Goal: Task Accomplishment & Management: Manage account settings

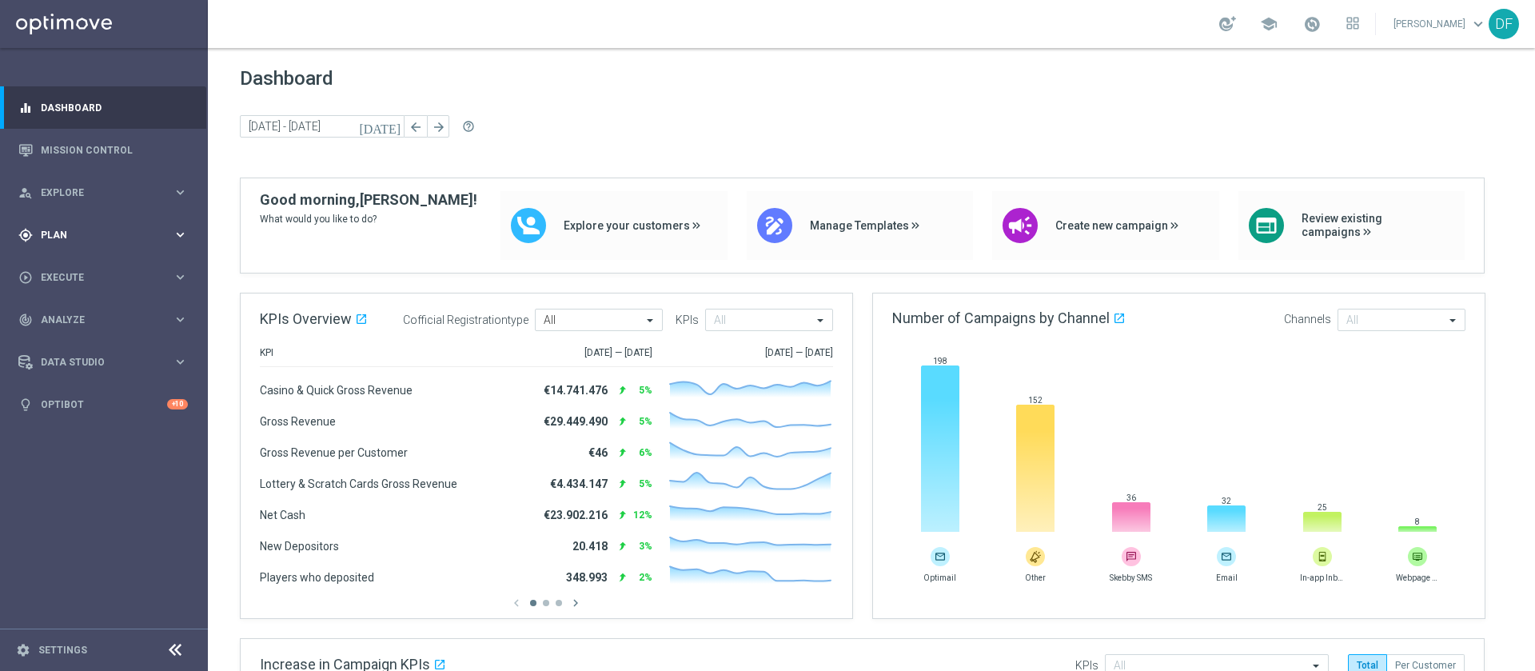
click at [80, 231] on span "Plan" at bounding box center [107, 235] width 132 height 10
click at [82, 264] on link "Target Groups" at bounding box center [104, 268] width 125 height 13
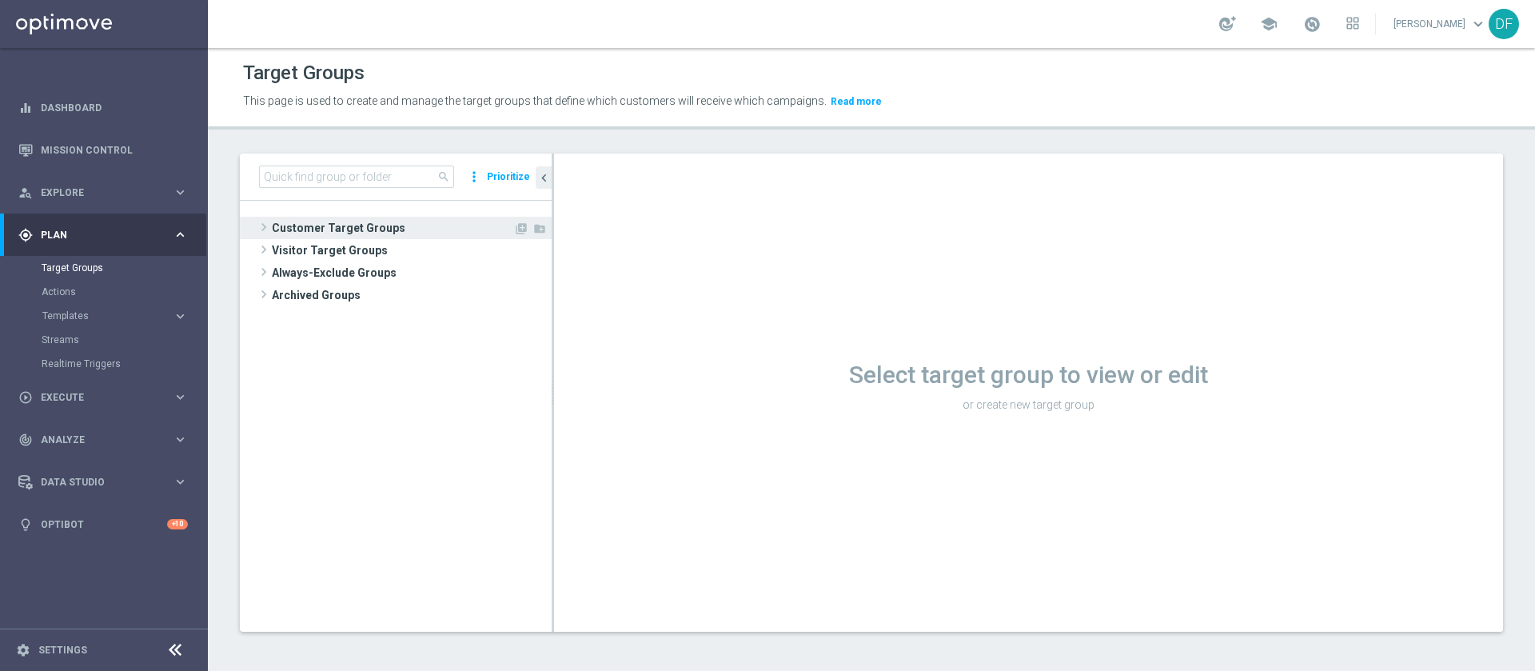
click at [316, 226] on span "Customer Target Groups" at bounding box center [393, 228] width 242 height 22
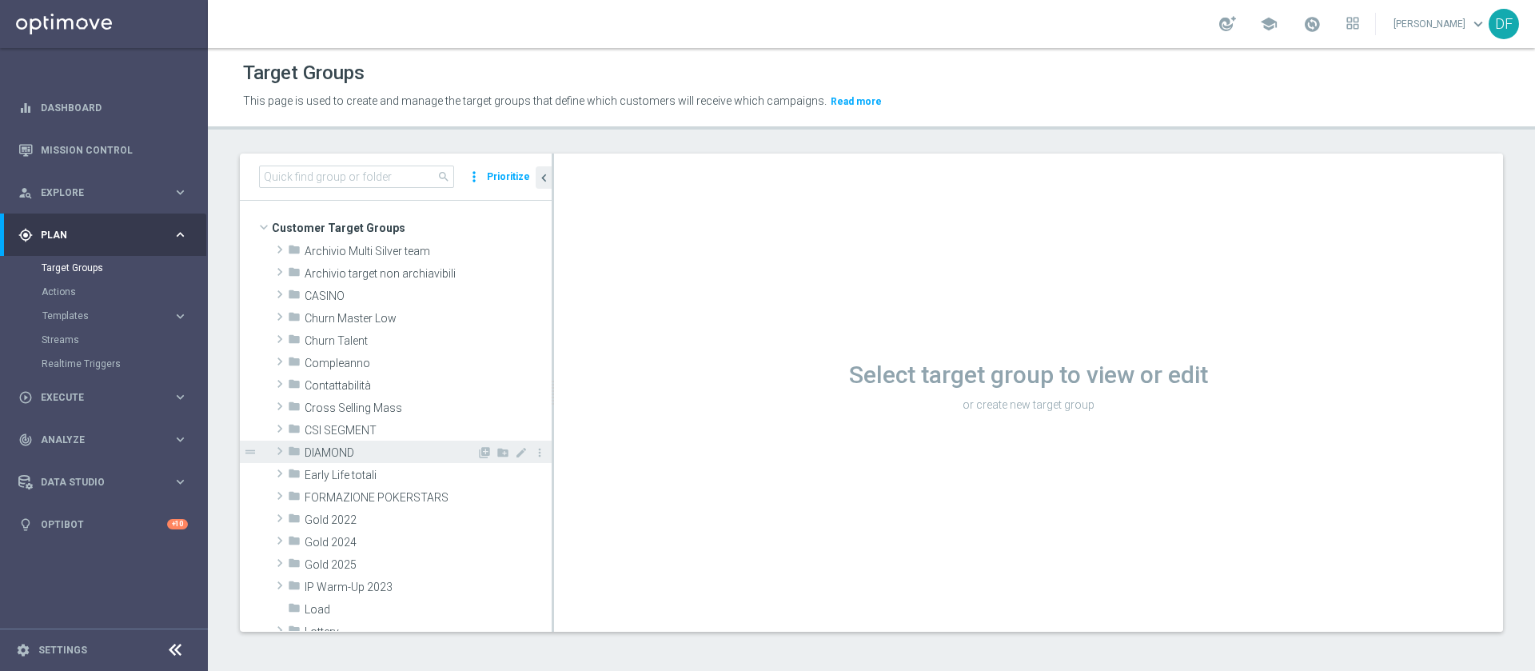
click at [365, 457] on span "DIAMOND" at bounding box center [391, 453] width 172 height 14
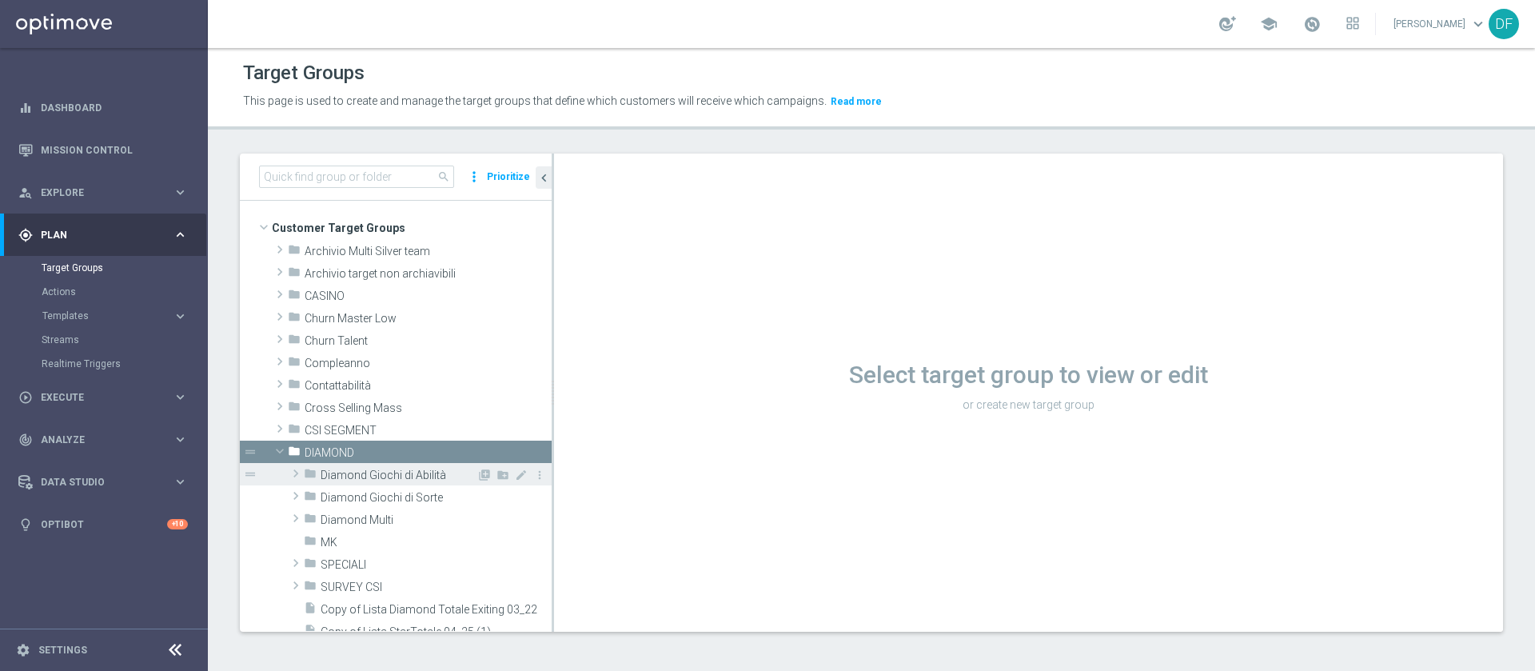
click at [364, 473] on span "Diamond Giochi di Abilità" at bounding box center [399, 476] width 156 height 14
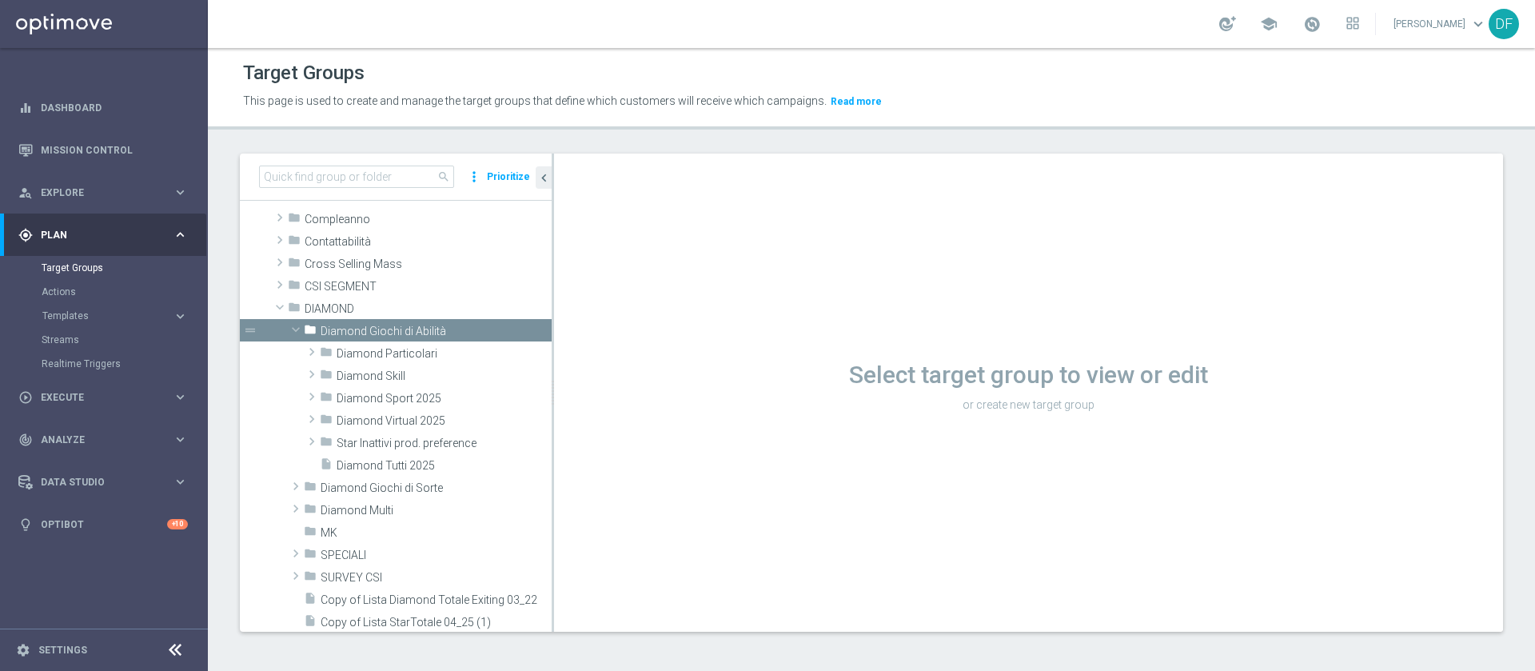
scroll to position [154, 0]
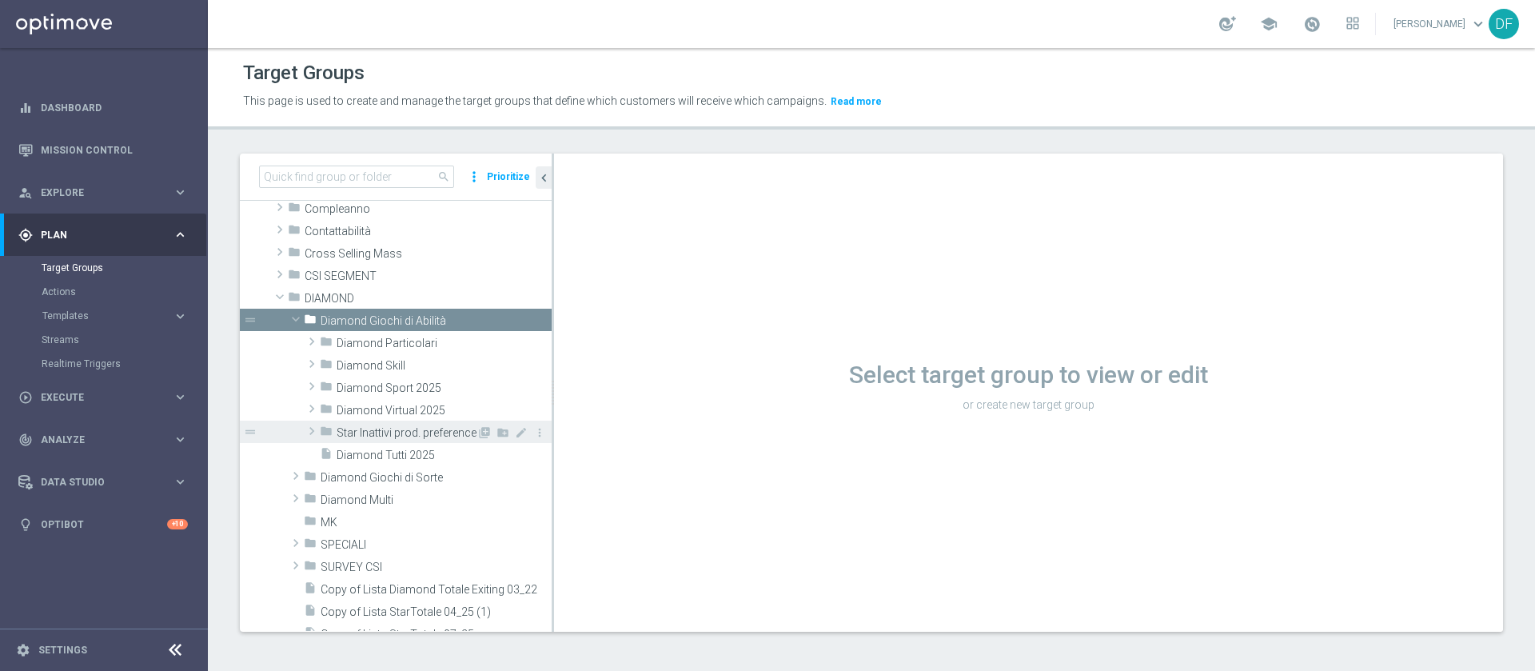
click at [312, 436] on span at bounding box center [312, 430] width 16 height 19
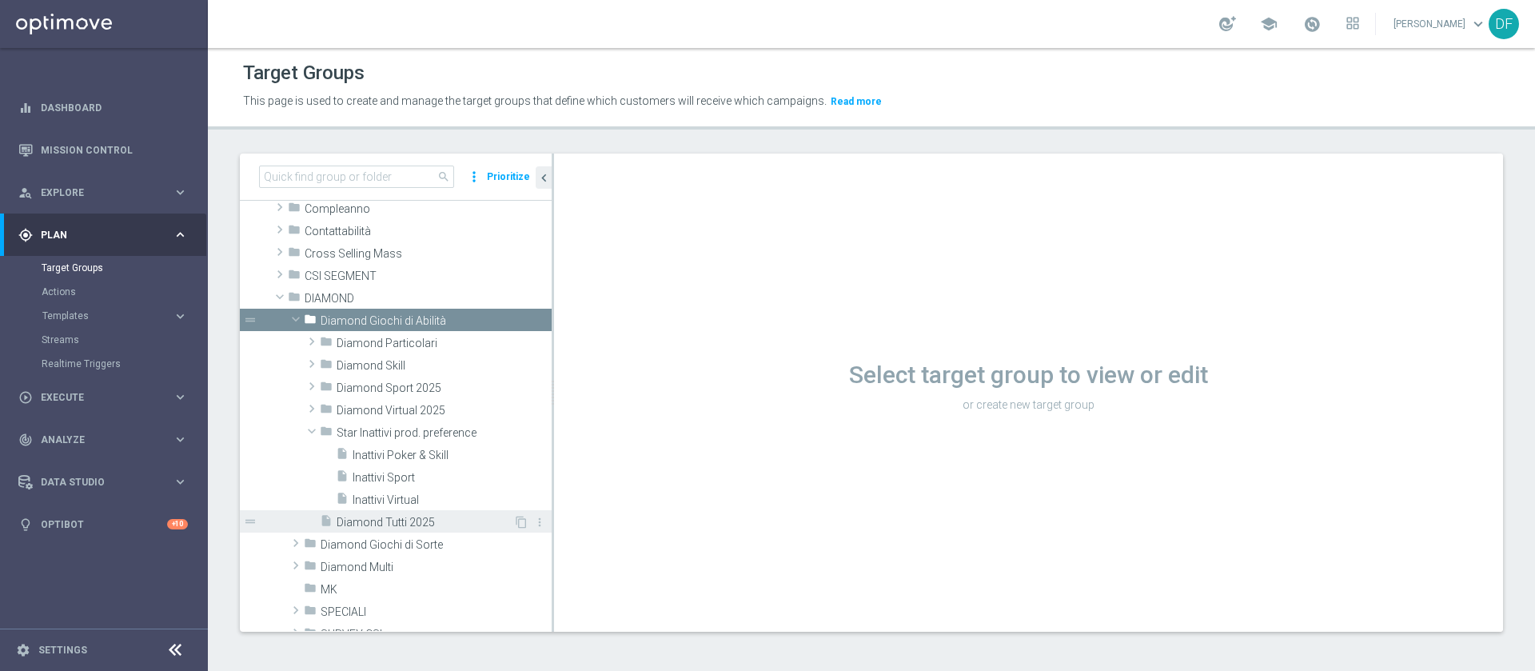
click at [363, 517] on span "Diamond Tutti 2025" at bounding box center [425, 523] width 177 height 14
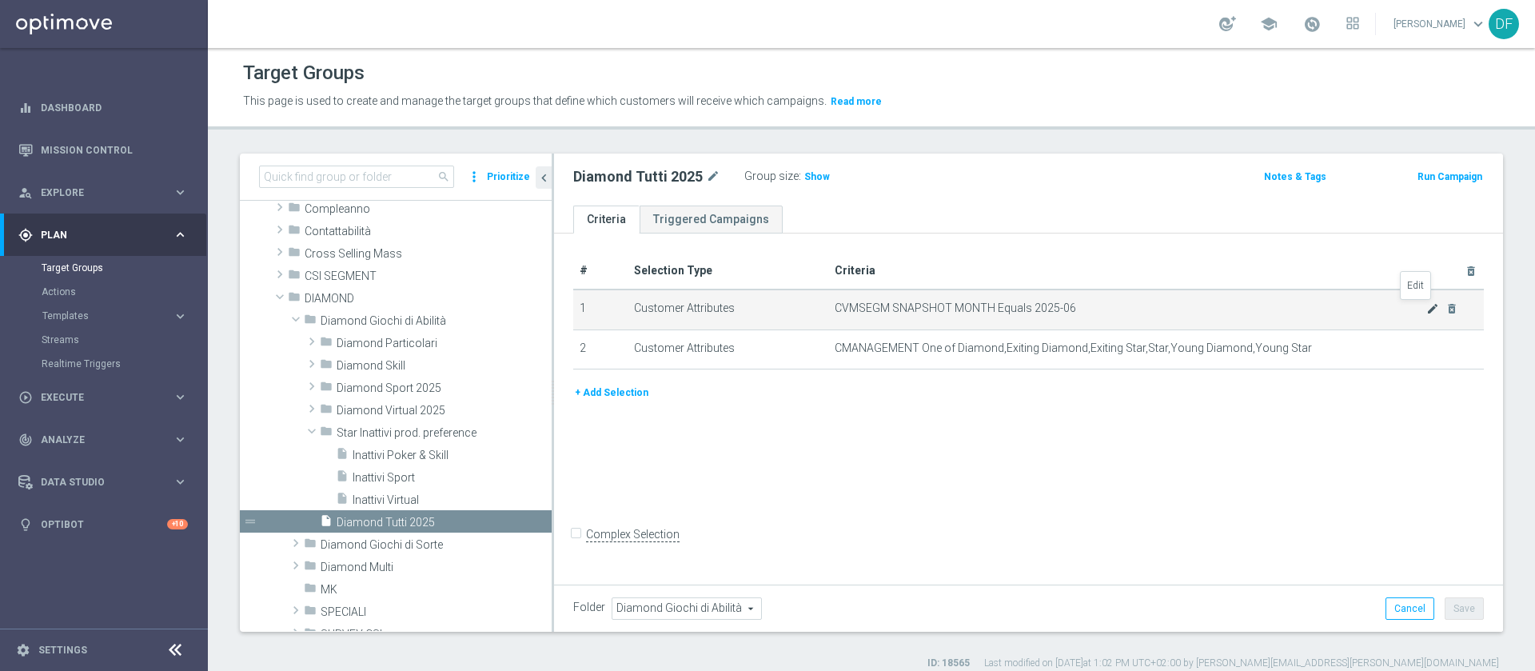
click at [1427, 307] on icon "mode_edit" at bounding box center [1433, 308] width 13 height 13
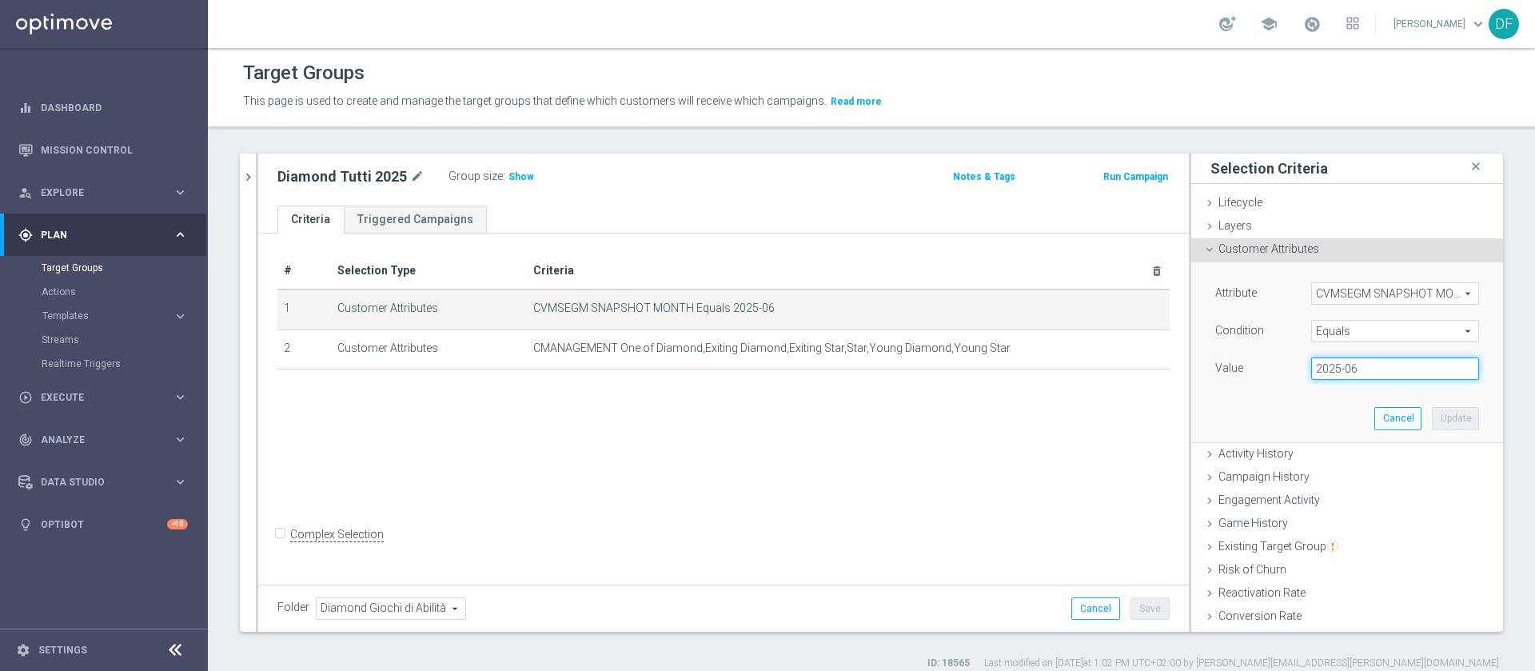
click at [1350, 363] on input "2025-06" at bounding box center [1396, 368] width 168 height 22
type input "2025-07"
click at [1432, 415] on button "Update" at bounding box center [1455, 418] width 47 height 22
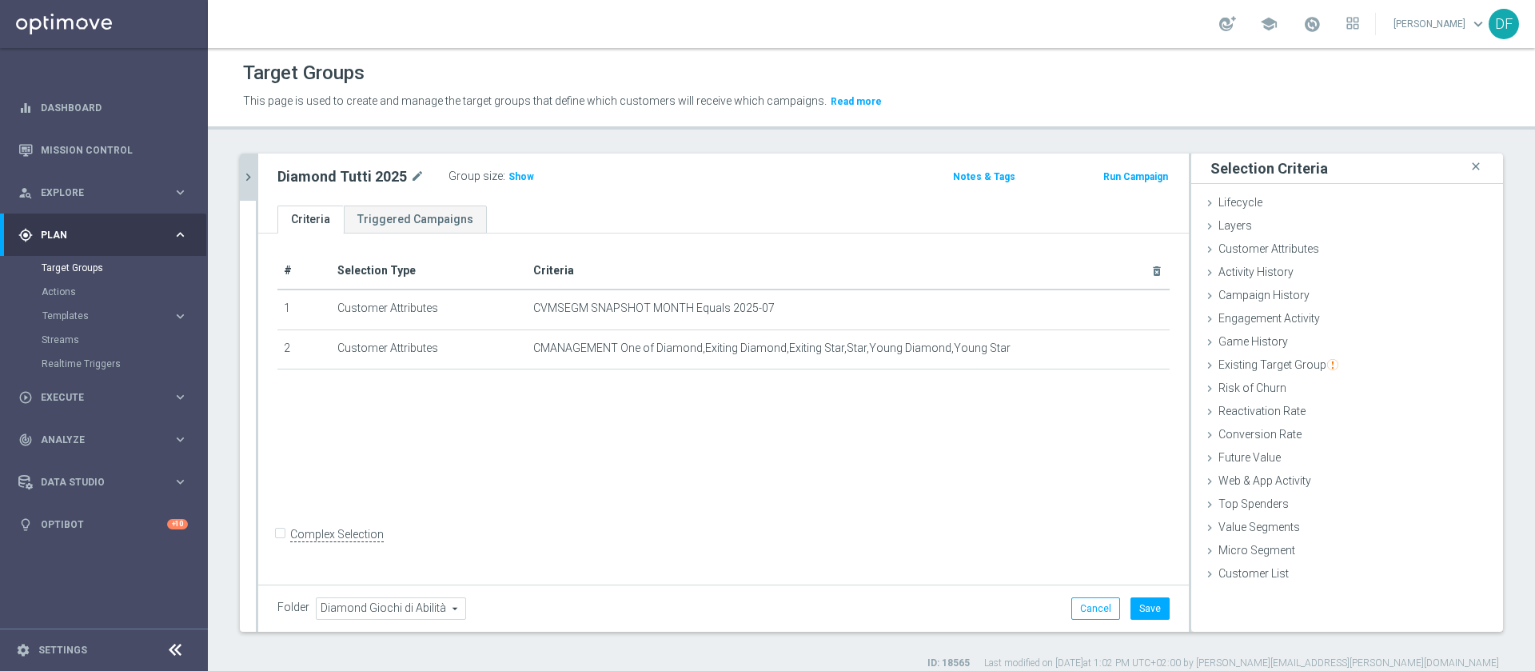
click at [250, 176] on icon "chevron_right" at bounding box center [248, 177] width 15 height 15
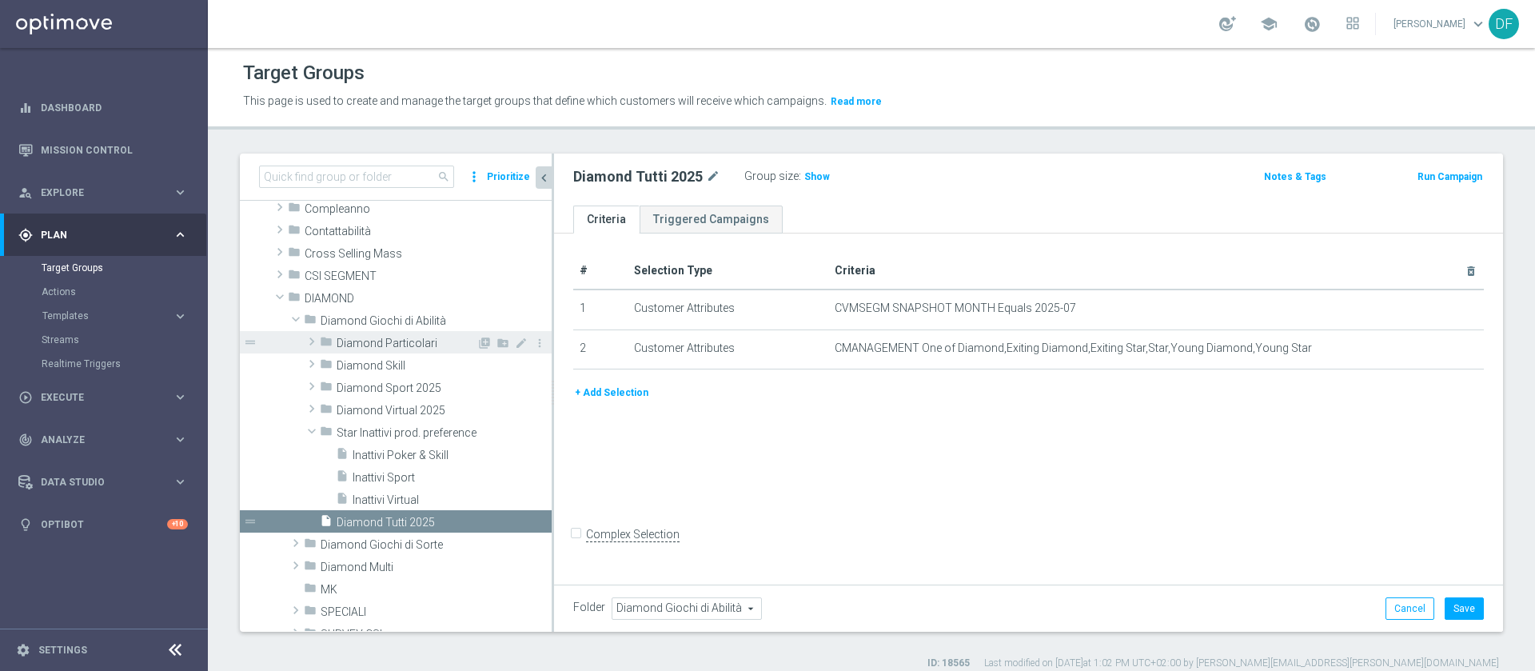
click at [313, 344] on span at bounding box center [312, 341] width 16 height 19
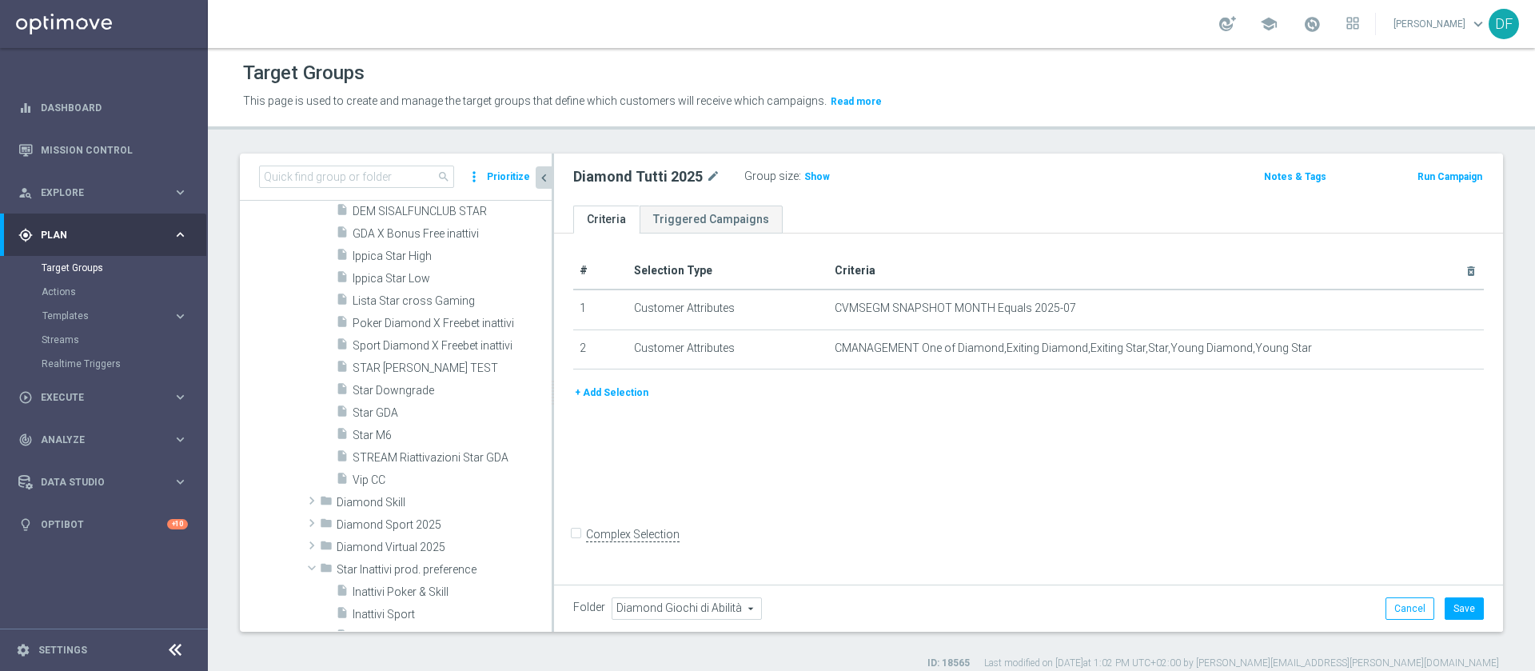
scroll to position [383, 0]
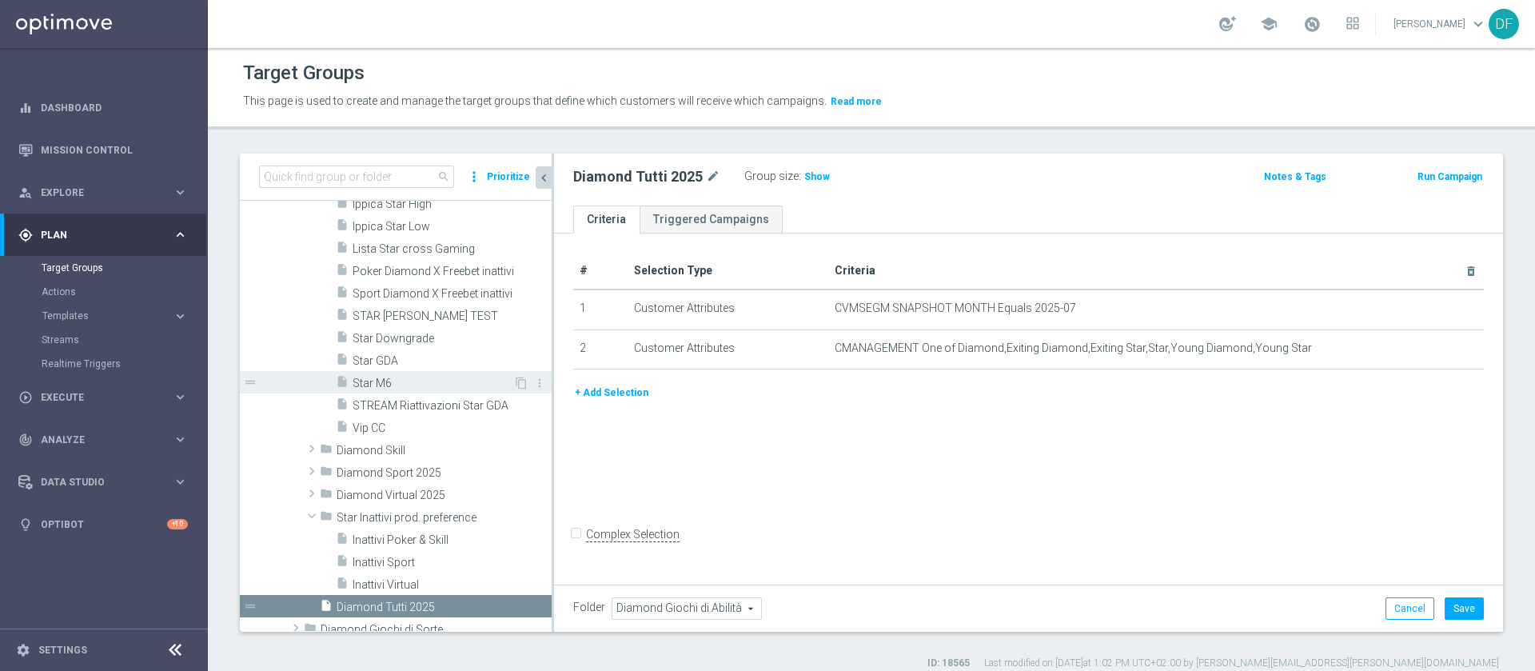
click at [457, 377] on span "Star M6" at bounding box center [433, 384] width 161 height 14
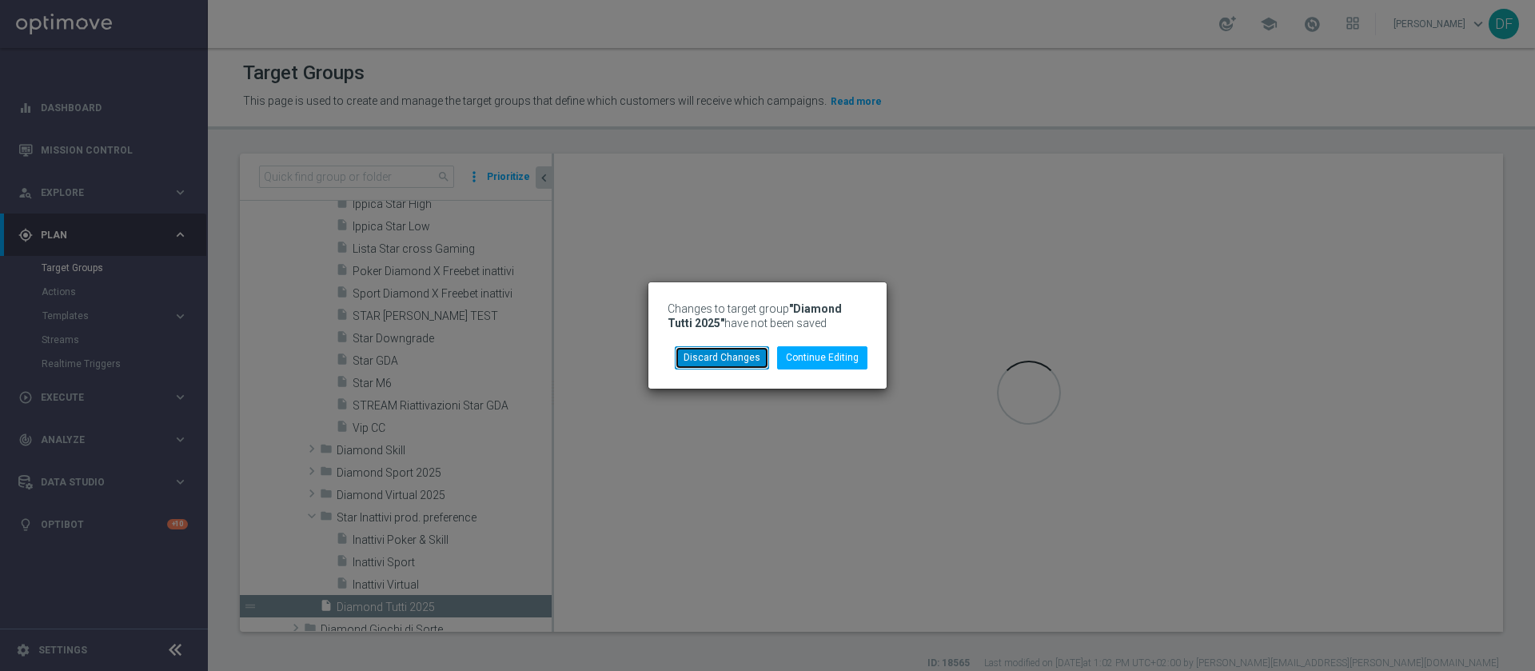
click at [725, 358] on button "Discard Changes" at bounding box center [722, 357] width 94 height 22
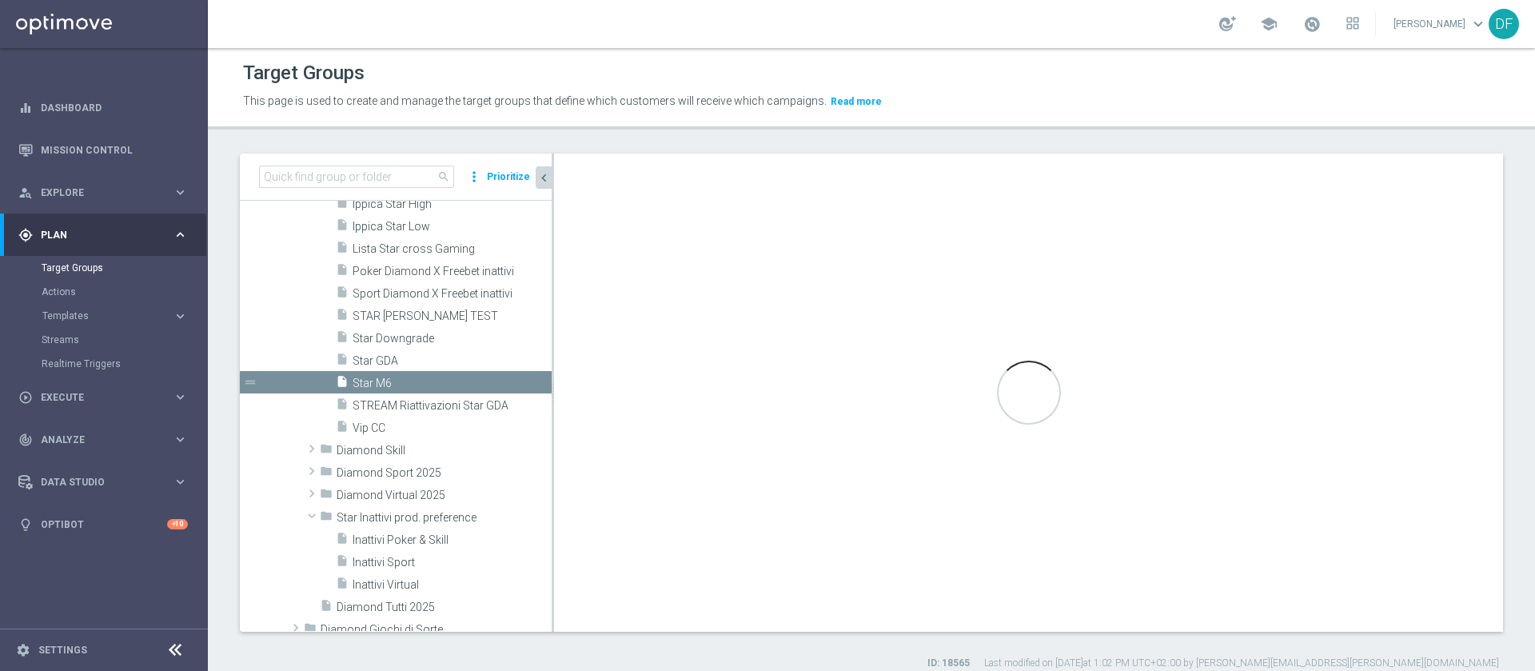
type input "Diamond Particolari"
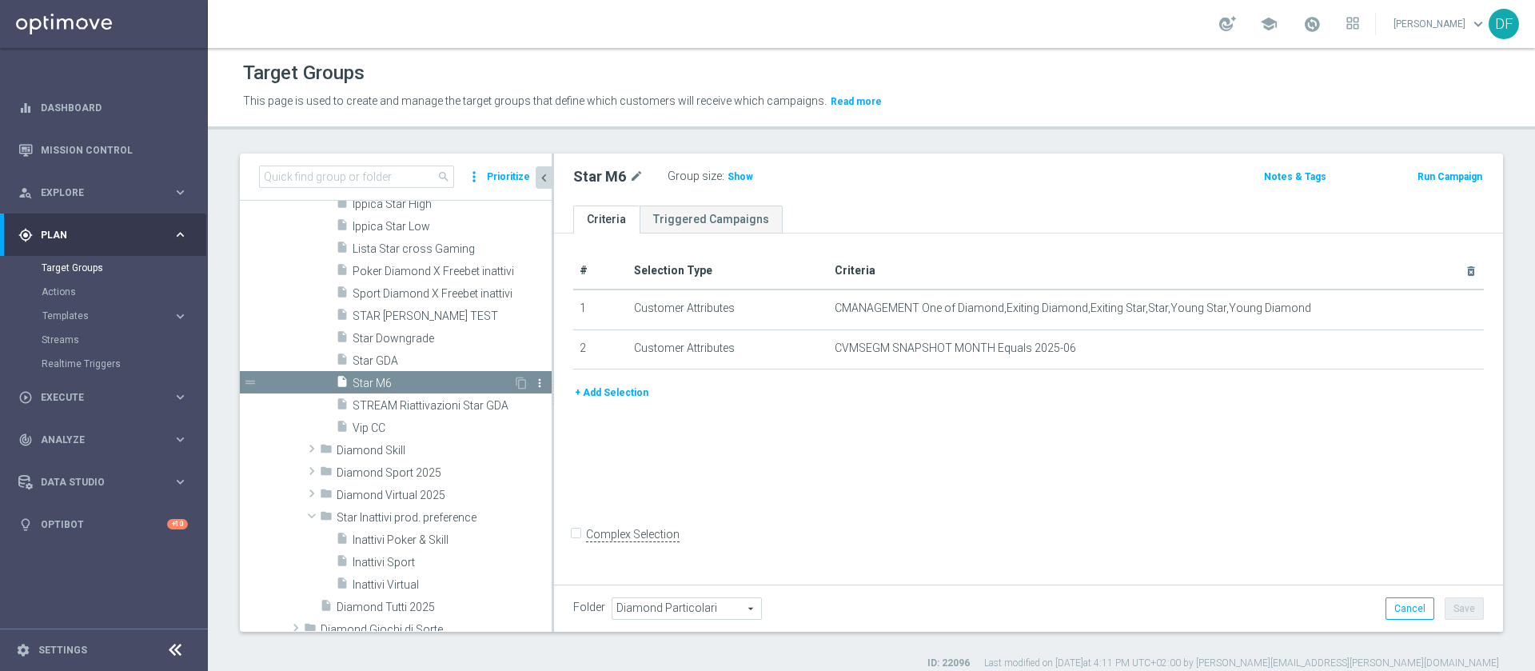
click at [533, 383] on icon "more_vert" at bounding box center [539, 383] width 13 height 13
click at [554, 428] on span "Delete" at bounding box center [561, 429] width 34 height 11
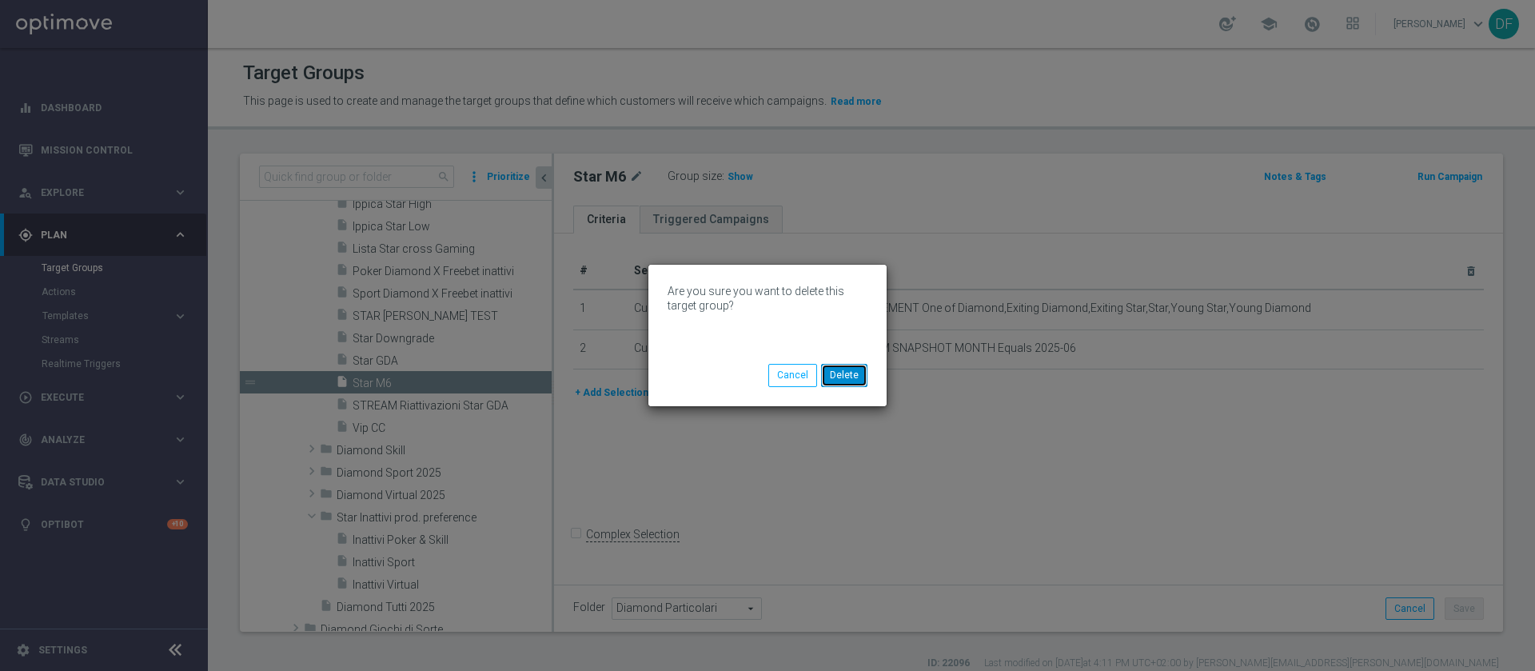
click at [839, 377] on button "Delete" at bounding box center [844, 375] width 46 height 22
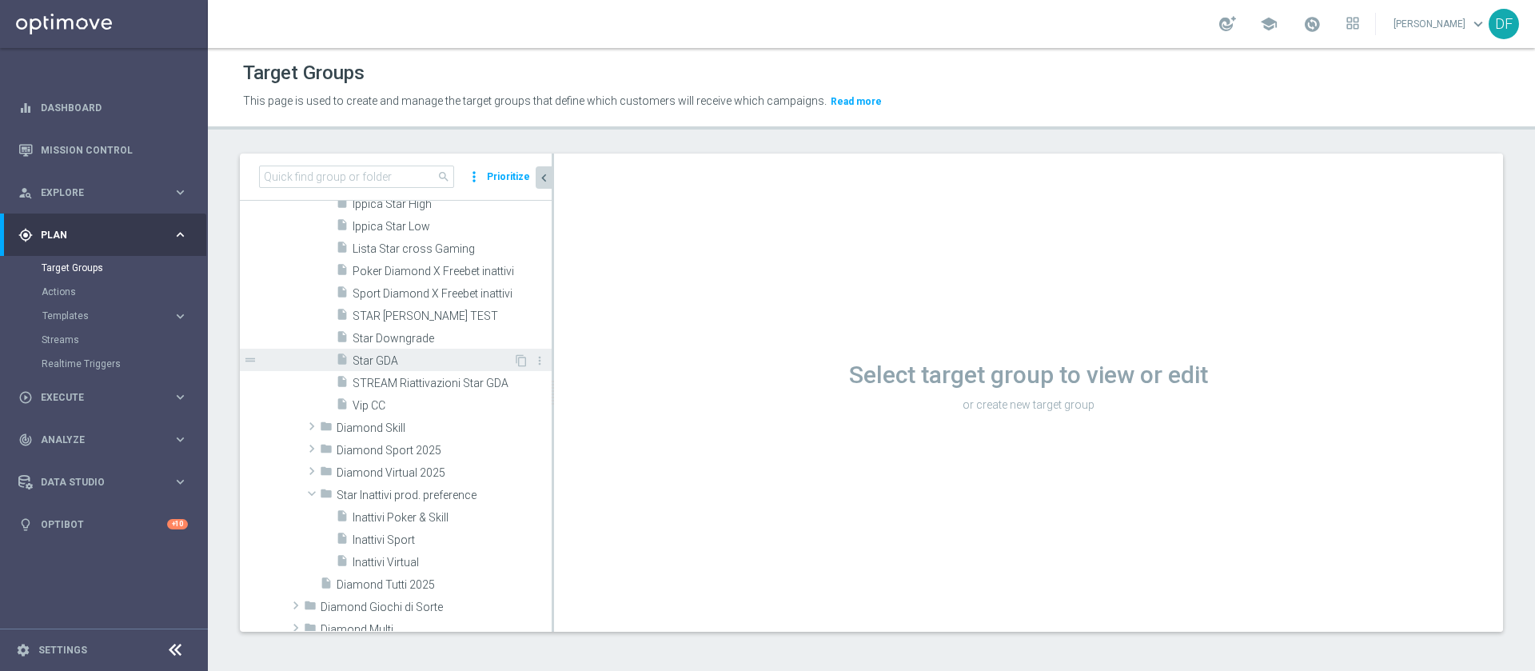
click at [392, 359] on span "Star GDA" at bounding box center [433, 361] width 161 height 14
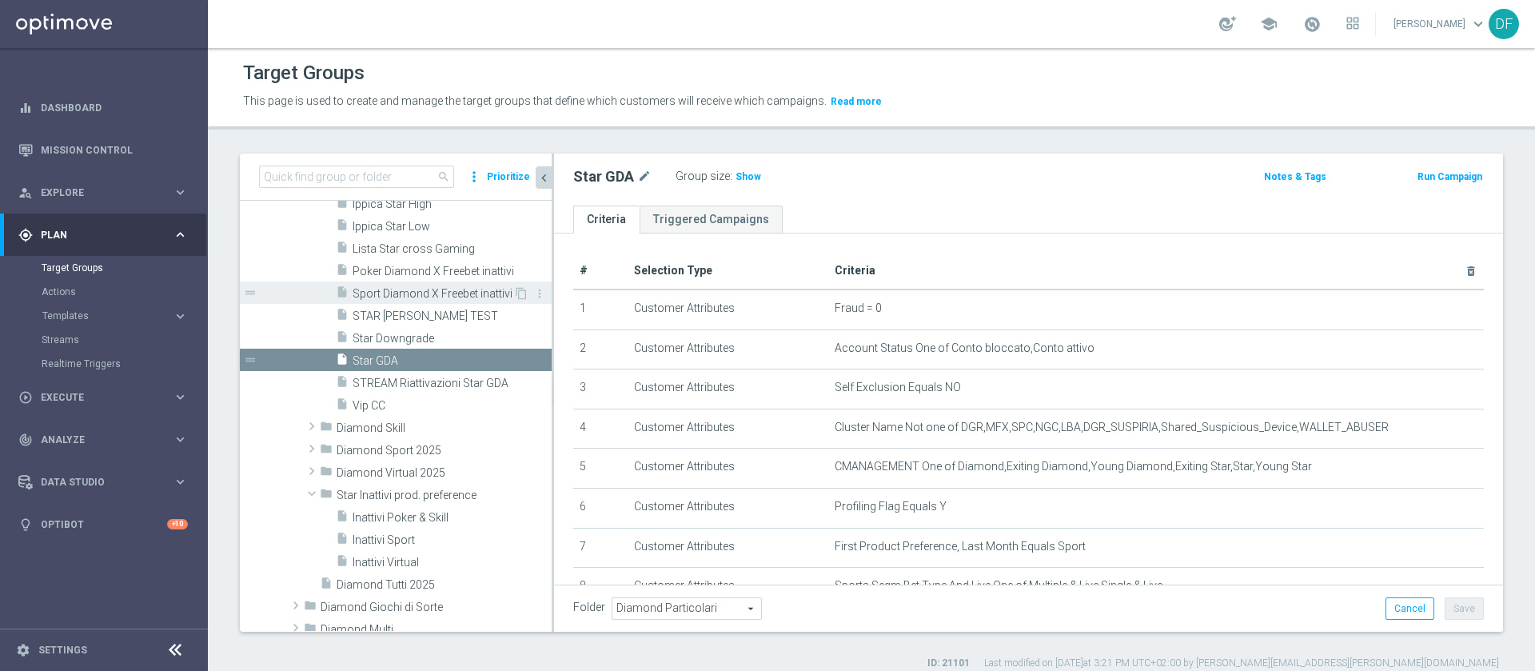
click at [469, 294] on span "Sport Diamond X Freebet inattivi" at bounding box center [433, 294] width 161 height 14
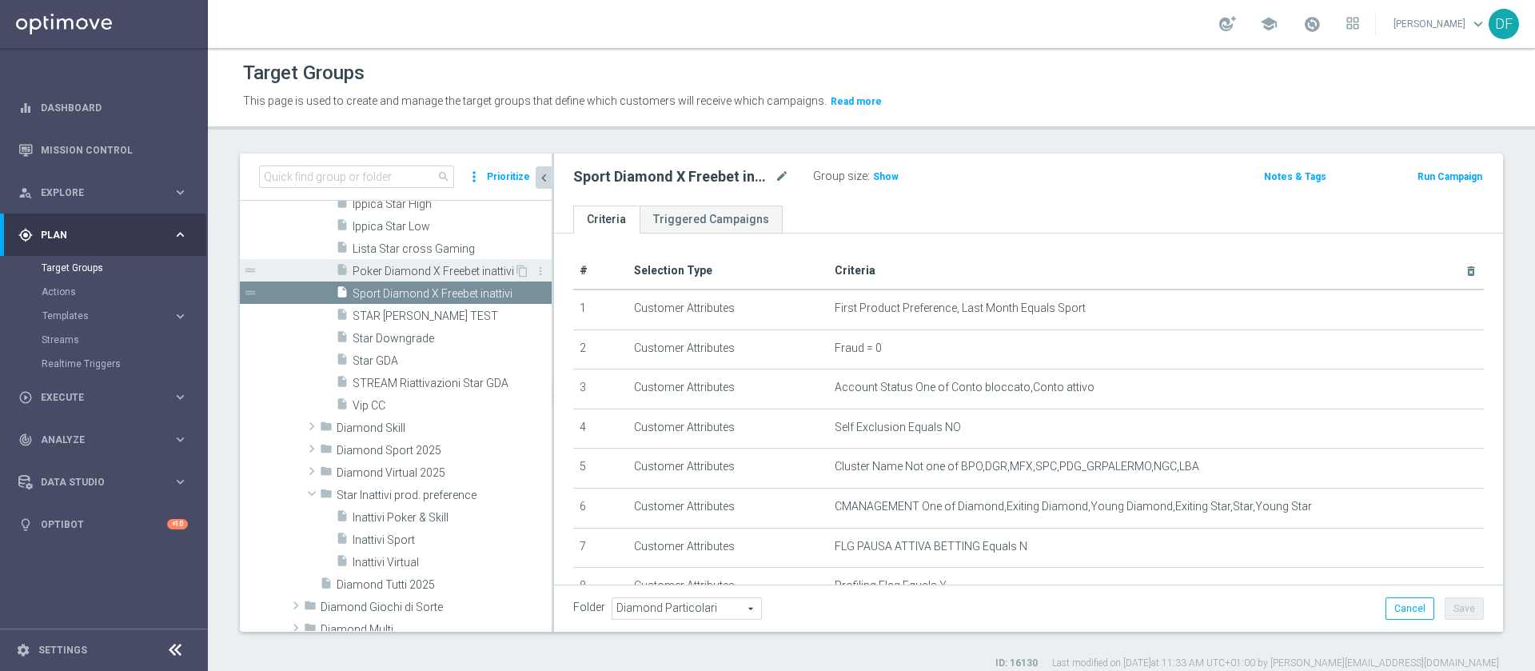
click at [479, 265] on span "Poker Diamond X Freebet inattivi" at bounding box center [434, 272] width 162 height 14
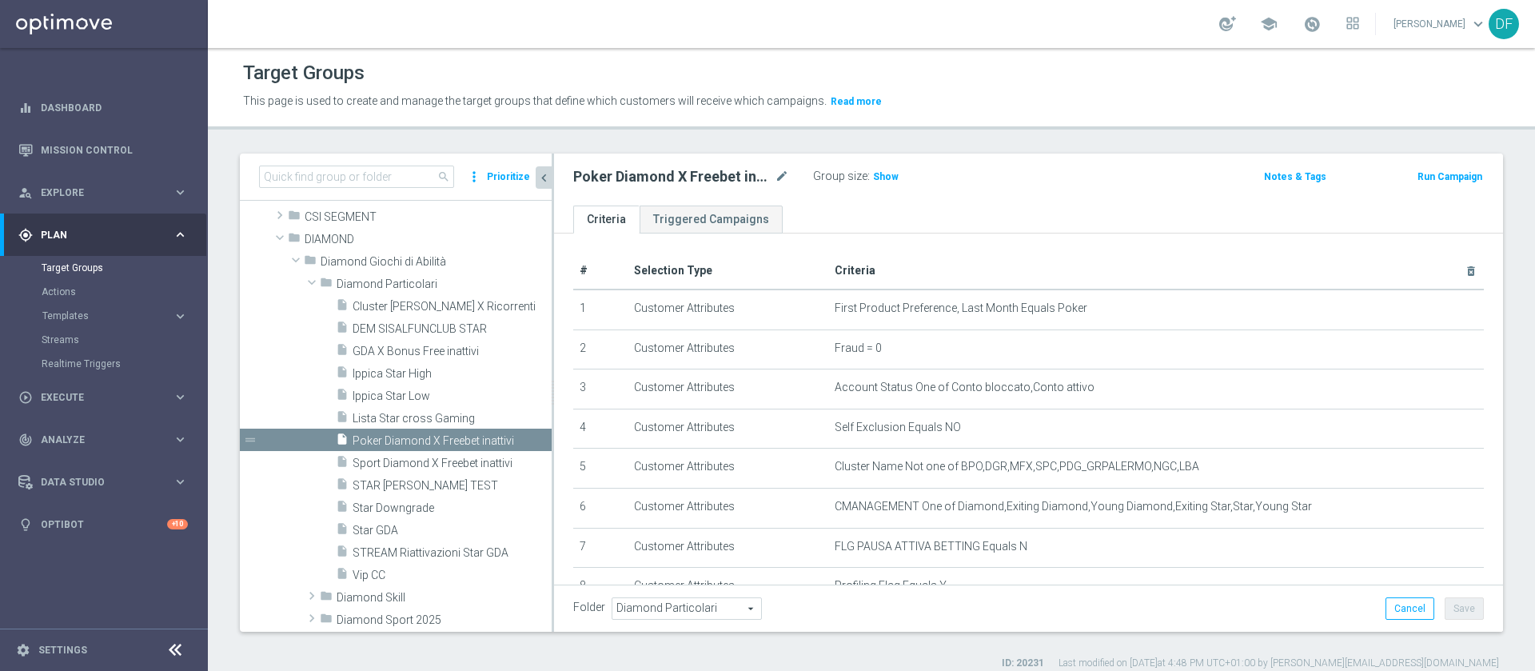
scroll to position [208, 0]
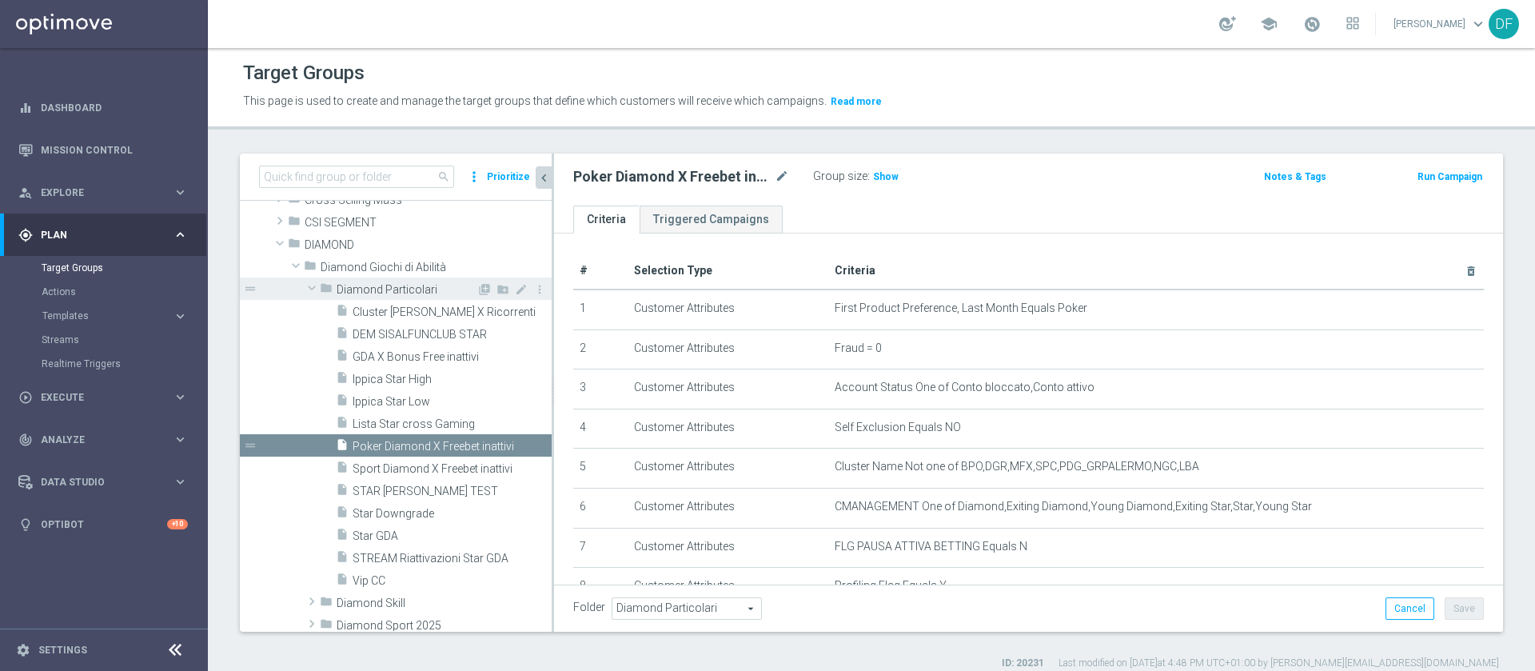
click at [311, 285] on span at bounding box center [311, 288] width 19 height 16
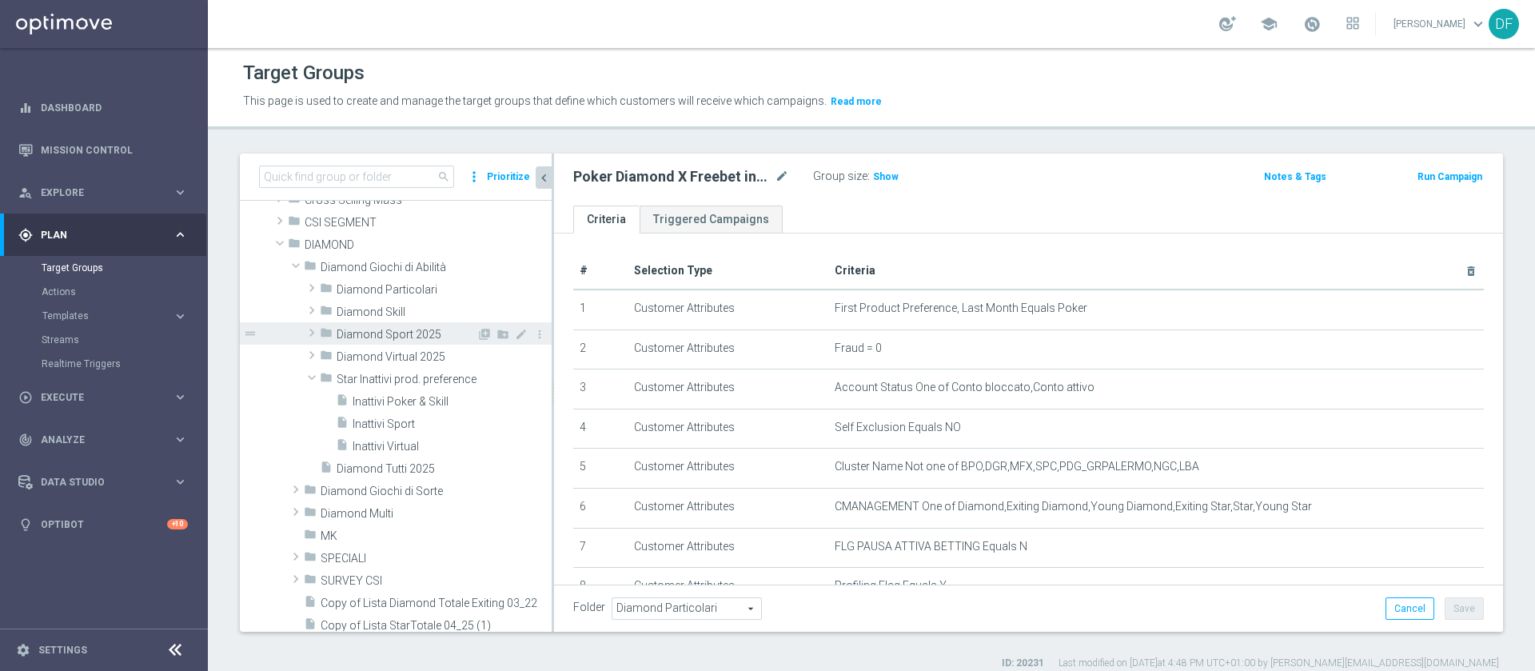
click at [363, 333] on span "Diamond Sport 2025" at bounding box center [407, 335] width 140 height 14
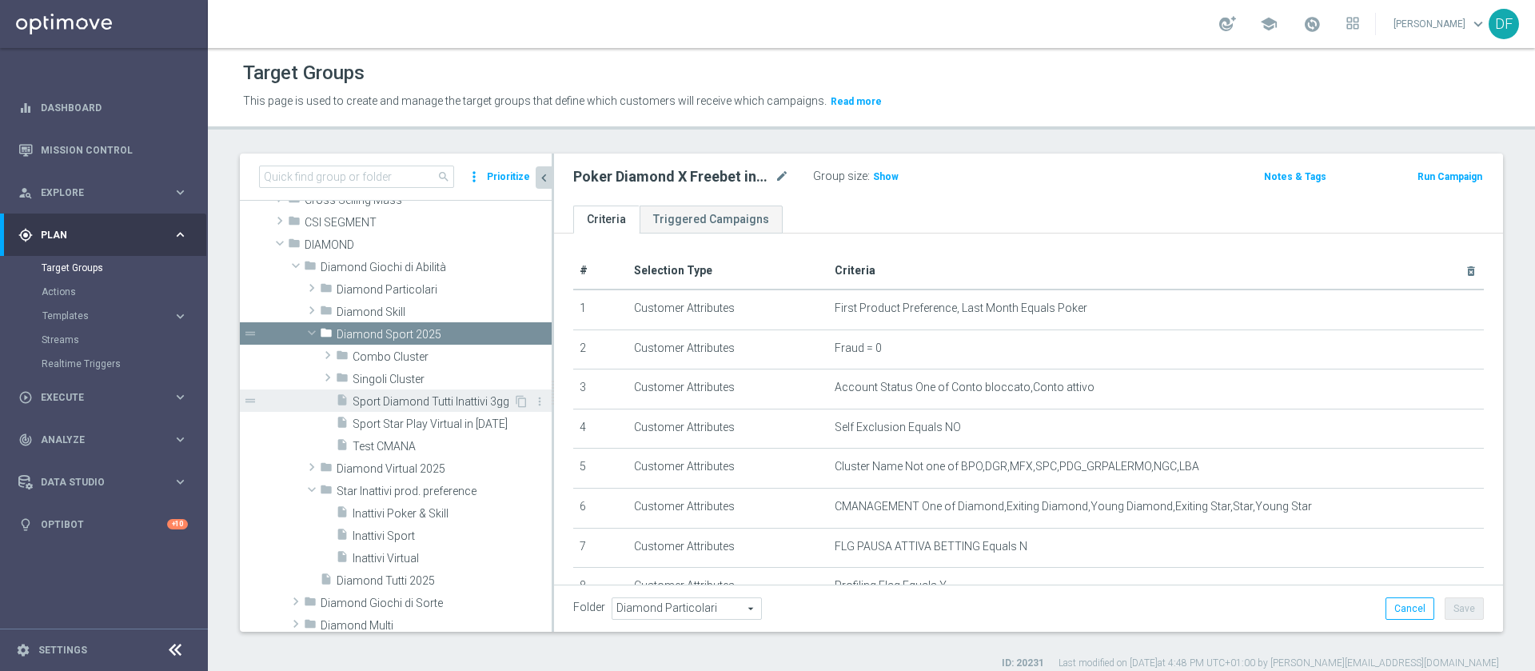
click at [389, 399] on span "Sport Diamond Tutti Inattivi 3gg" at bounding box center [433, 402] width 161 height 14
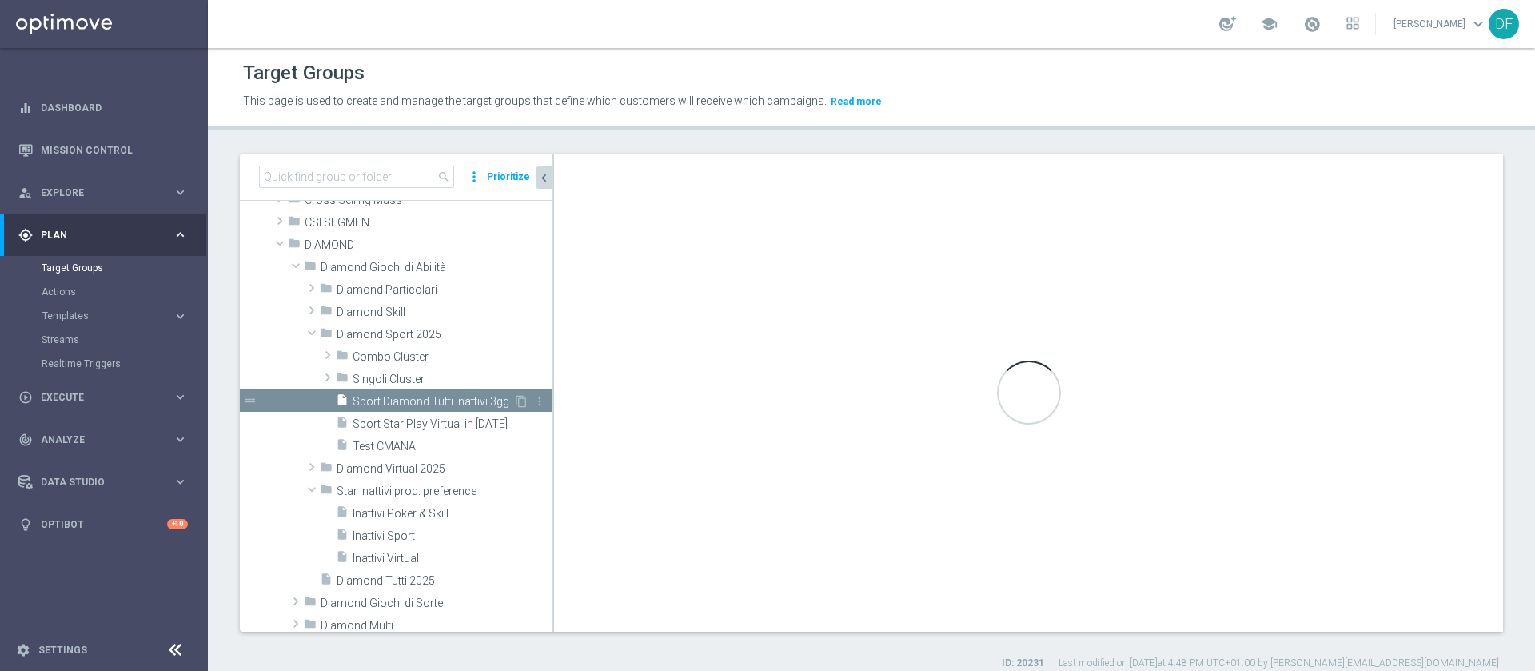
checkbox input "true"
type input "Diamond Sport 2025"
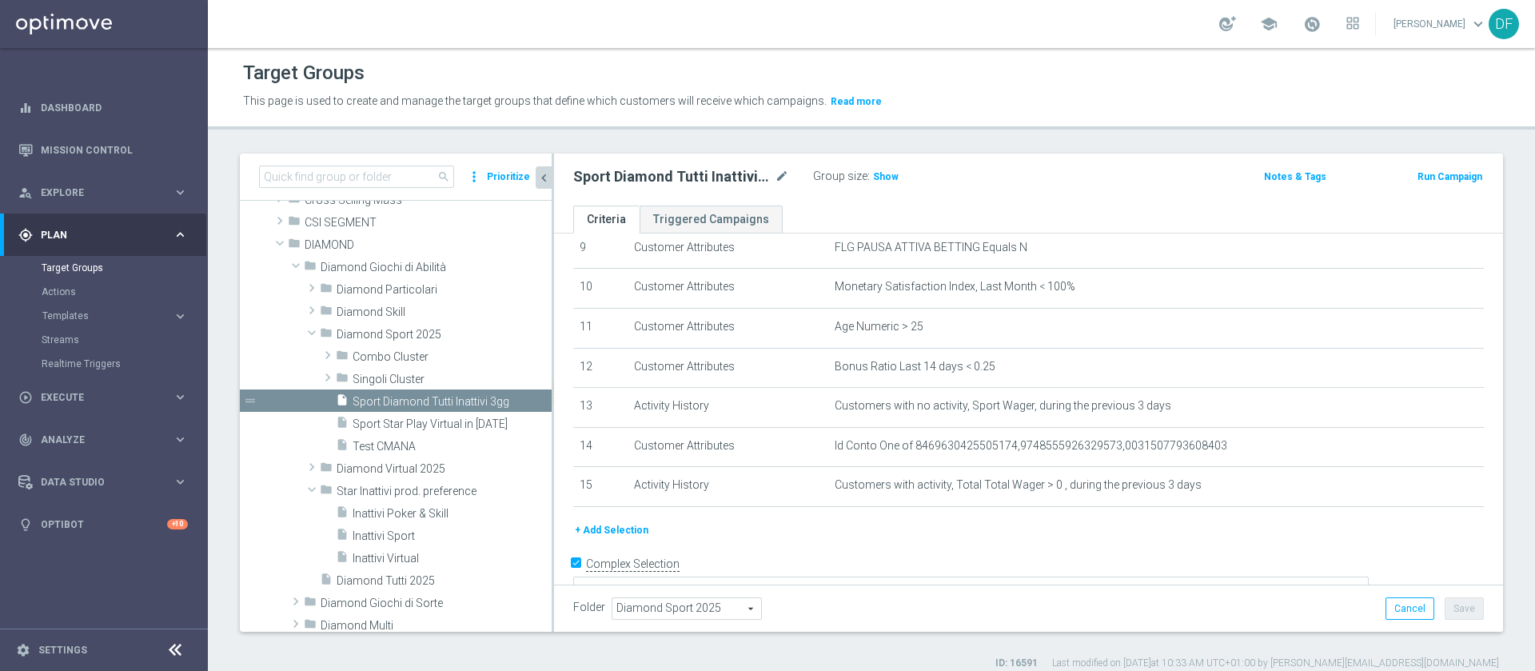
scroll to position [405, 0]
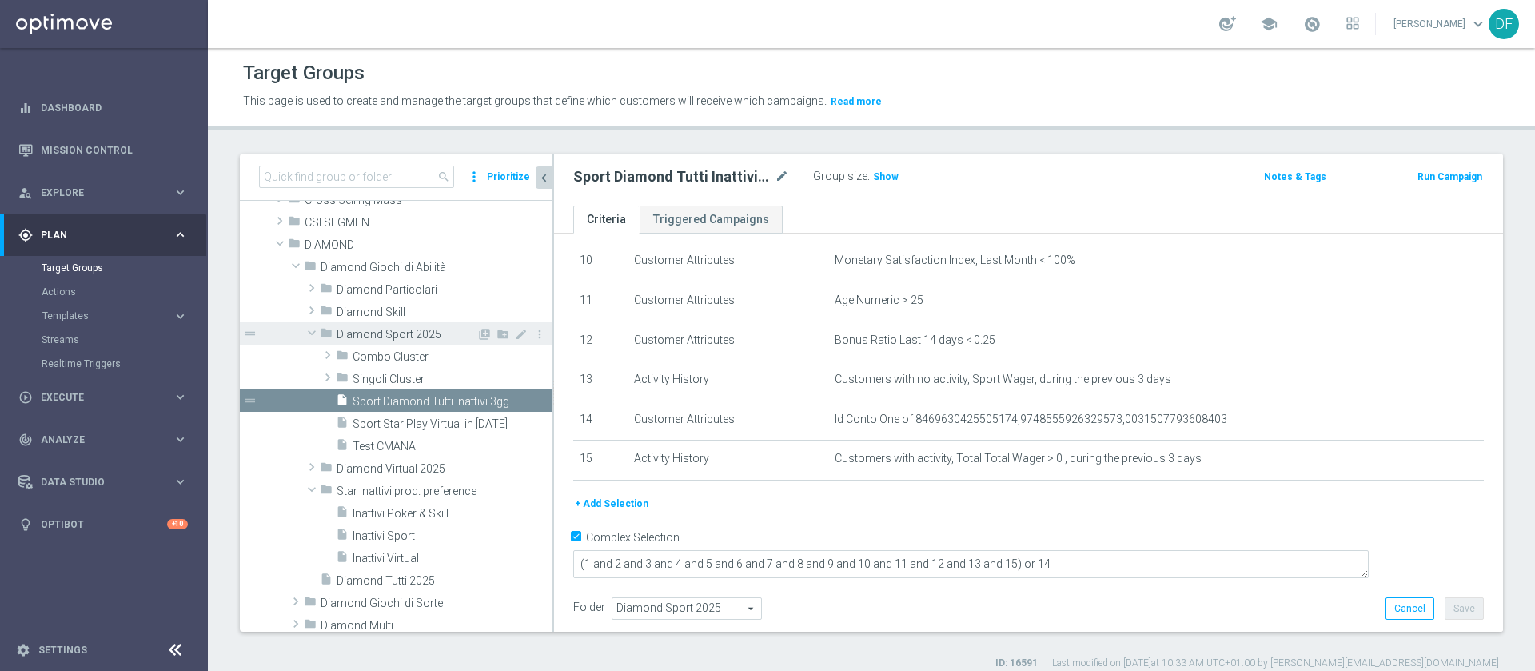
click at [312, 341] on span at bounding box center [312, 337] width 16 height 13
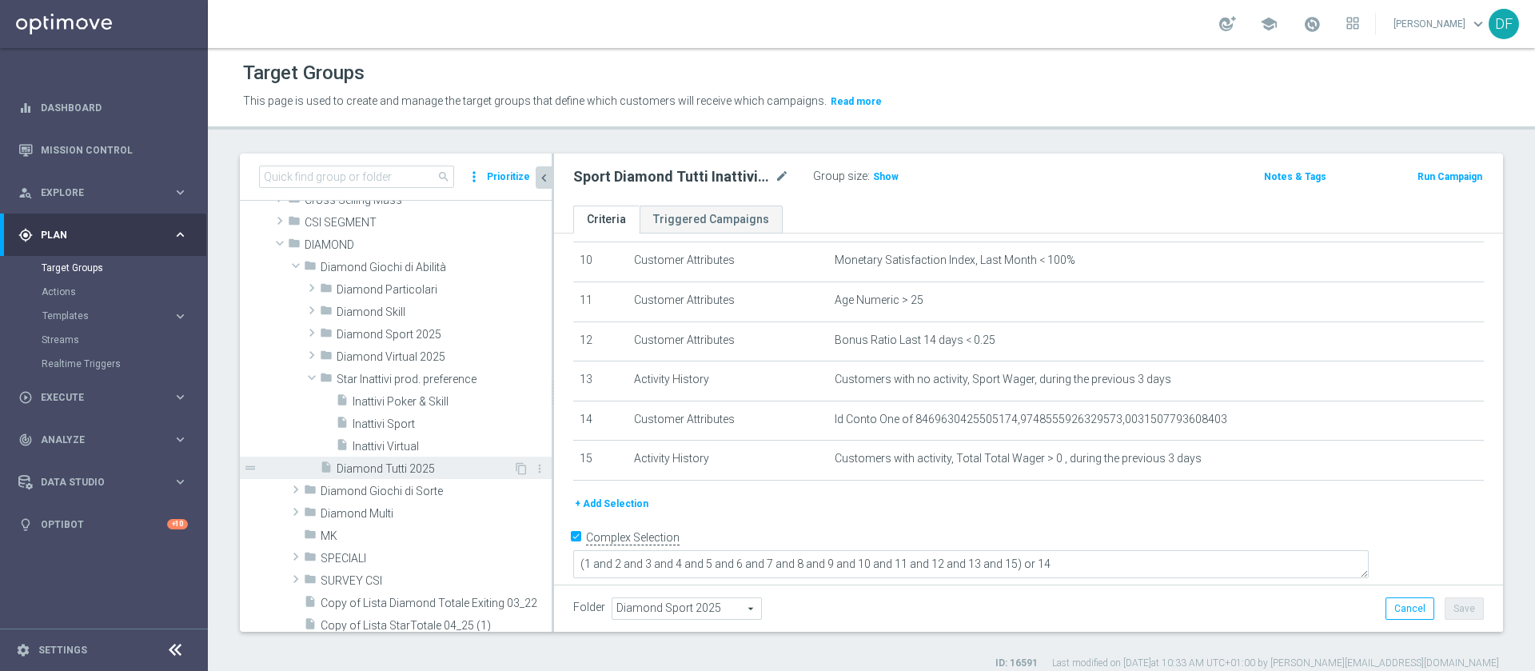
click at [399, 473] on span "Diamond Tutti 2025" at bounding box center [425, 469] width 177 height 14
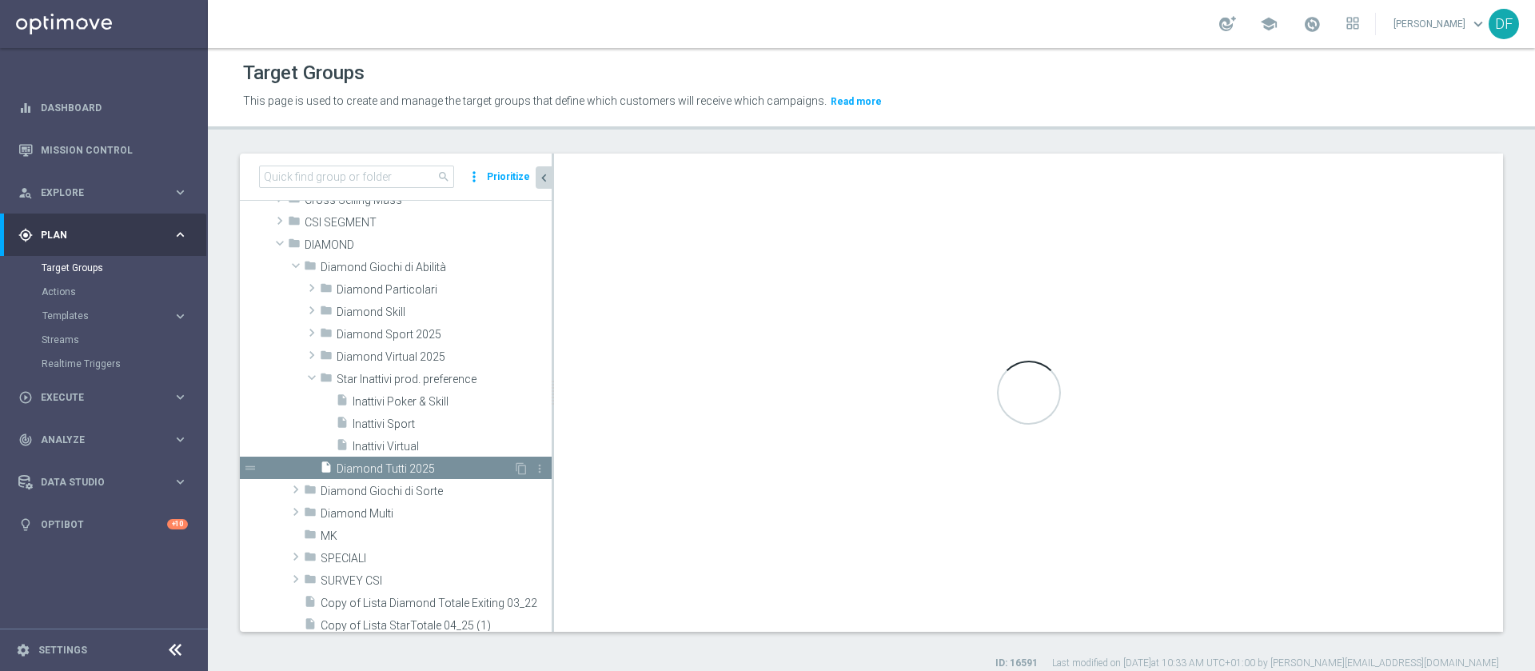
checkbox input "false"
type input "Diamond Giochi di Abilità"
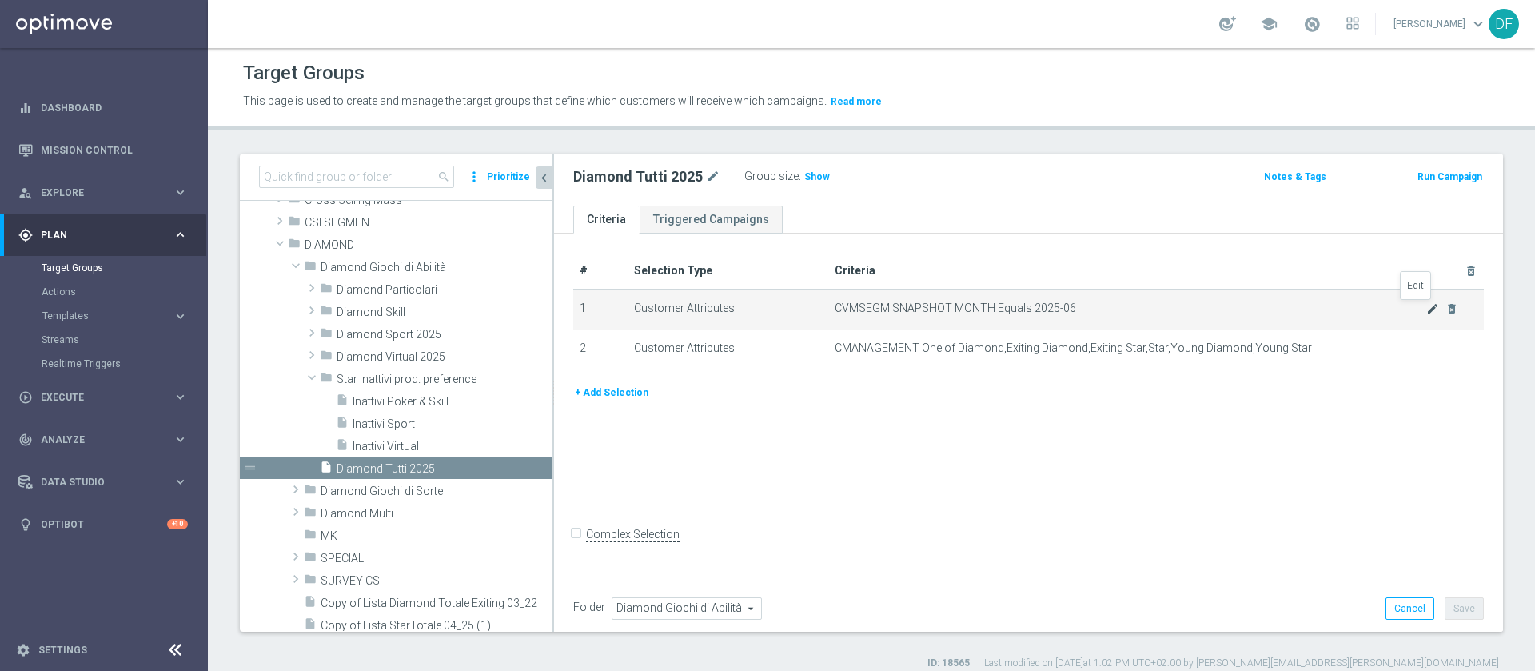
click at [1427, 310] on icon "mode_edit" at bounding box center [1433, 308] width 13 height 13
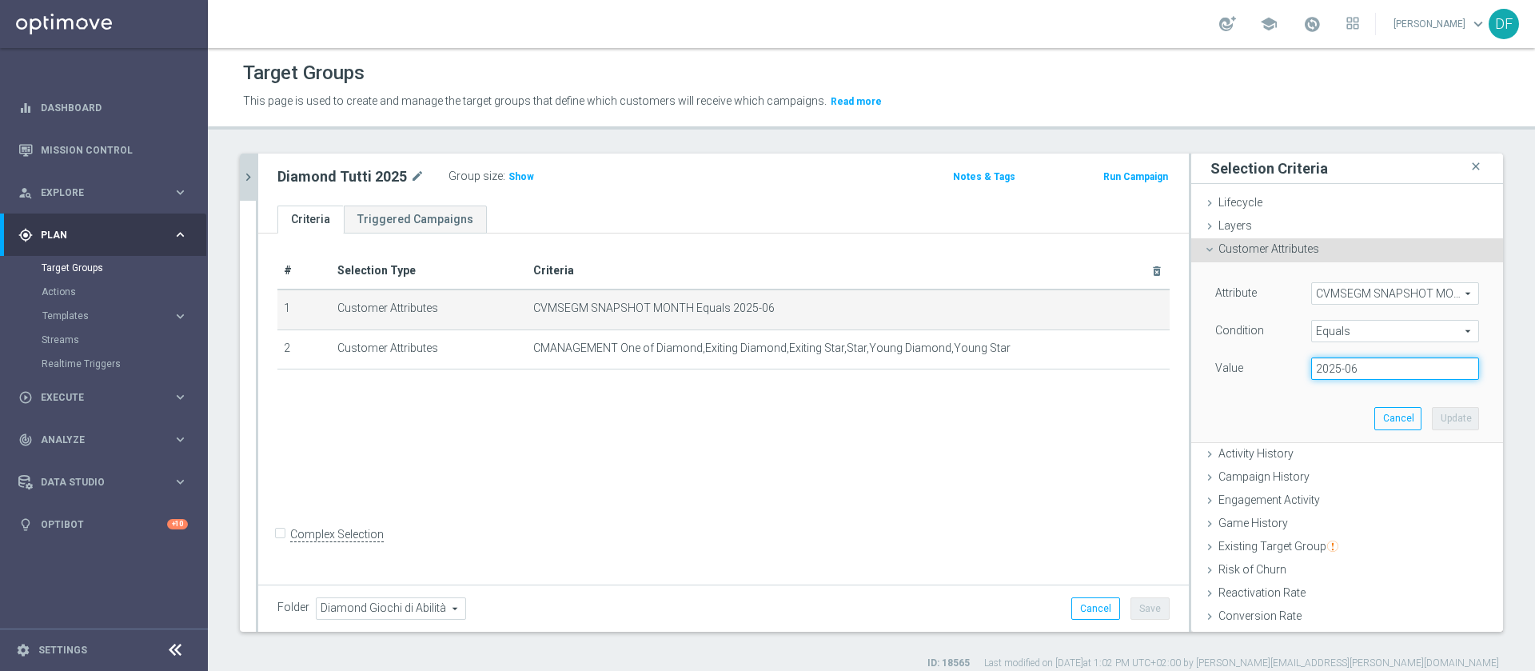
click at [1361, 373] on input "2025-06" at bounding box center [1396, 368] width 168 height 22
type input "2025-07"
click at [1432, 417] on button "Update" at bounding box center [1455, 418] width 47 height 22
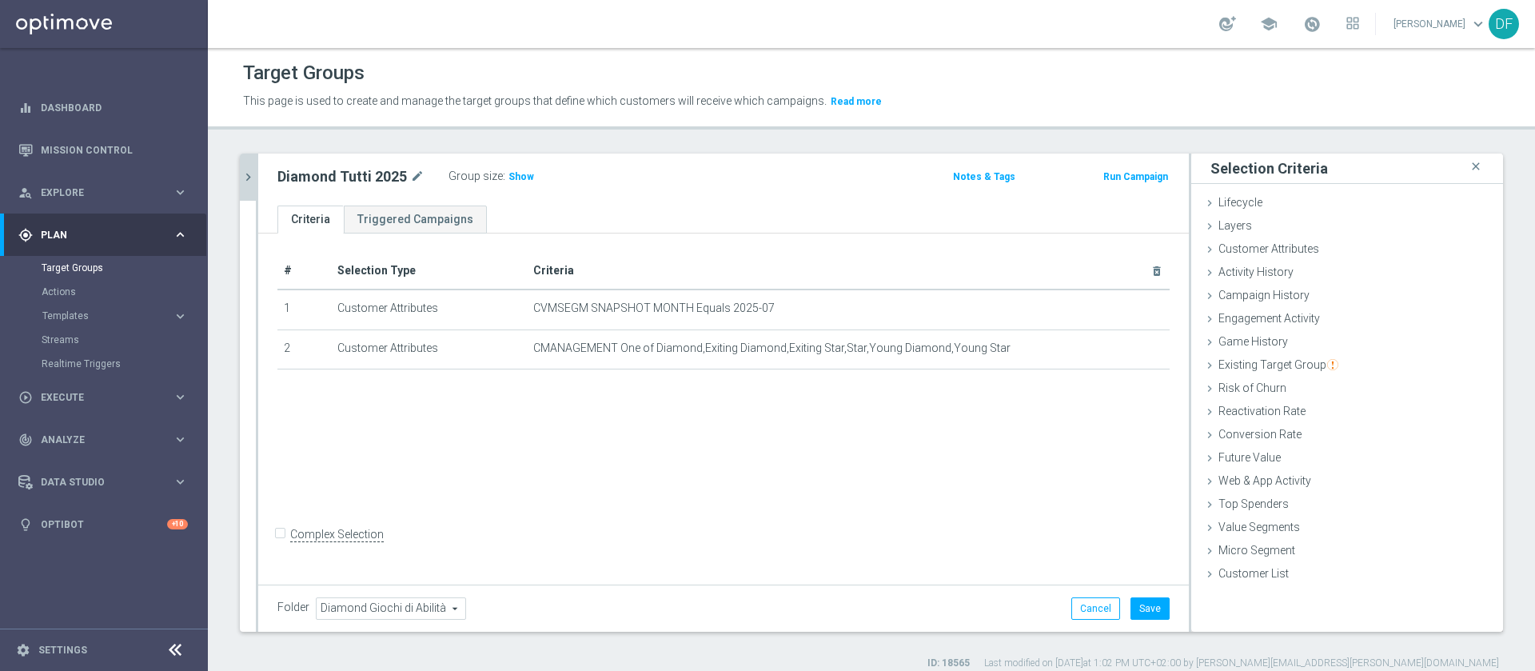
click at [246, 181] on icon "chevron_right" at bounding box center [248, 177] width 15 height 15
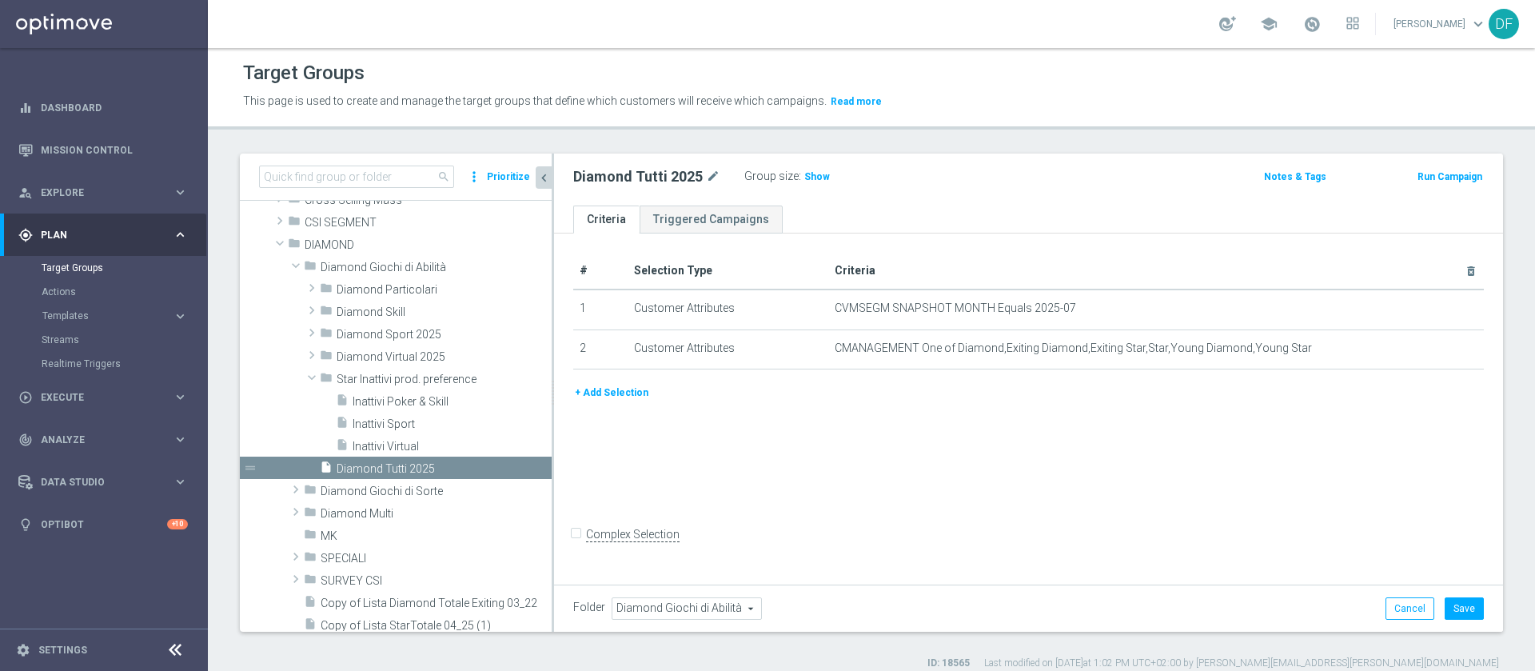
click at [593, 395] on button "+ Add Selection" at bounding box center [611, 393] width 77 height 18
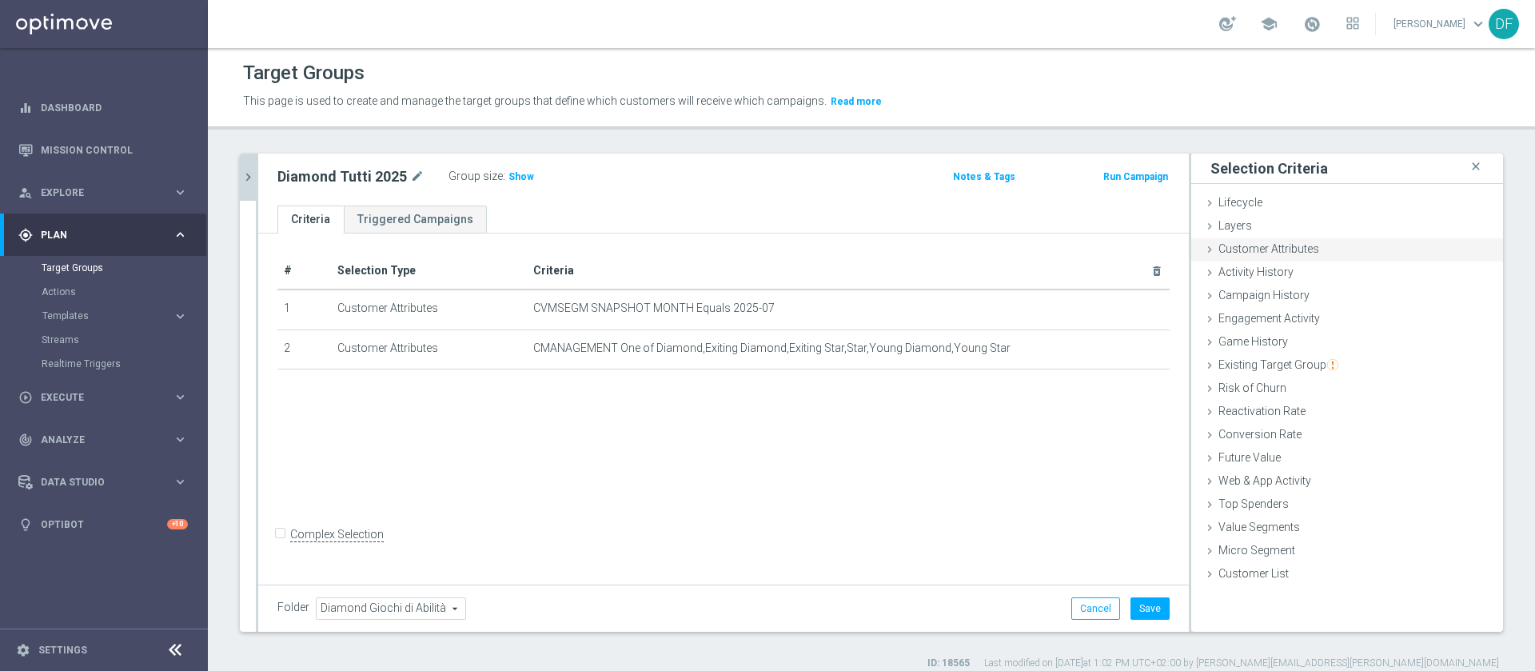
click at [1264, 246] on span "Customer Attributes" at bounding box center [1269, 248] width 101 height 13
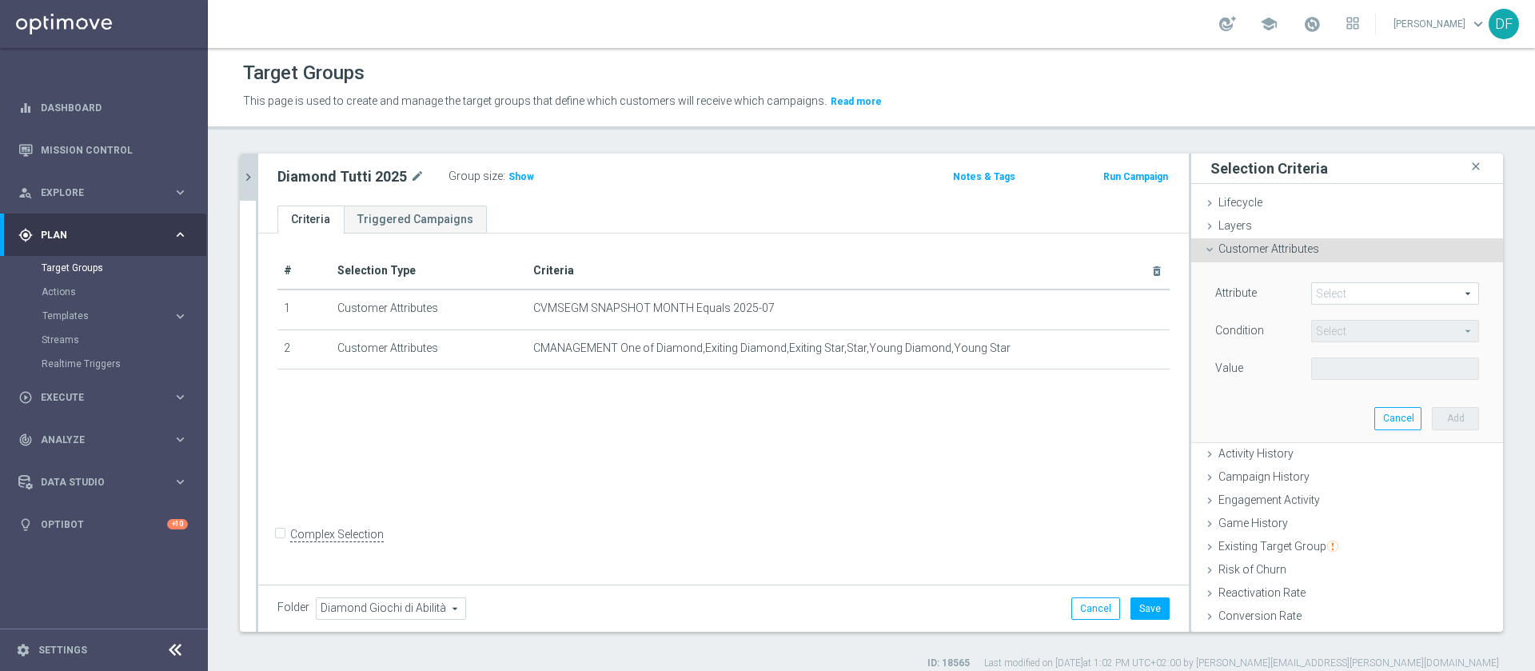
click at [1335, 291] on span at bounding box center [1395, 293] width 166 height 21
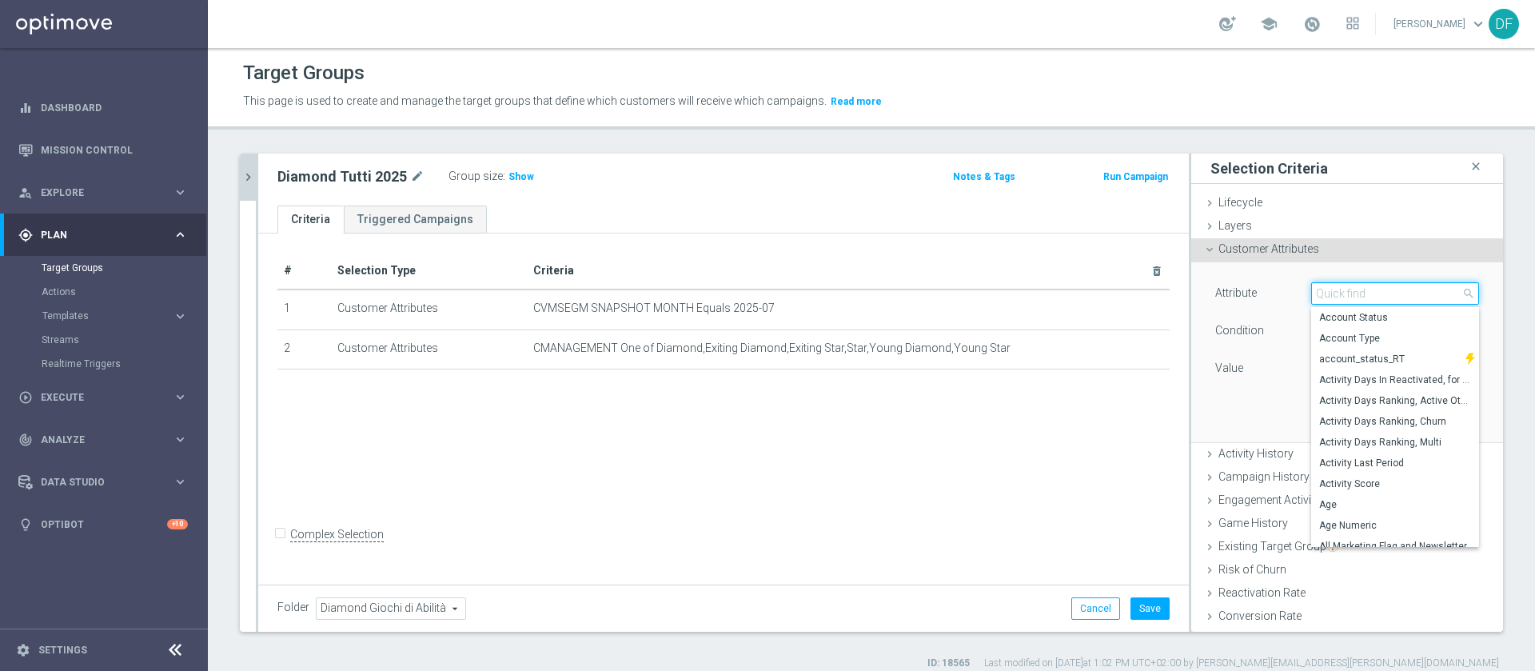
click at [1335, 291] on input "search" at bounding box center [1396, 293] width 168 height 22
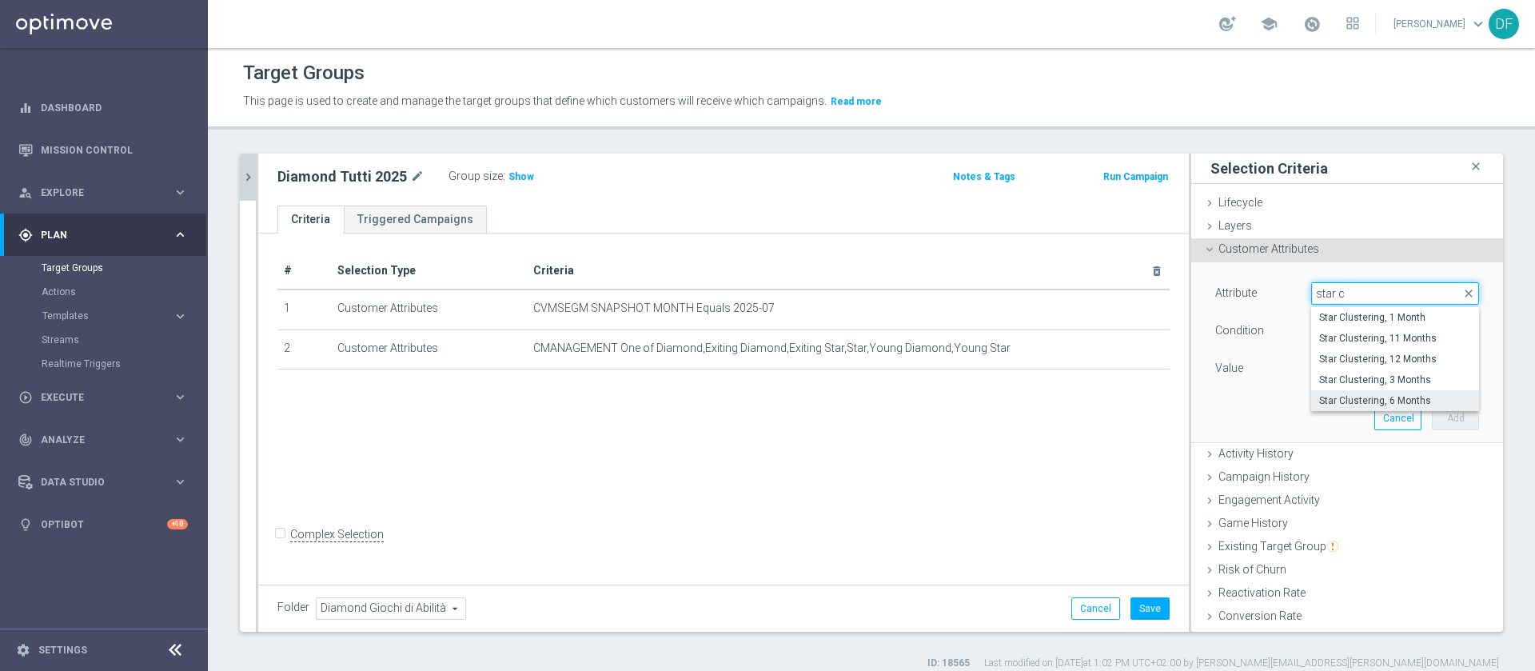
type input "star c"
click at [1360, 401] on span "Star Clustering, 6 Months" at bounding box center [1396, 400] width 152 height 13
type input "Star Clustering, 6 Months"
type input "Equals"
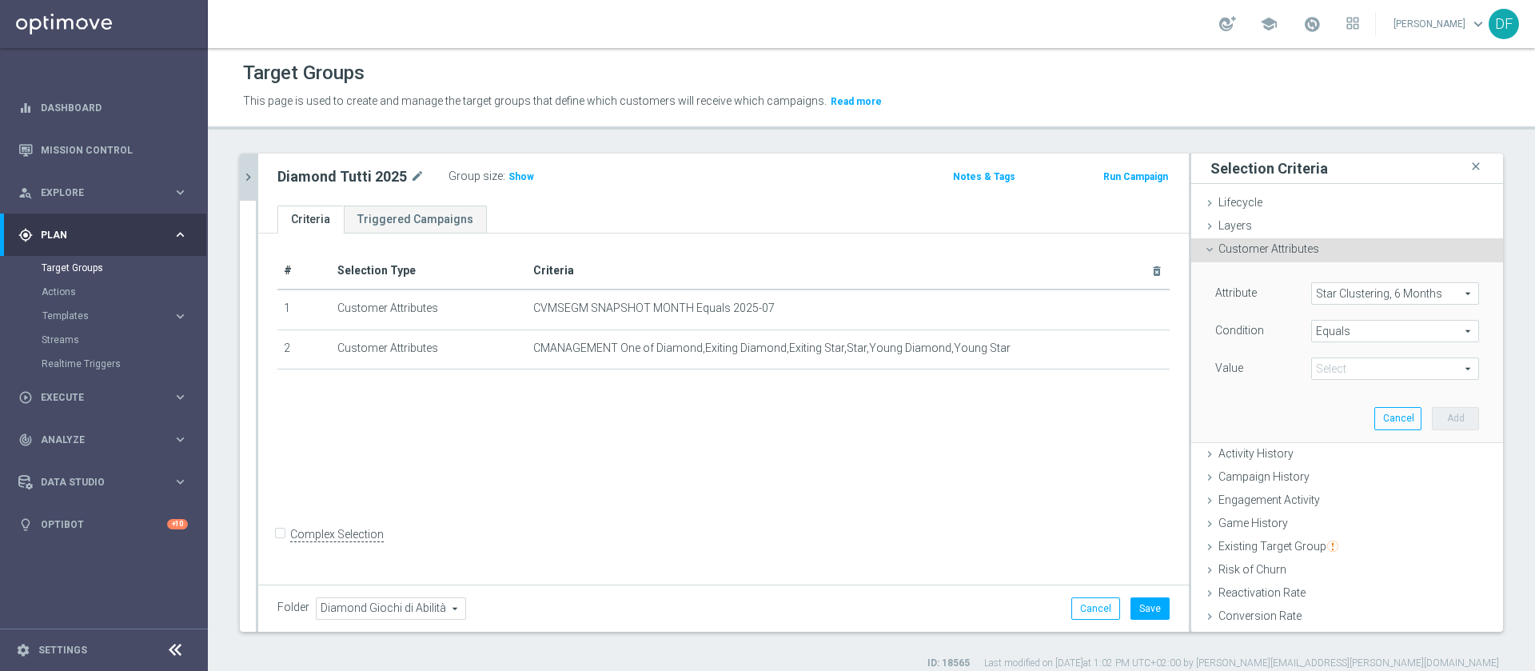
click at [1375, 367] on span at bounding box center [1395, 368] width 166 height 21
click at [1344, 389] on span "EXITING STAR" at bounding box center [1396, 392] width 152 height 13
type input "EXITING STAR"
click at [1432, 412] on button "Add" at bounding box center [1455, 418] width 47 height 22
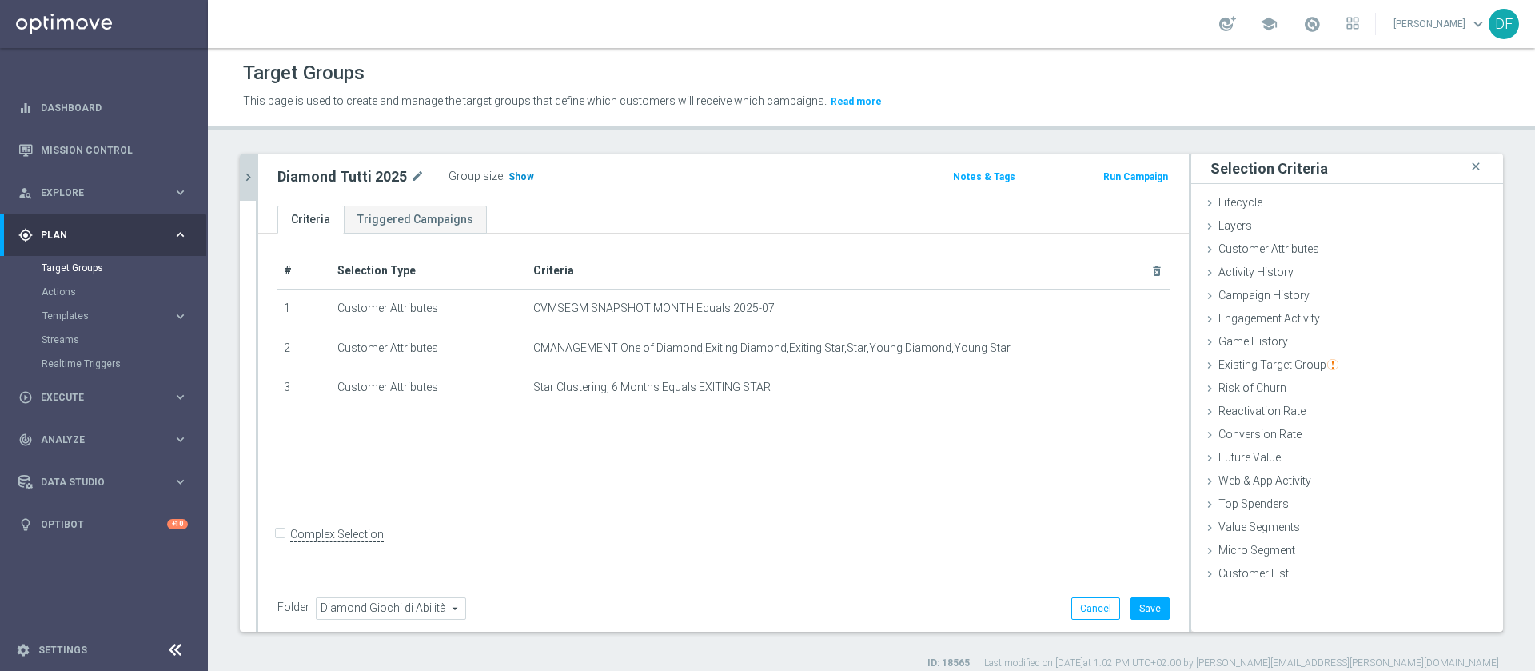
click at [529, 178] on h3 "Show" at bounding box center [521, 177] width 29 height 18
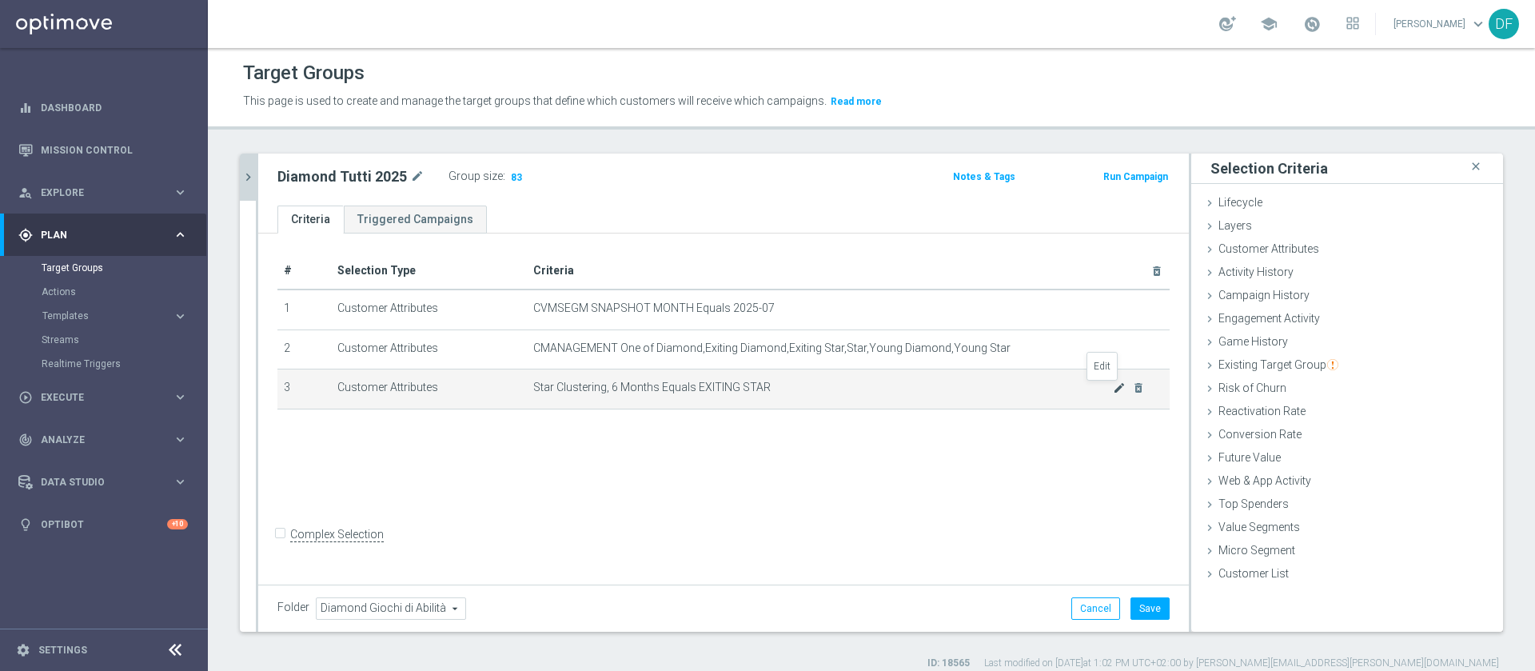
click at [1113, 386] on icon "mode_edit" at bounding box center [1119, 387] width 13 height 13
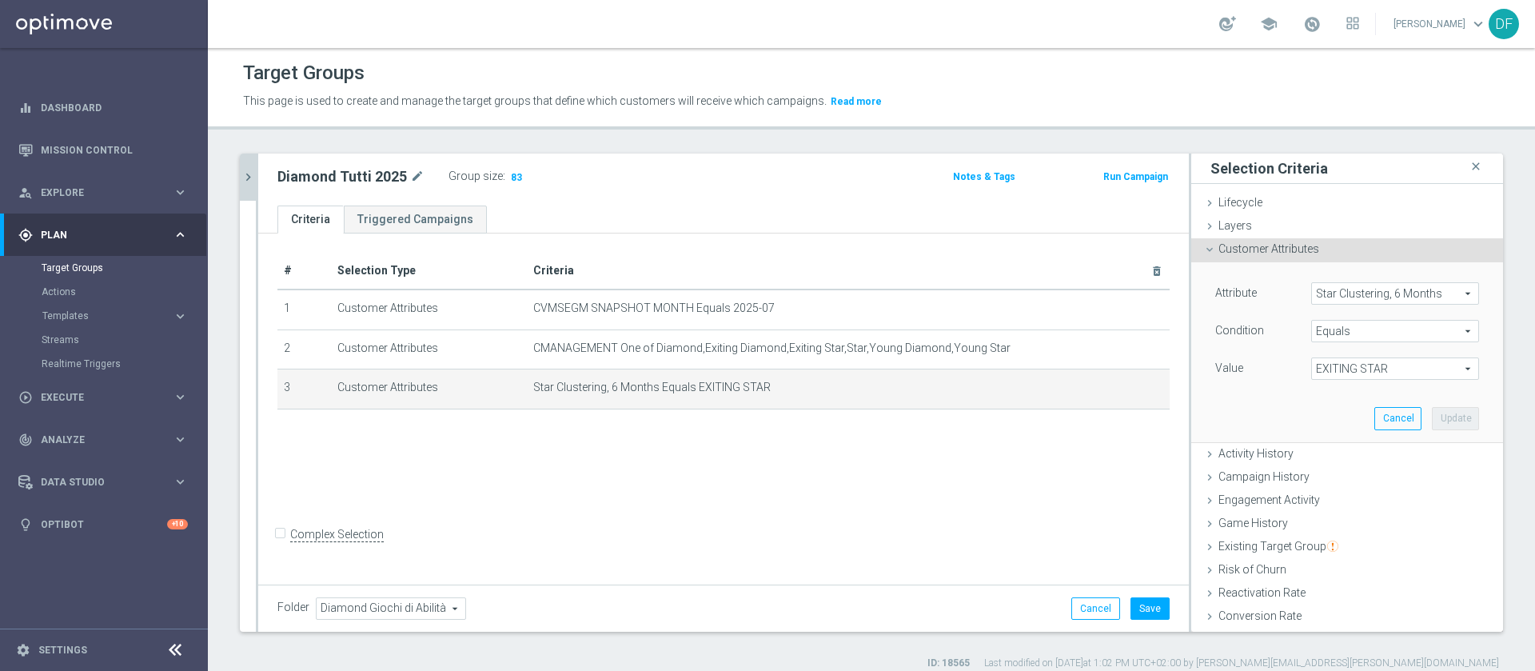
click at [1384, 362] on span "EXITING STAR" at bounding box center [1395, 368] width 166 height 21
click at [1344, 426] on label "STAR" at bounding box center [1396, 434] width 168 height 21
type input "STAR"
click at [1436, 419] on button "Update" at bounding box center [1455, 418] width 47 height 22
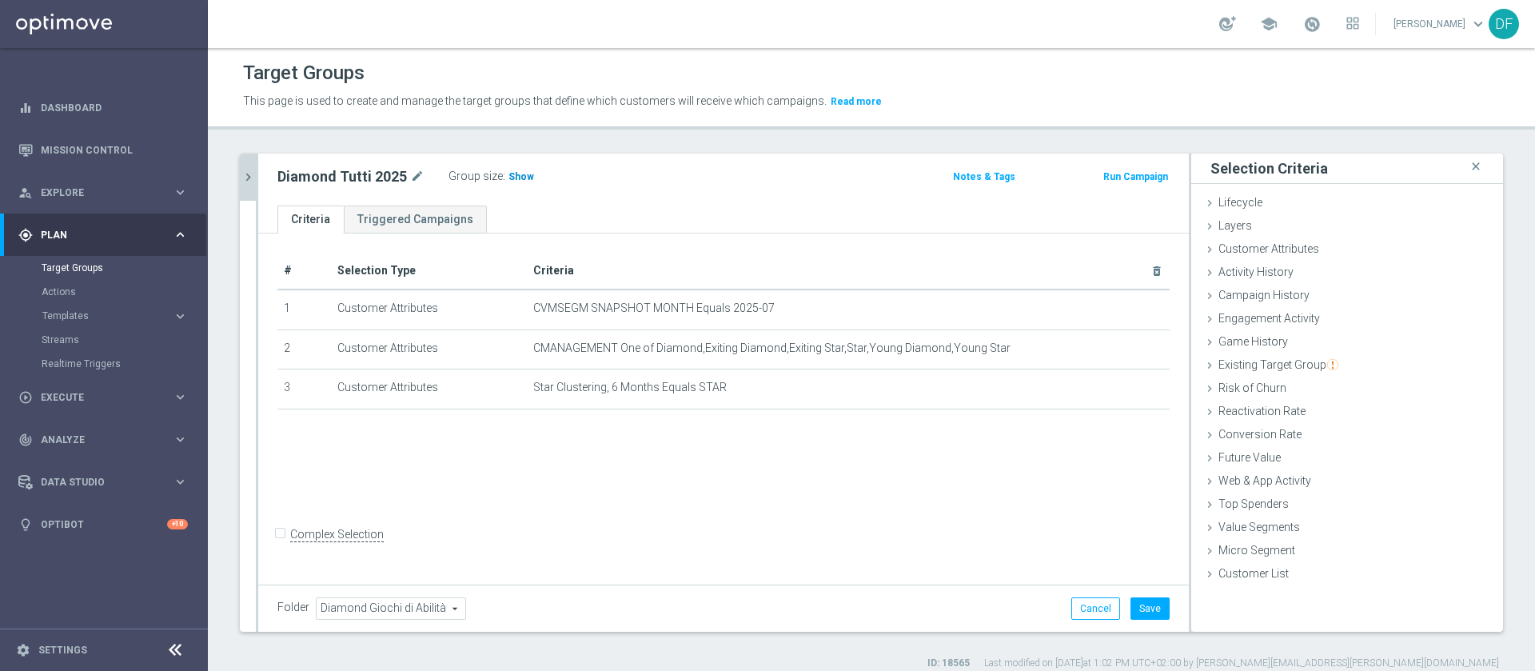
click at [519, 177] on span "Show" at bounding box center [522, 176] width 26 height 11
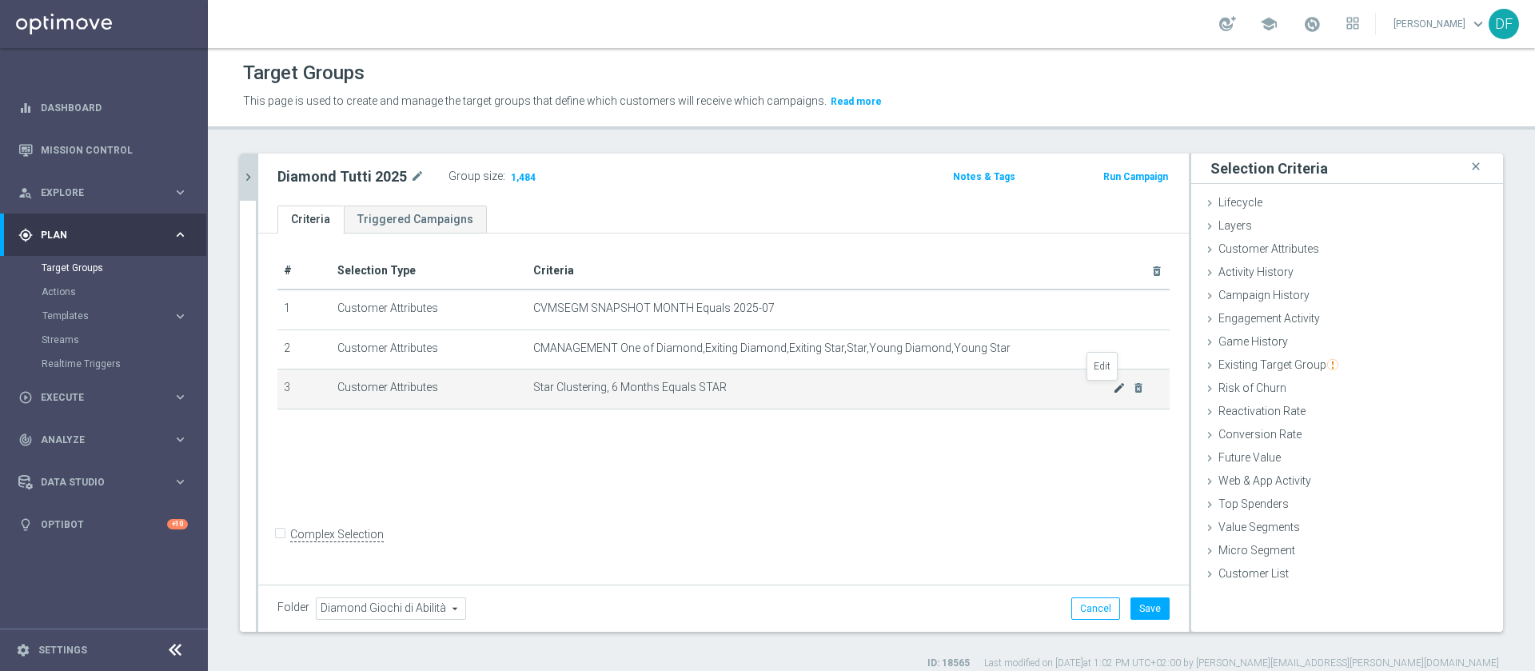
click at [1113, 389] on icon "mode_edit" at bounding box center [1119, 387] width 13 height 13
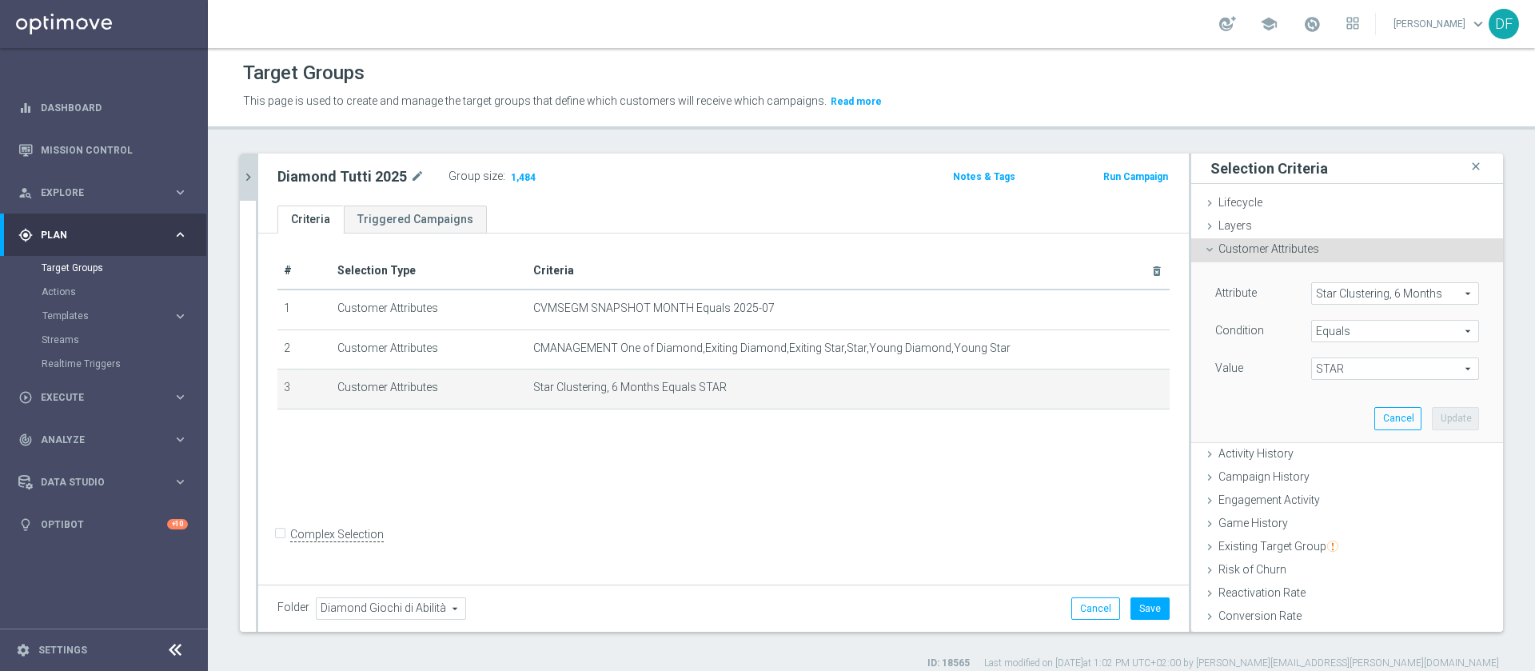
click at [1342, 370] on span "STAR" at bounding box center [1395, 368] width 166 height 21
click at [1340, 410] on span "EXITING STAR;STAR" at bounding box center [1396, 413] width 152 height 13
type input "EXITING STAR;STAR"
click at [1432, 424] on button "Update" at bounding box center [1455, 418] width 47 height 22
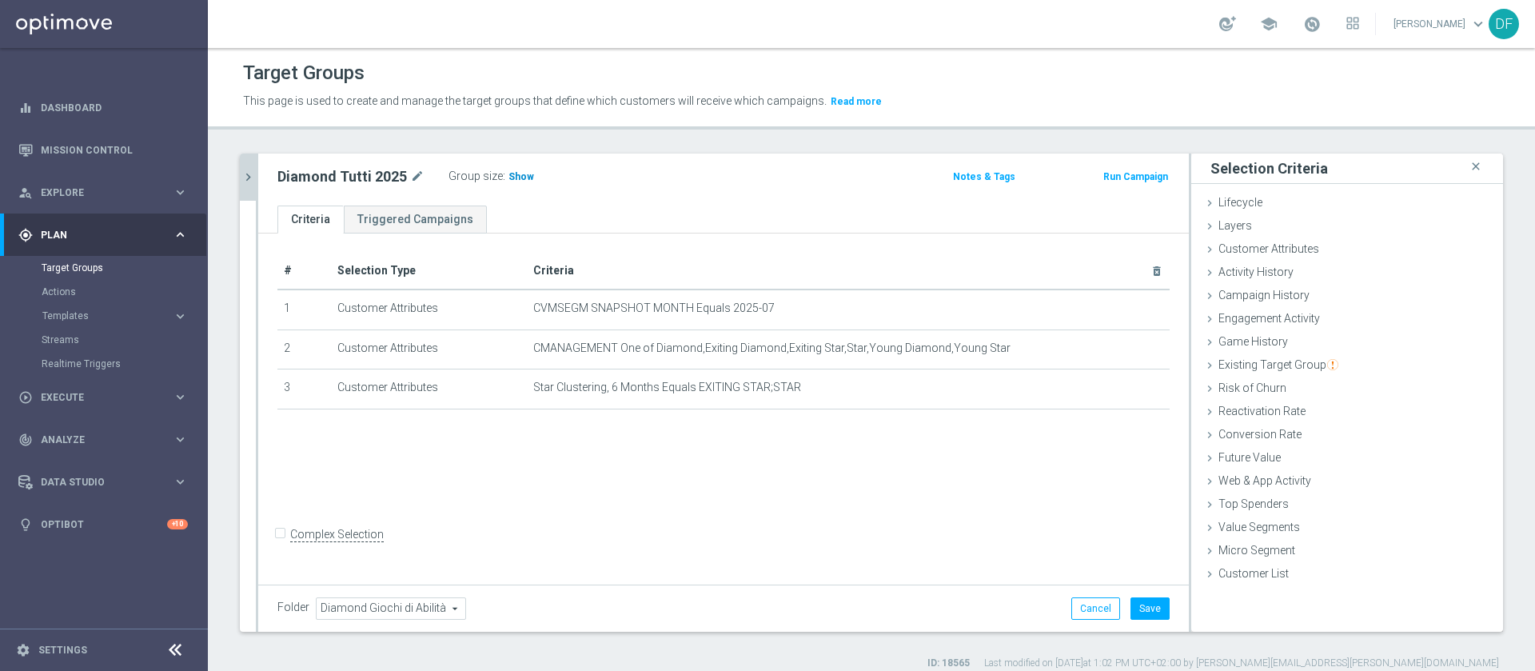
click at [511, 178] on span "Show" at bounding box center [522, 176] width 26 height 11
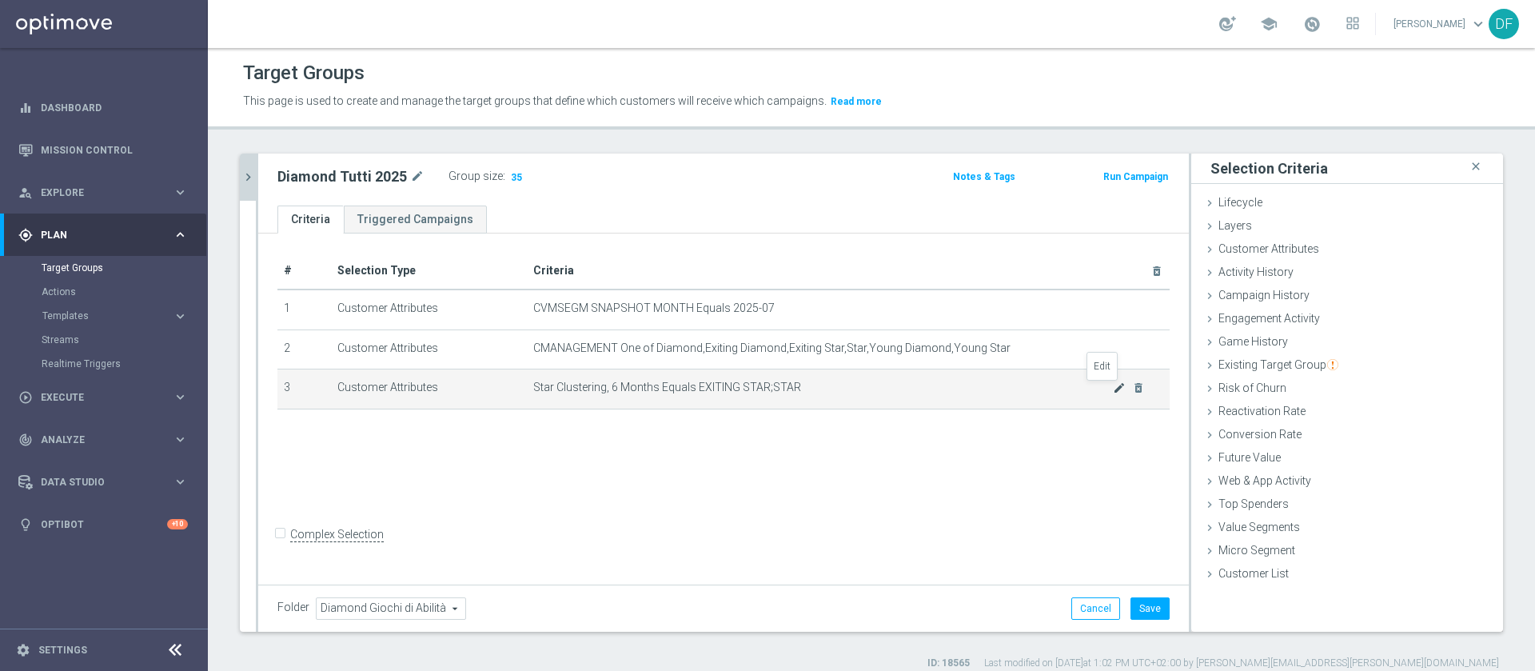
click at [1113, 389] on icon "mode_edit" at bounding box center [1119, 387] width 13 height 13
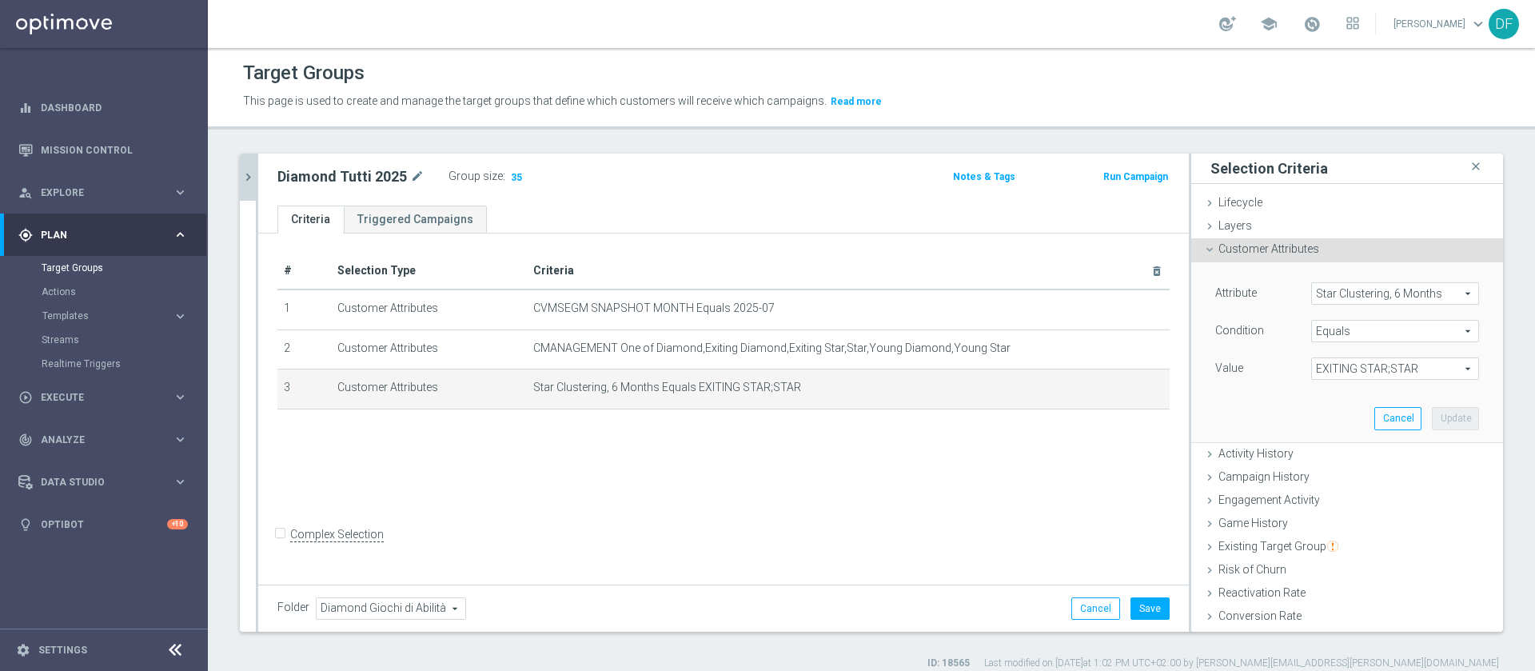
click at [1363, 296] on span "Star Clustering, 6 Months" at bounding box center [1395, 293] width 166 height 21
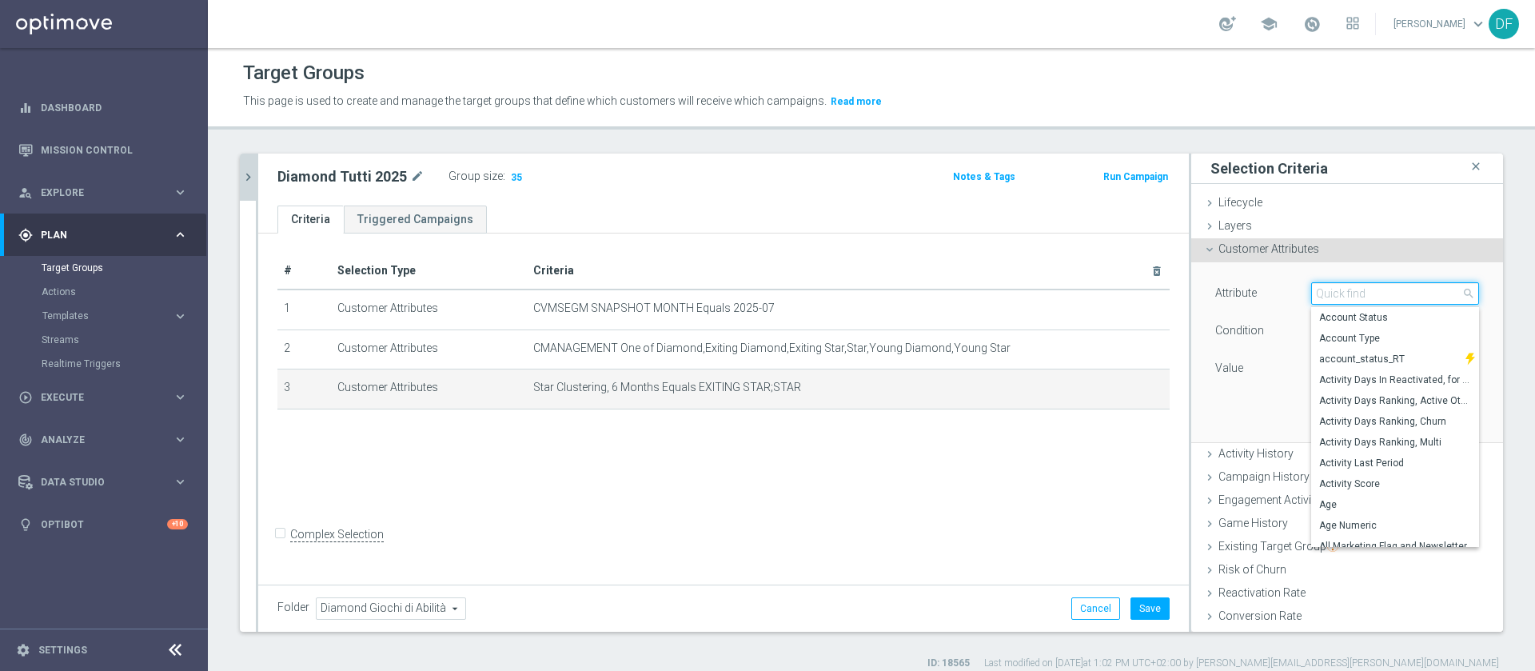
click at [1336, 301] on input "search" at bounding box center [1396, 293] width 168 height 22
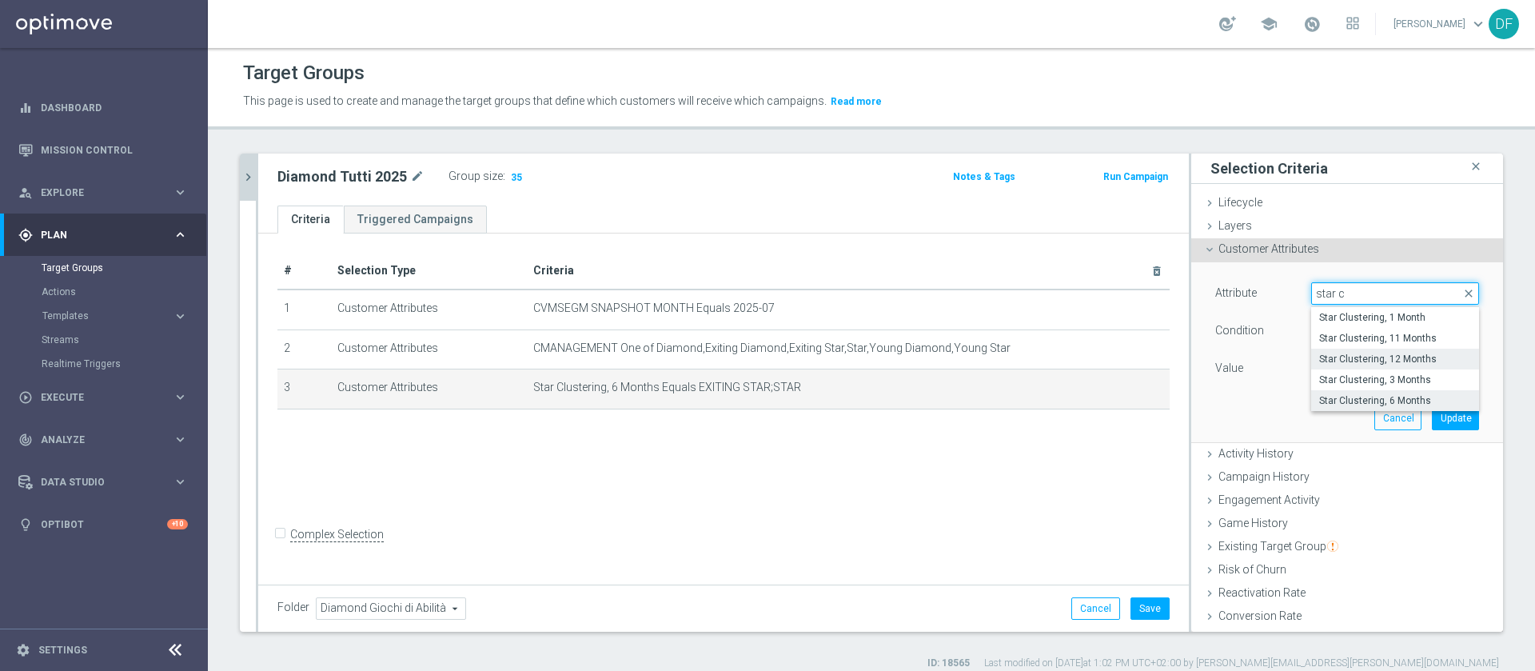
type input "star c"
click at [1350, 357] on span "Star Clustering, 12 Months" at bounding box center [1396, 359] width 152 height 13
type input "Star Clustering, 12 Months"
type input "Select"
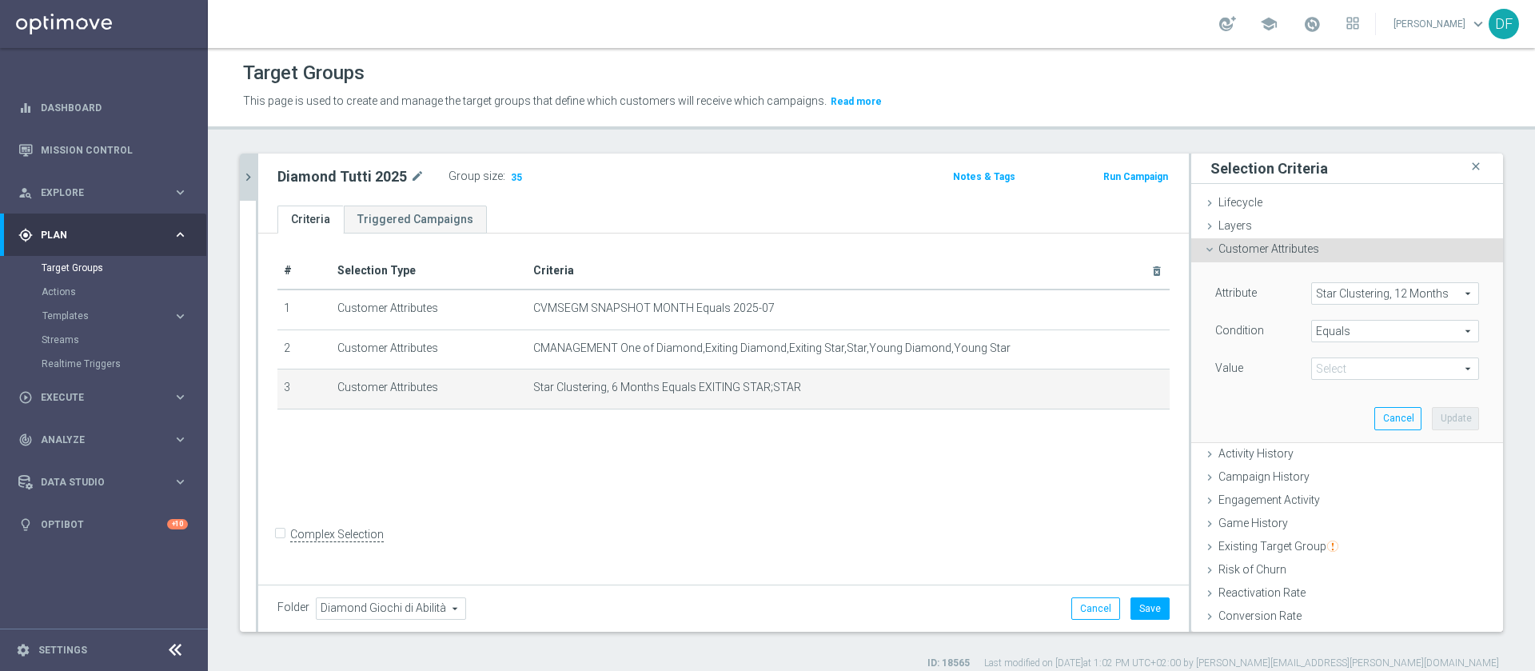
click at [1344, 365] on span "EXITING STAR;STAR" at bounding box center [1395, 368] width 166 height 21
click at [1355, 286] on span "Star Clustering, 12 Months" at bounding box center [1395, 293] width 166 height 21
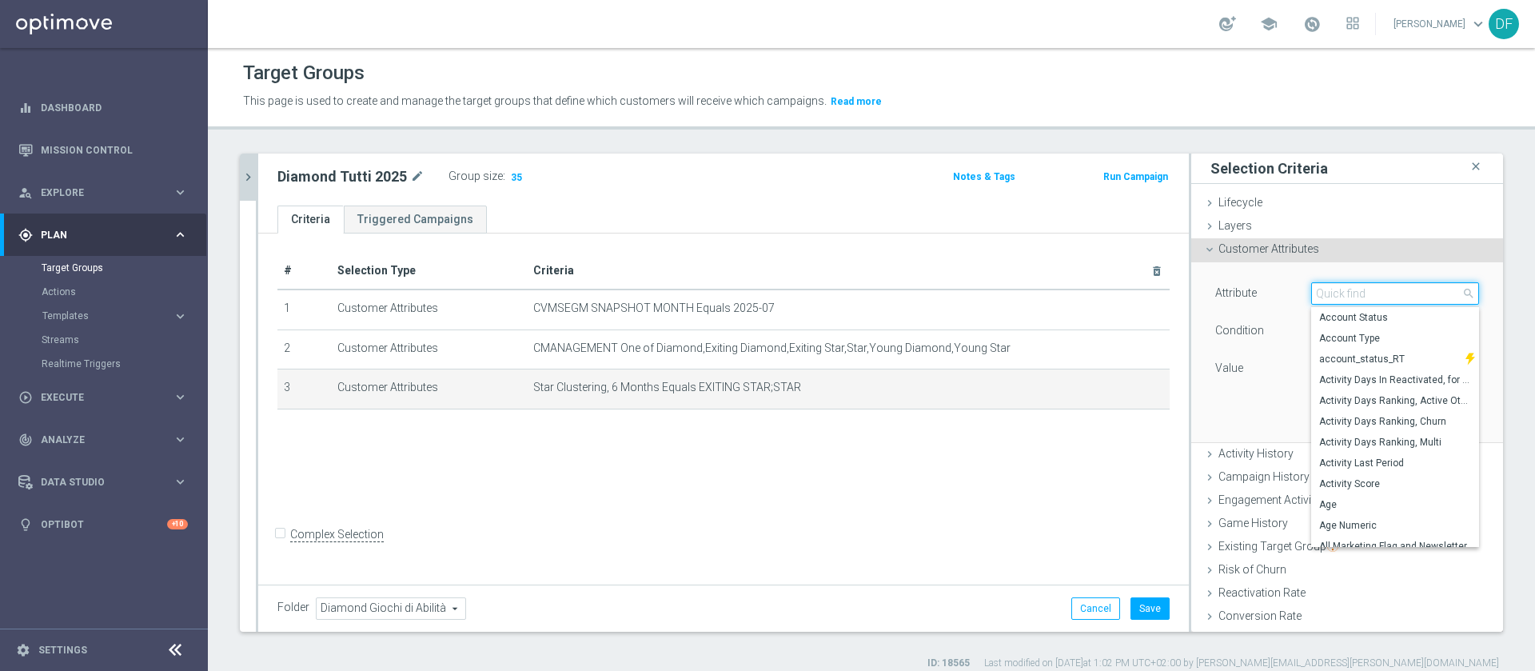
click at [1354, 290] on input "search" at bounding box center [1396, 293] width 168 height 22
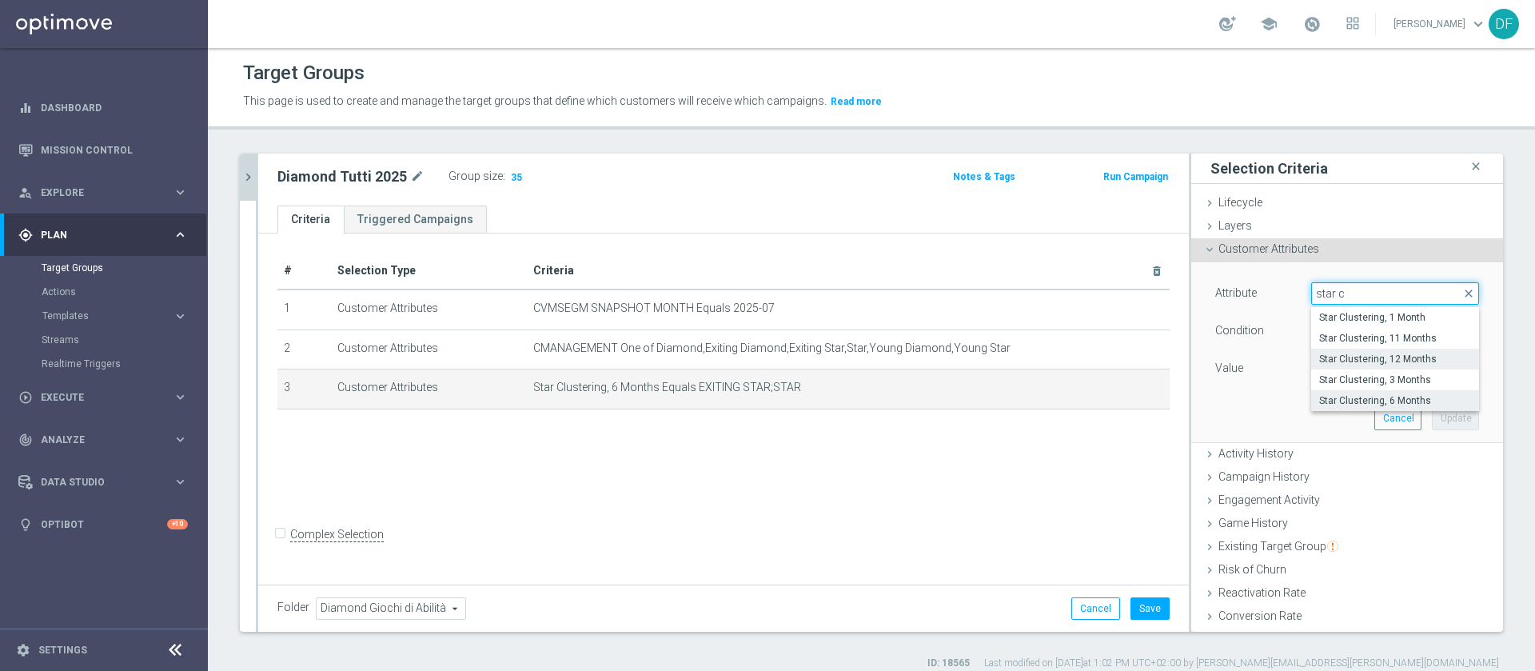
type input "star c"
click at [1372, 396] on span "Star Clustering, 6 Months" at bounding box center [1396, 400] width 152 height 13
type input "Star Clustering, 6 Months"
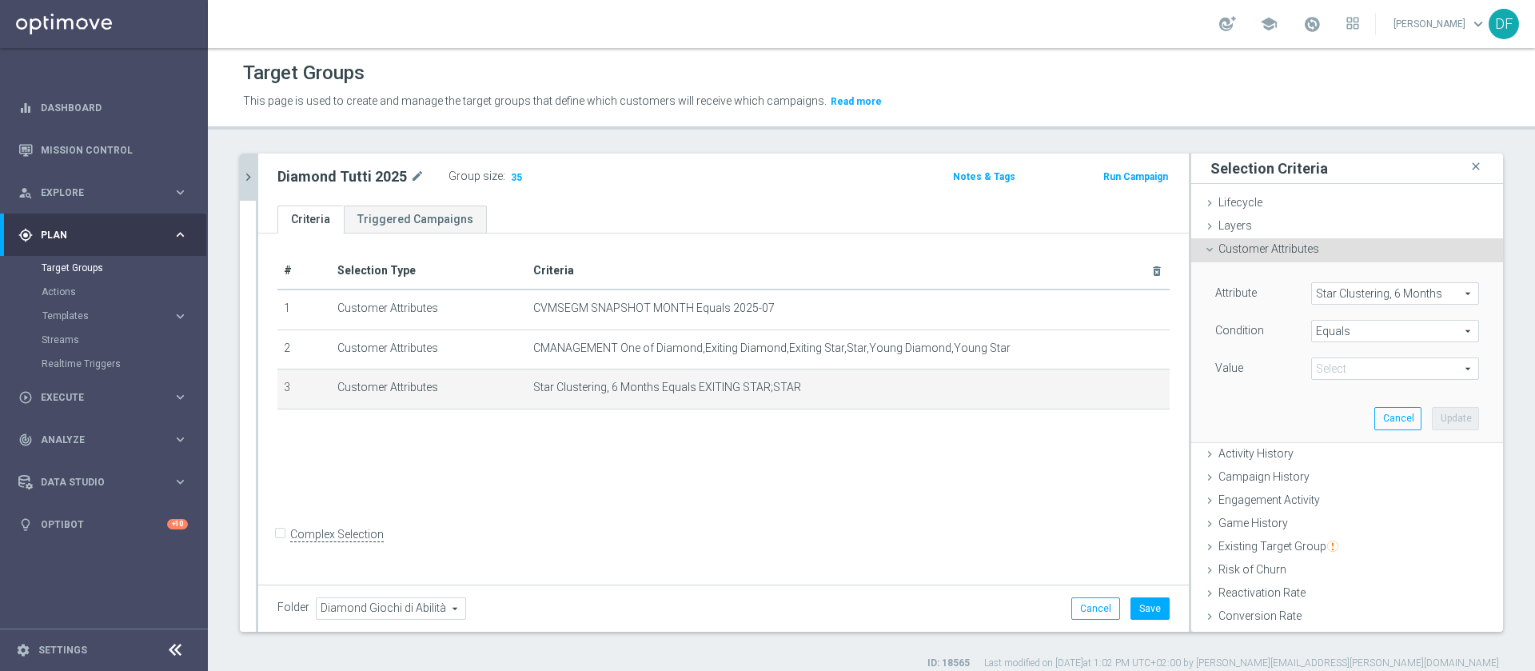
click at [1361, 294] on span "Star Clustering, 6 Months" at bounding box center [1395, 293] width 166 height 21
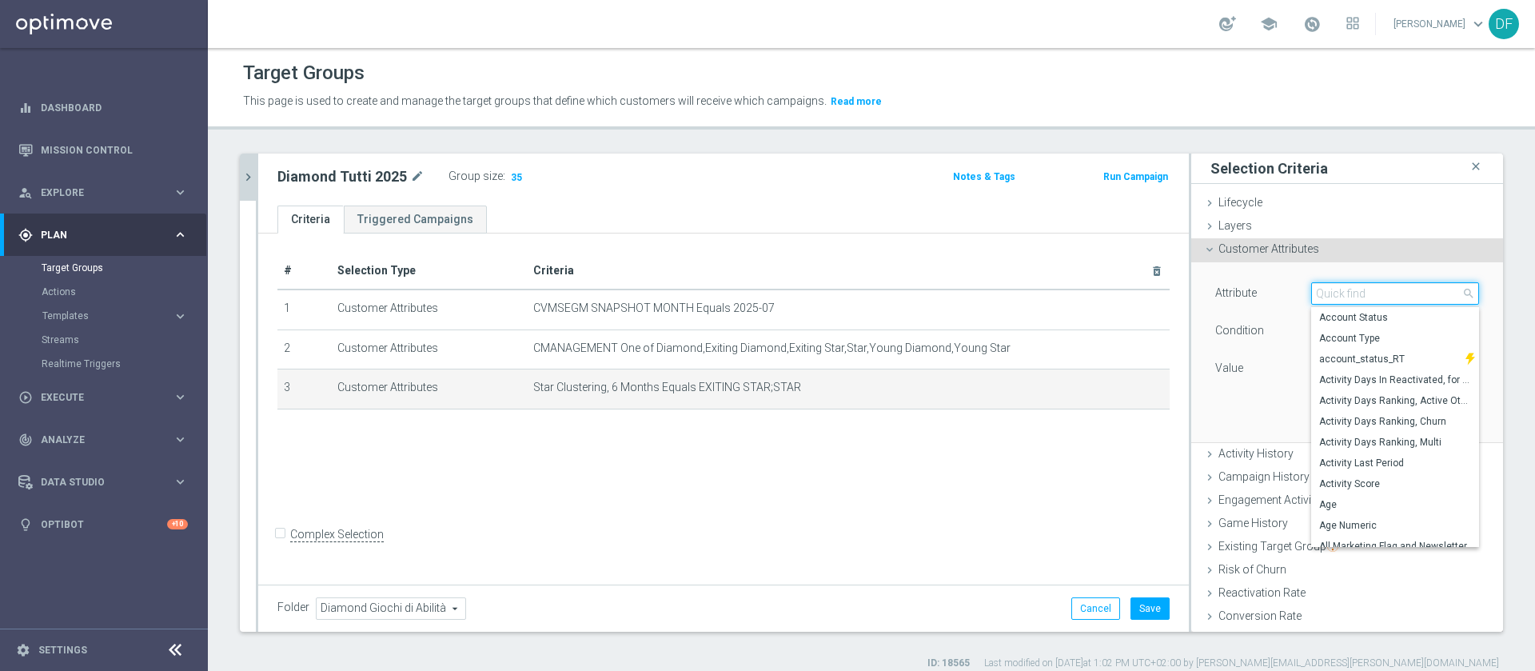
click at [1356, 290] on input "search" at bounding box center [1396, 293] width 168 height 22
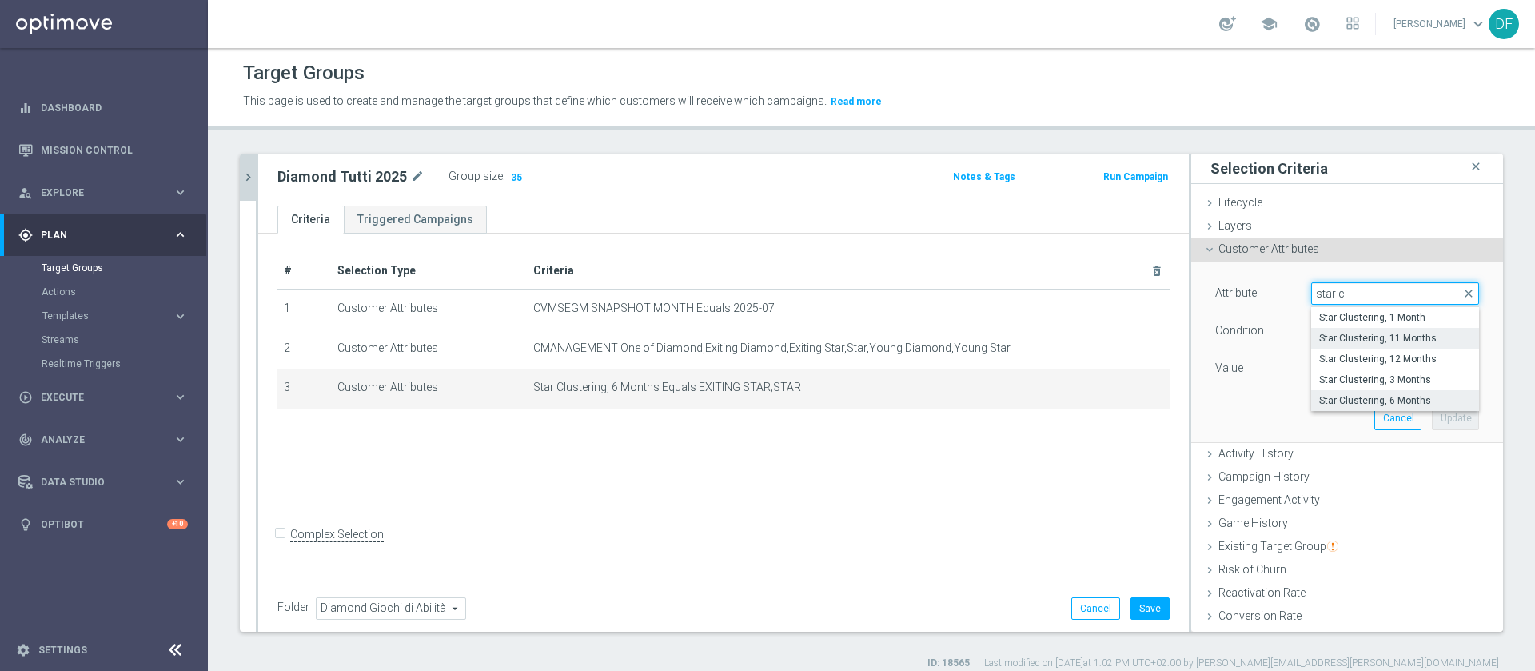
type input "star c"
click at [1368, 334] on span "Star Clustering, 11 Months" at bounding box center [1396, 338] width 152 height 13
type input "Star Clustering, 11 Months"
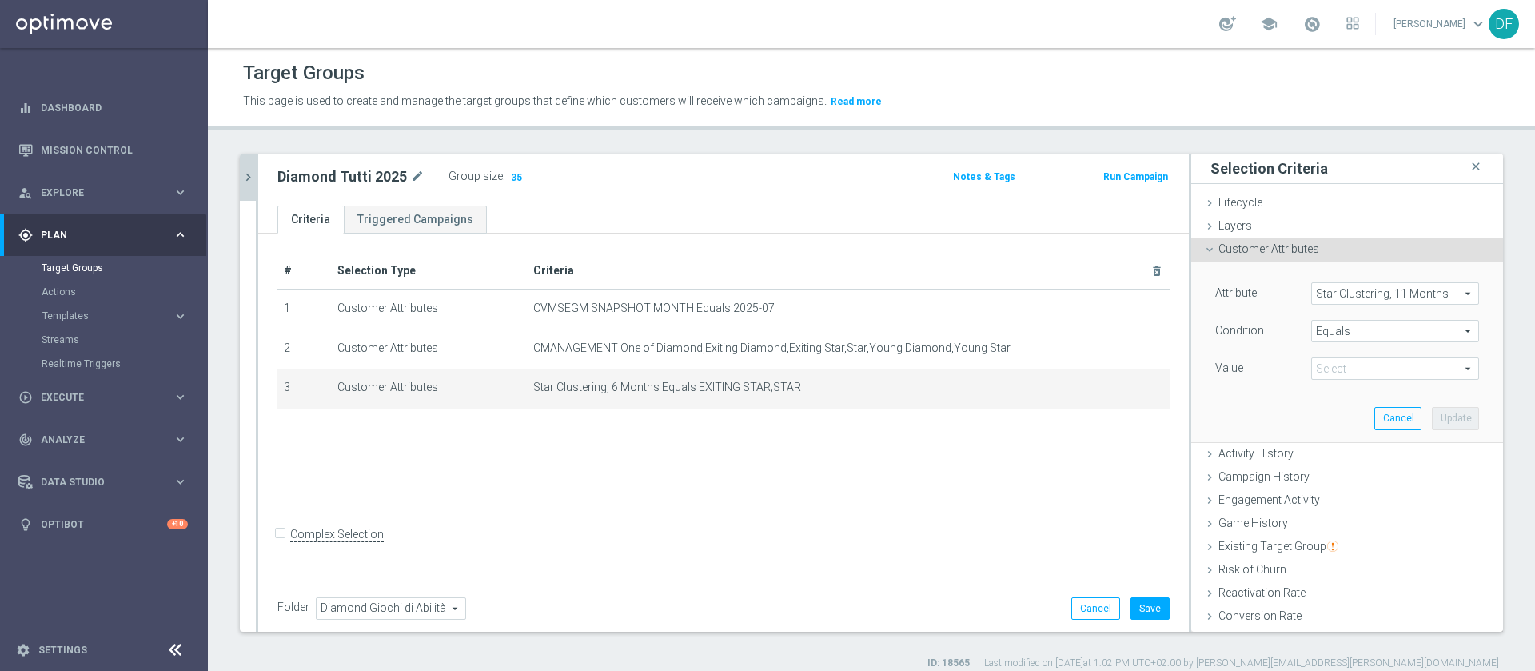
click at [1364, 368] on span "EXITING STAR;STAR" at bounding box center [1395, 368] width 166 height 21
click at [1365, 296] on span "Star Clustering, 11 Months" at bounding box center [1395, 293] width 166 height 21
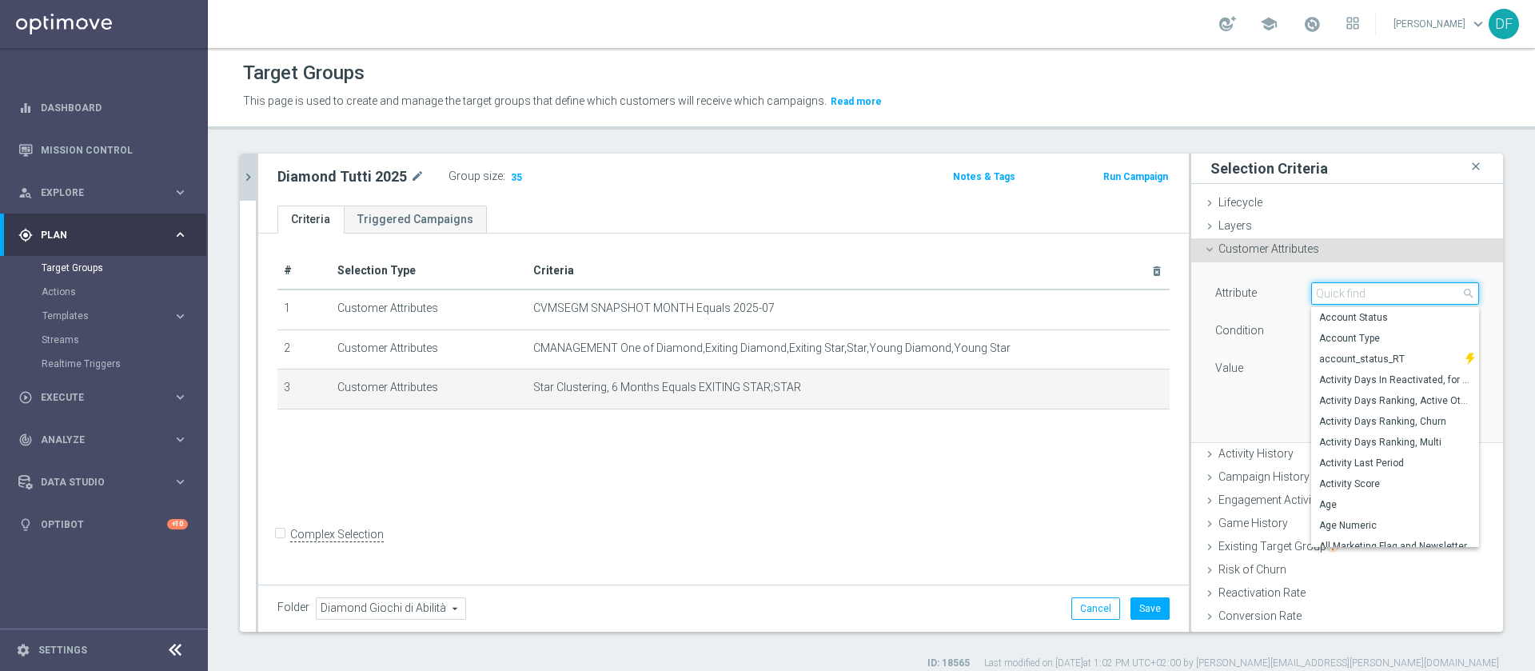
click at [1364, 298] on input "search" at bounding box center [1396, 293] width 168 height 22
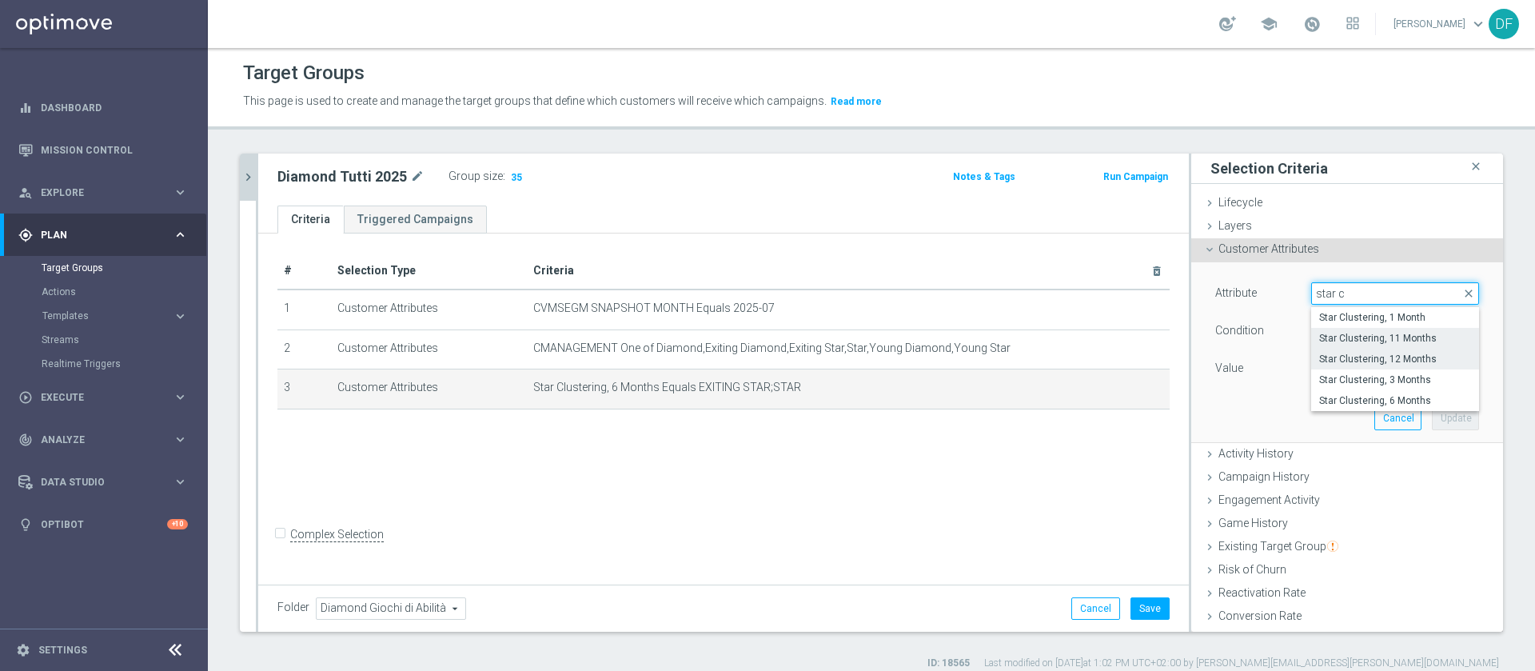
type input "star c"
click at [1370, 358] on span "Star Clustering, 12 Months" at bounding box center [1396, 359] width 152 height 13
type input "Star Clustering, 12 Months"
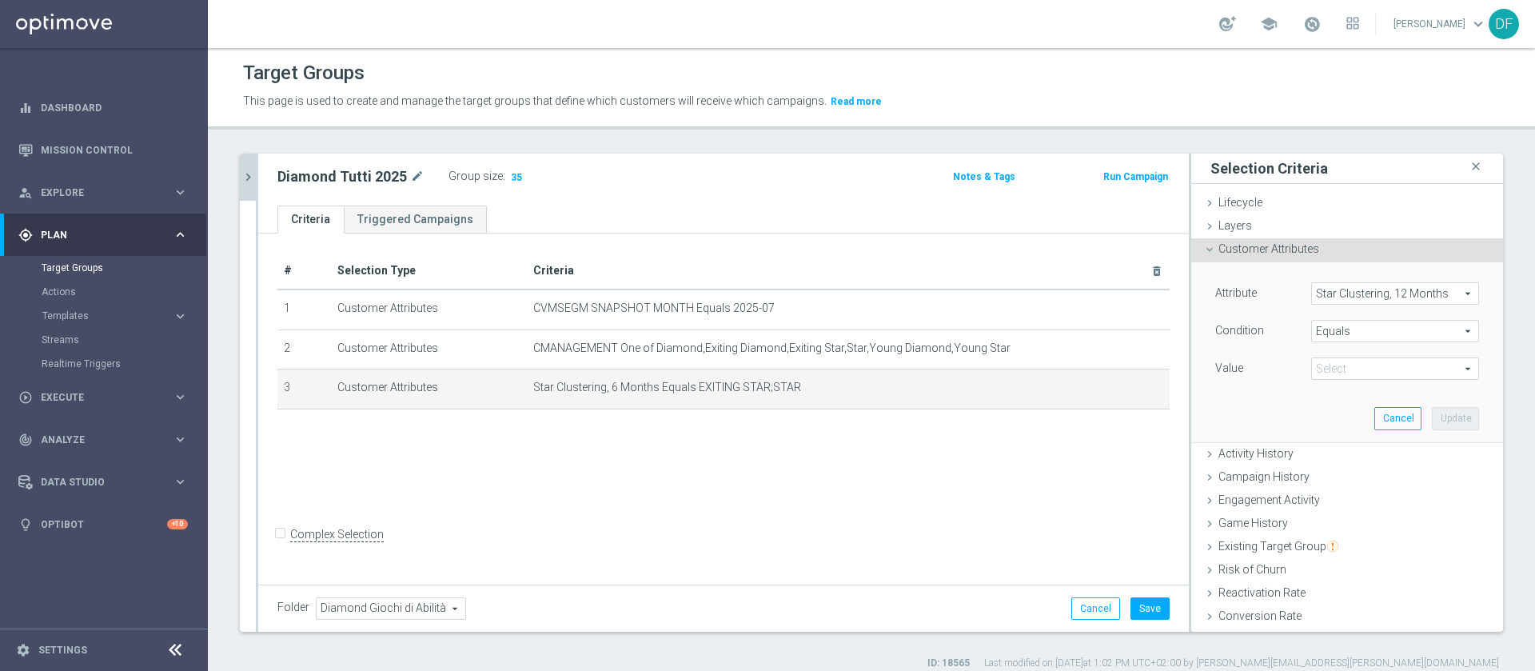
click at [1364, 371] on span "EXITING STAR;STAR" at bounding box center [1395, 368] width 166 height 21
click at [1248, 360] on div "Value" at bounding box center [1252, 370] width 96 height 26
click at [1359, 369] on span "EXITING STAR;STAR" at bounding box center [1395, 368] width 166 height 21
click at [1340, 393] on span "STAR" at bounding box center [1396, 392] width 152 height 13
type input "STAR"
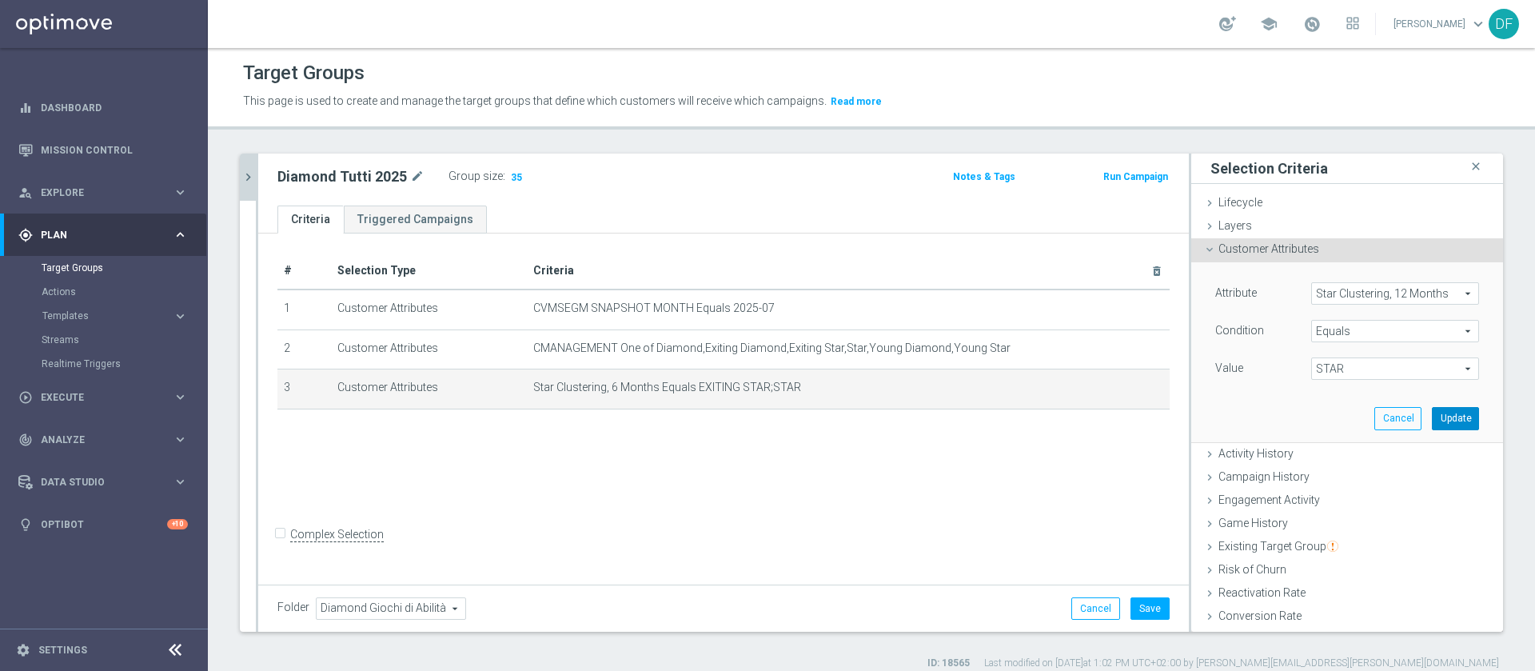
click at [1432, 421] on button "Update" at bounding box center [1455, 418] width 47 height 22
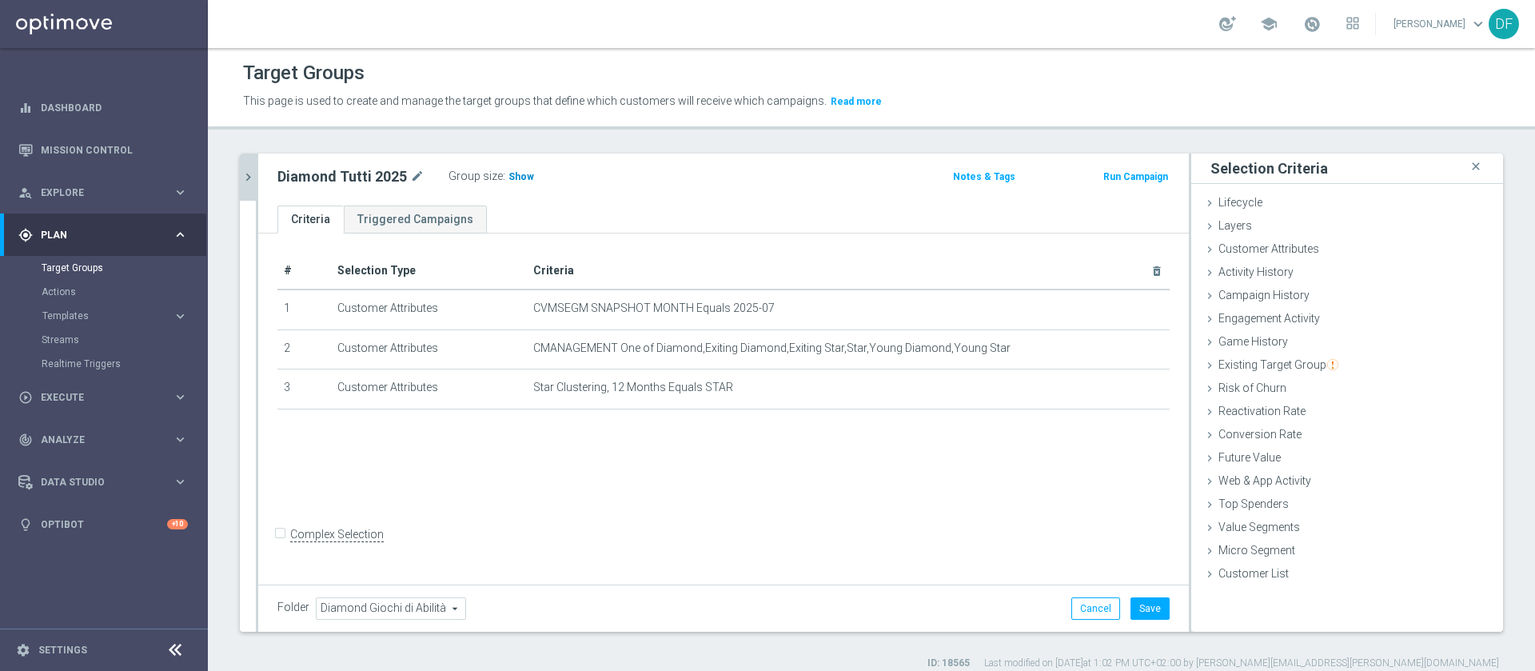
click at [525, 181] on span "Show" at bounding box center [522, 176] width 26 height 11
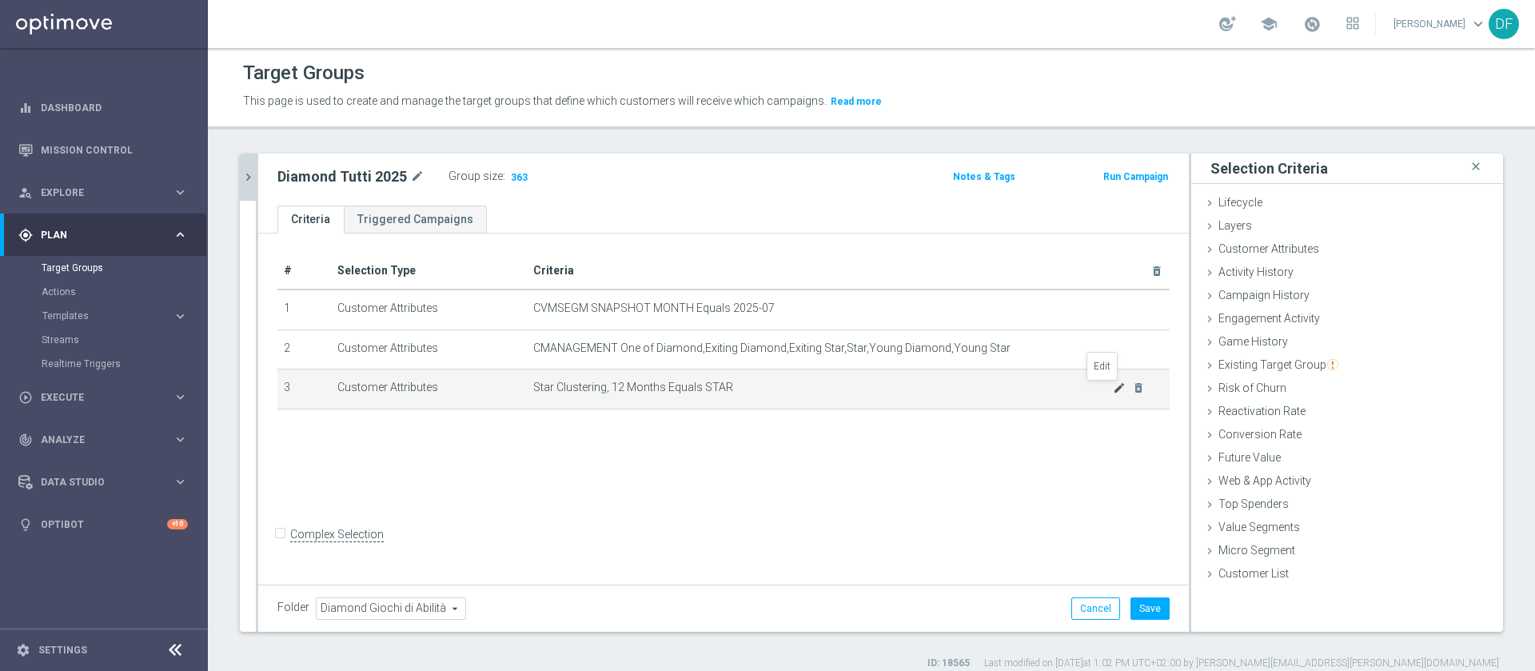
click at [1113, 389] on icon "mode_edit" at bounding box center [1119, 387] width 13 height 13
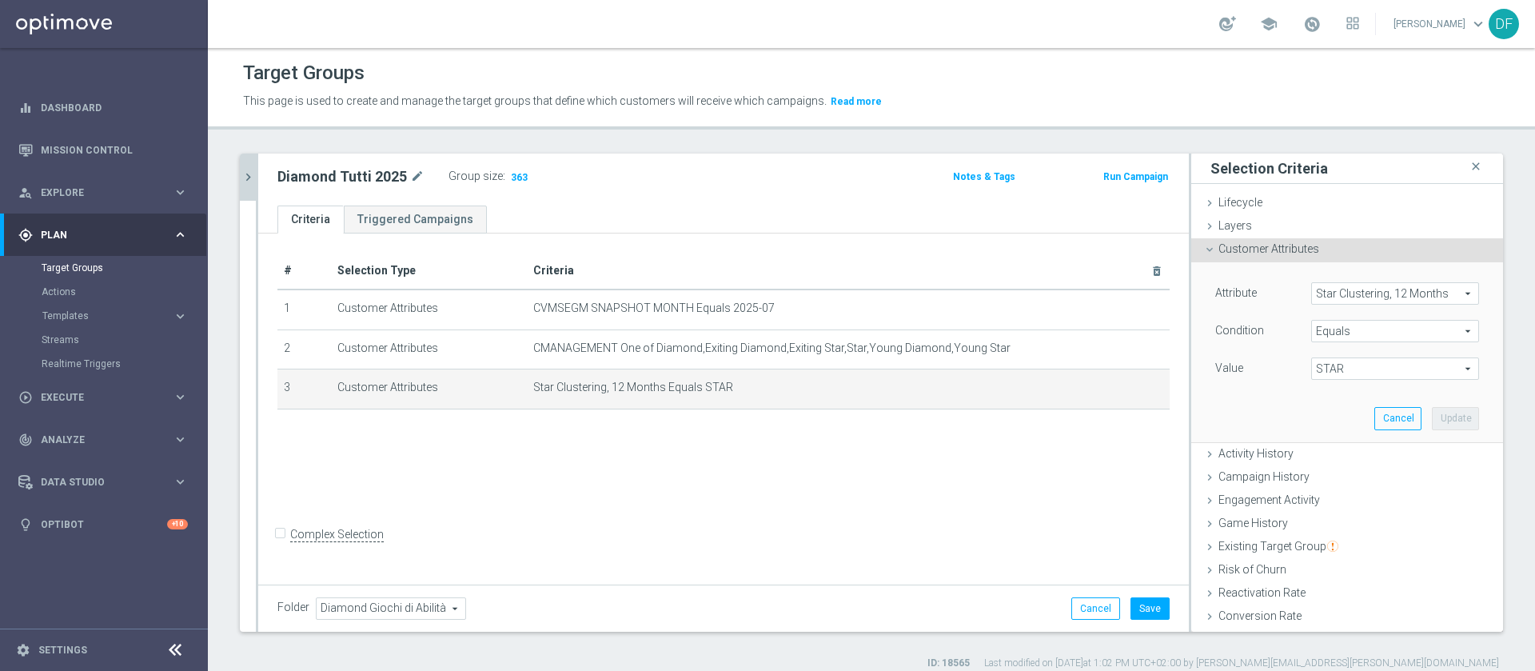
click at [1340, 296] on span "Star Clustering, 12 Months" at bounding box center [1395, 293] width 166 height 21
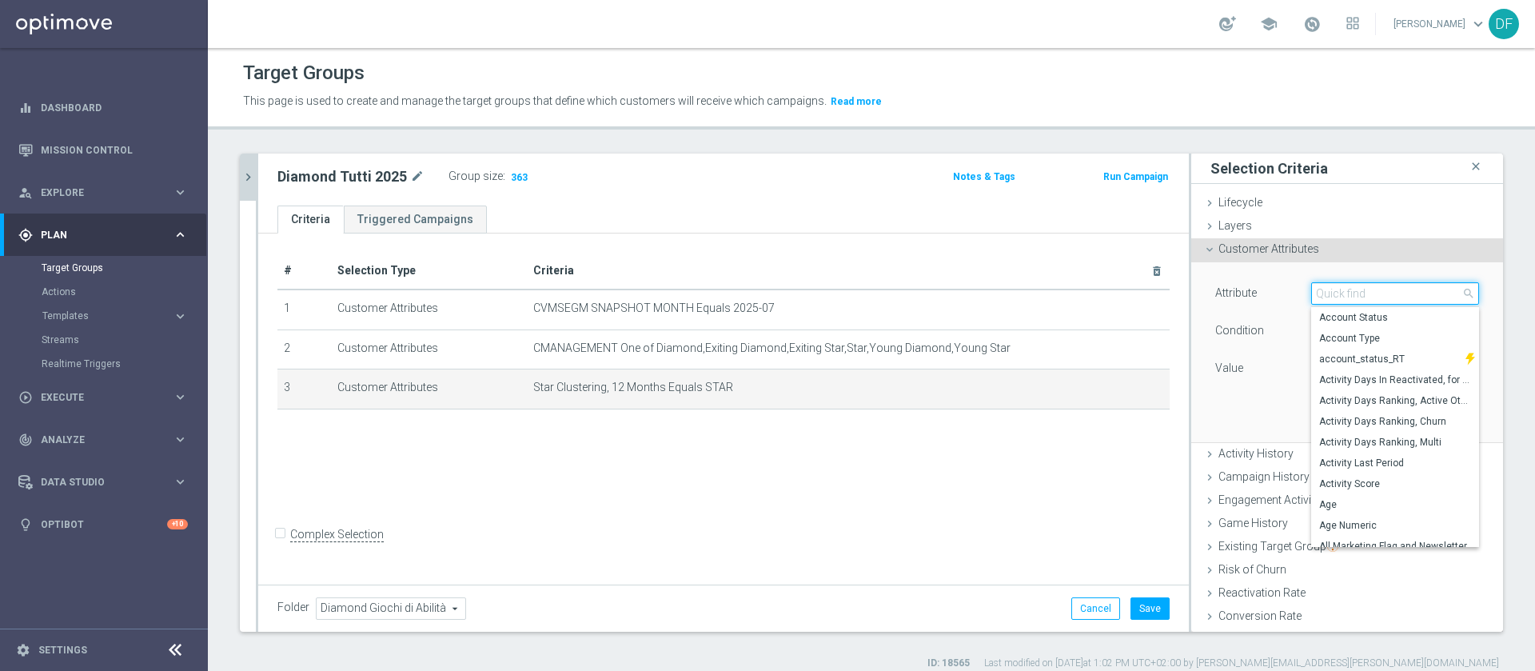
click at [1326, 292] on input "search" at bounding box center [1396, 293] width 168 height 22
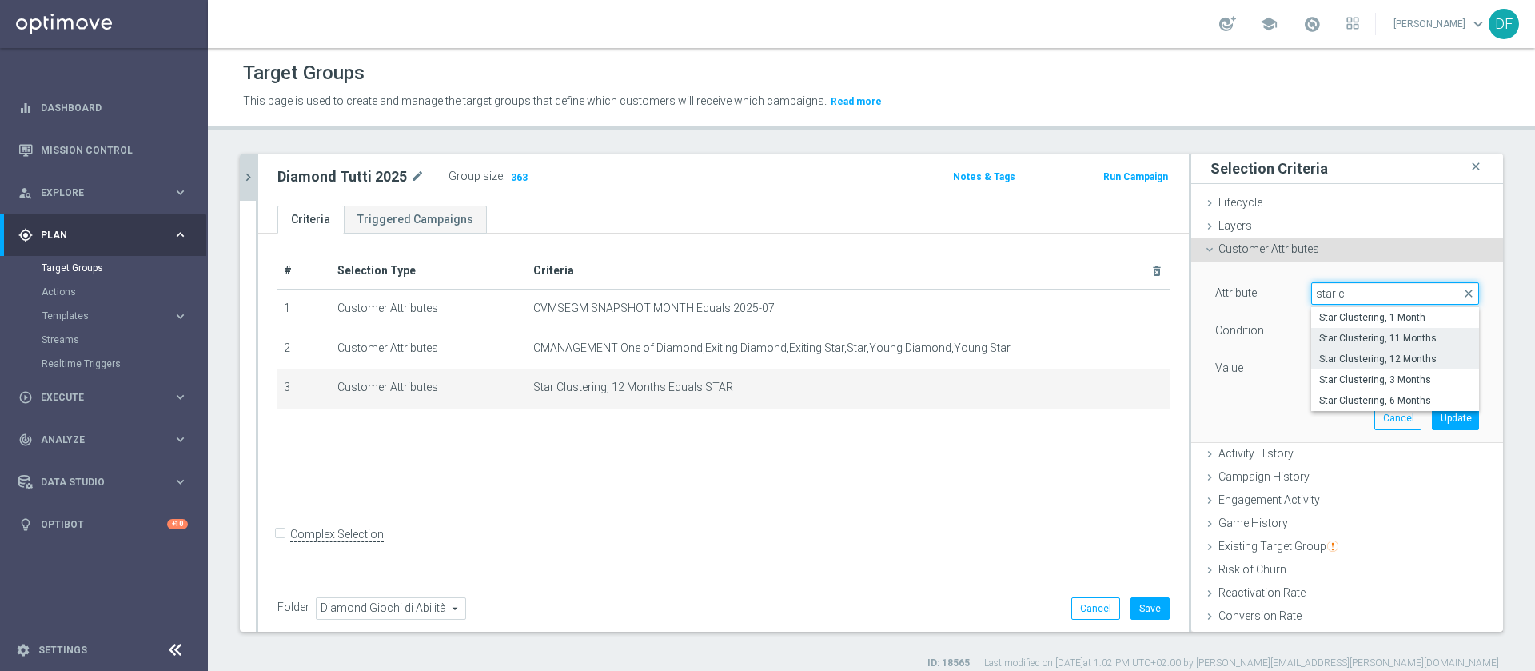
type input "star c"
click at [1340, 341] on span "Star Clustering, 11 Months" at bounding box center [1396, 338] width 152 height 13
type input "Star Clustering, 11 Months"
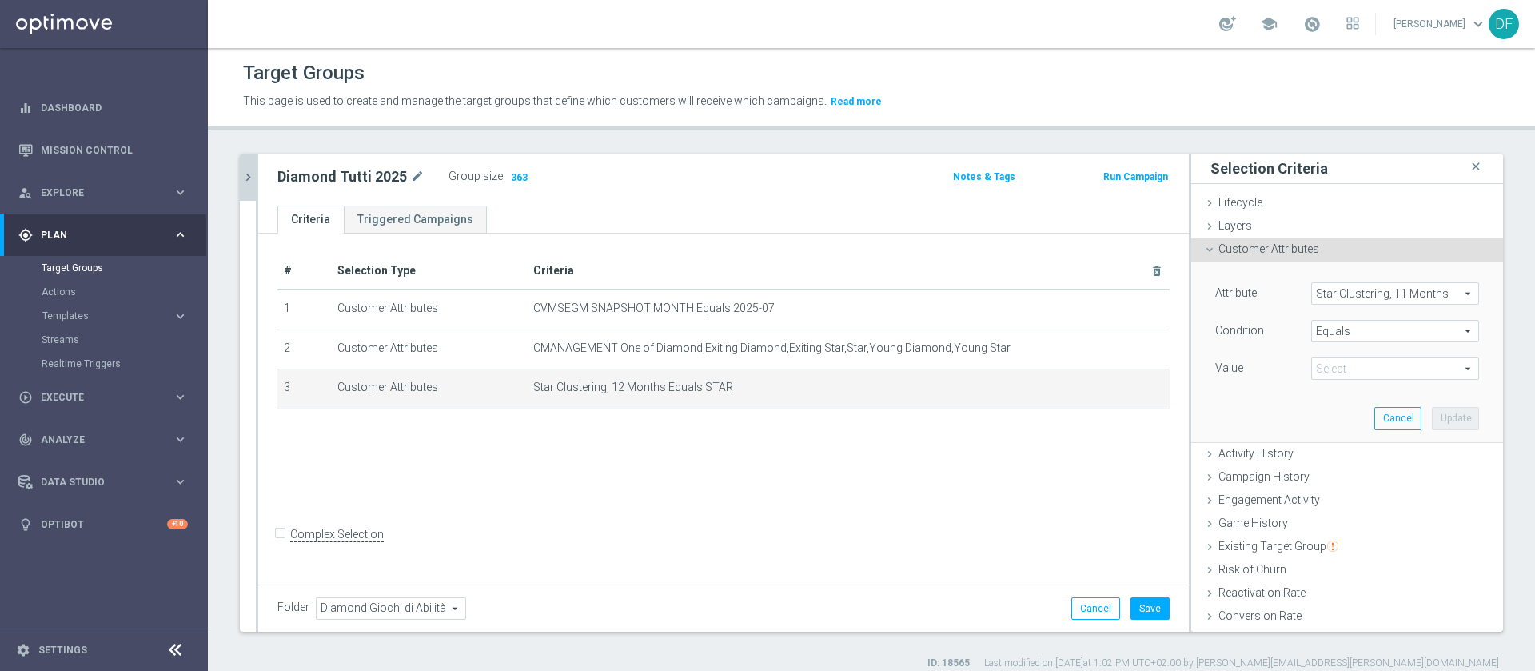
click at [1373, 376] on span "STAR" at bounding box center [1395, 368] width 166 height 21
click at [1362, 393] on span "STAR" at bounding box center [1396, 392] width 152 height 13
type input "STAR"
click at [1432, 421] on button "Update" at bounding box center [1455, 418] width 47 height 22
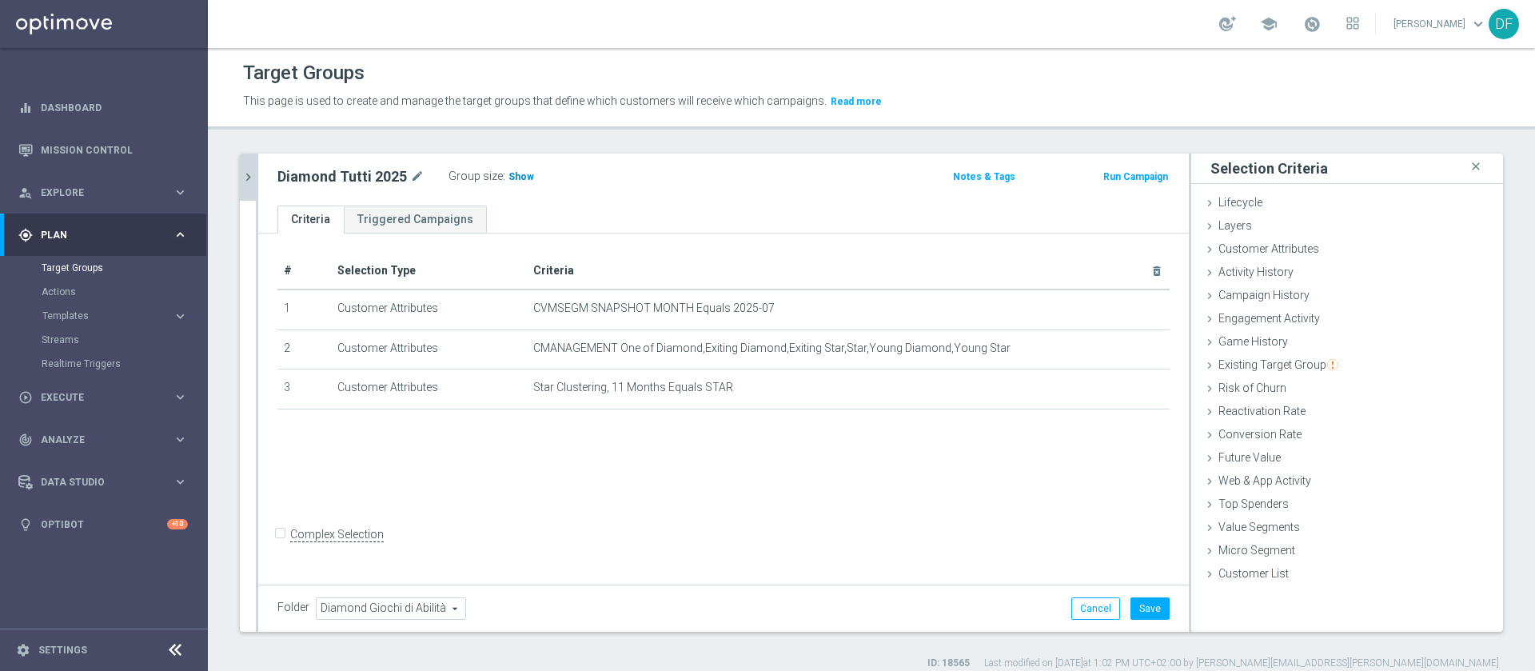
click at [520, 172] on span "Show" at bounding box center [522, 176] width 26 height 11
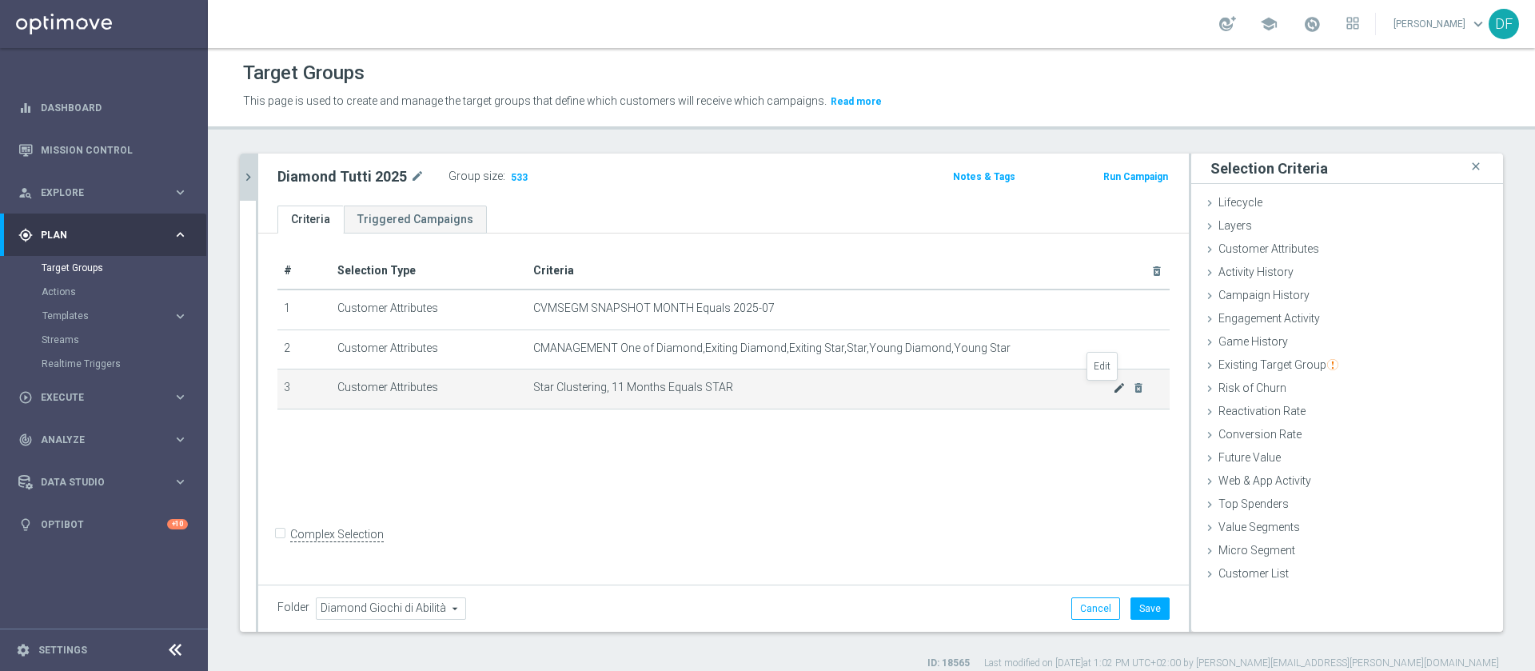
click at [1113, 391] on icon "mode_edit" at bounding box center [1119, 387] width 13 height 13
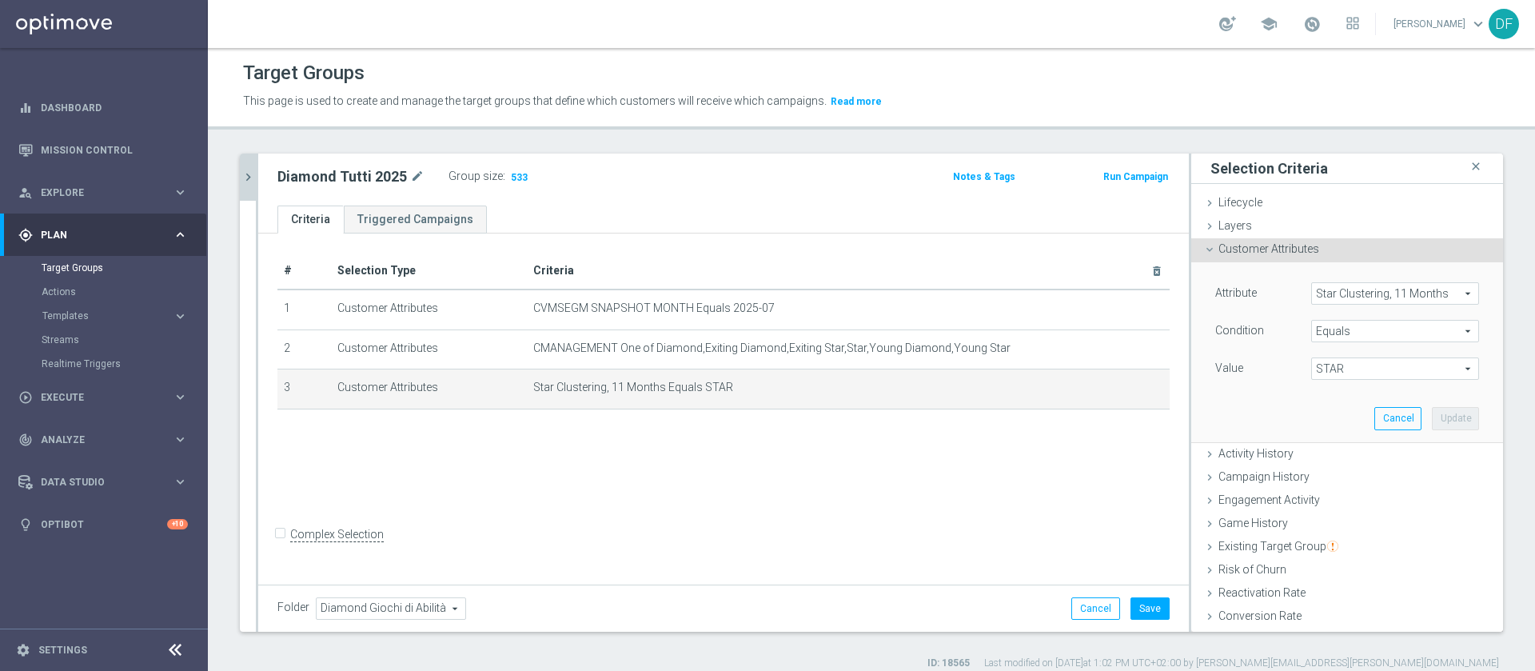
click at [1328, 295] on span "Star Clustering, 11 Months" at bounding box center [1395, 293] width 166 height 21
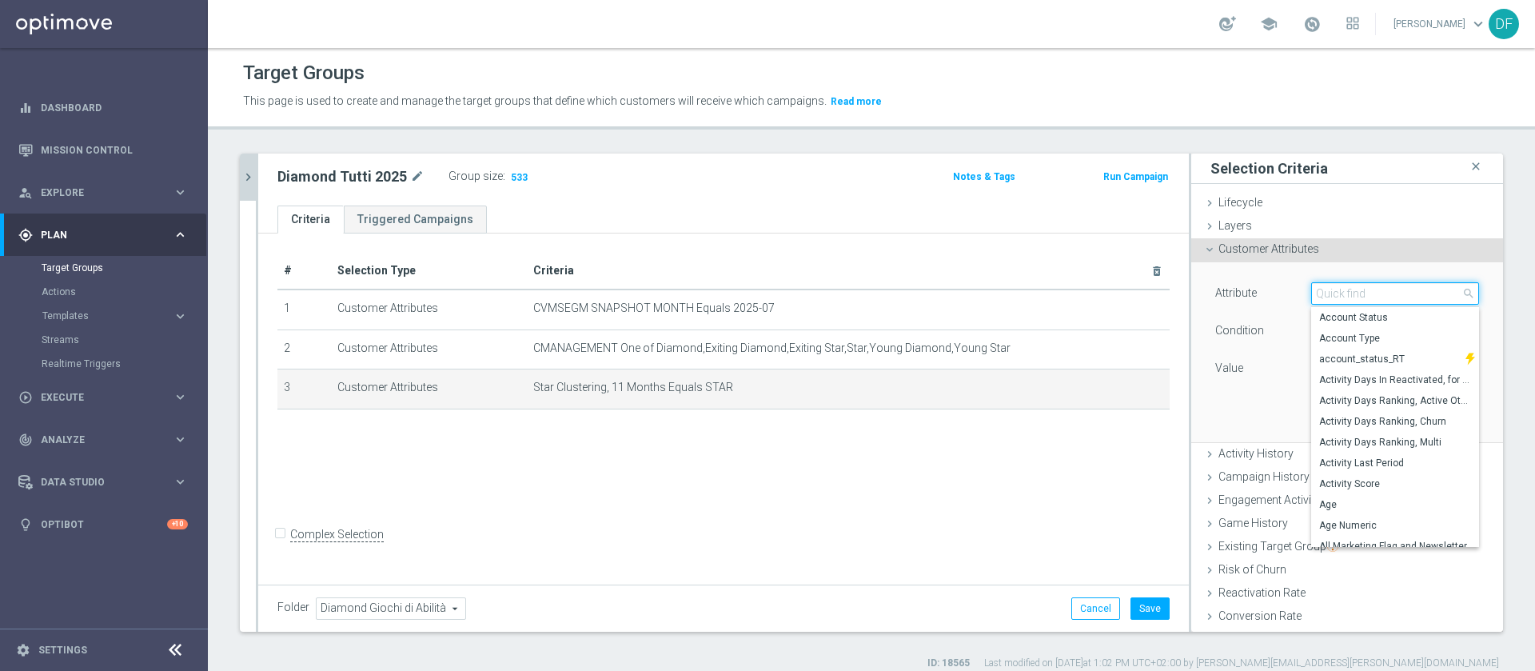
click at [1328, 295] on input "search" at bounding box center [1396, 293] width 168 height 22
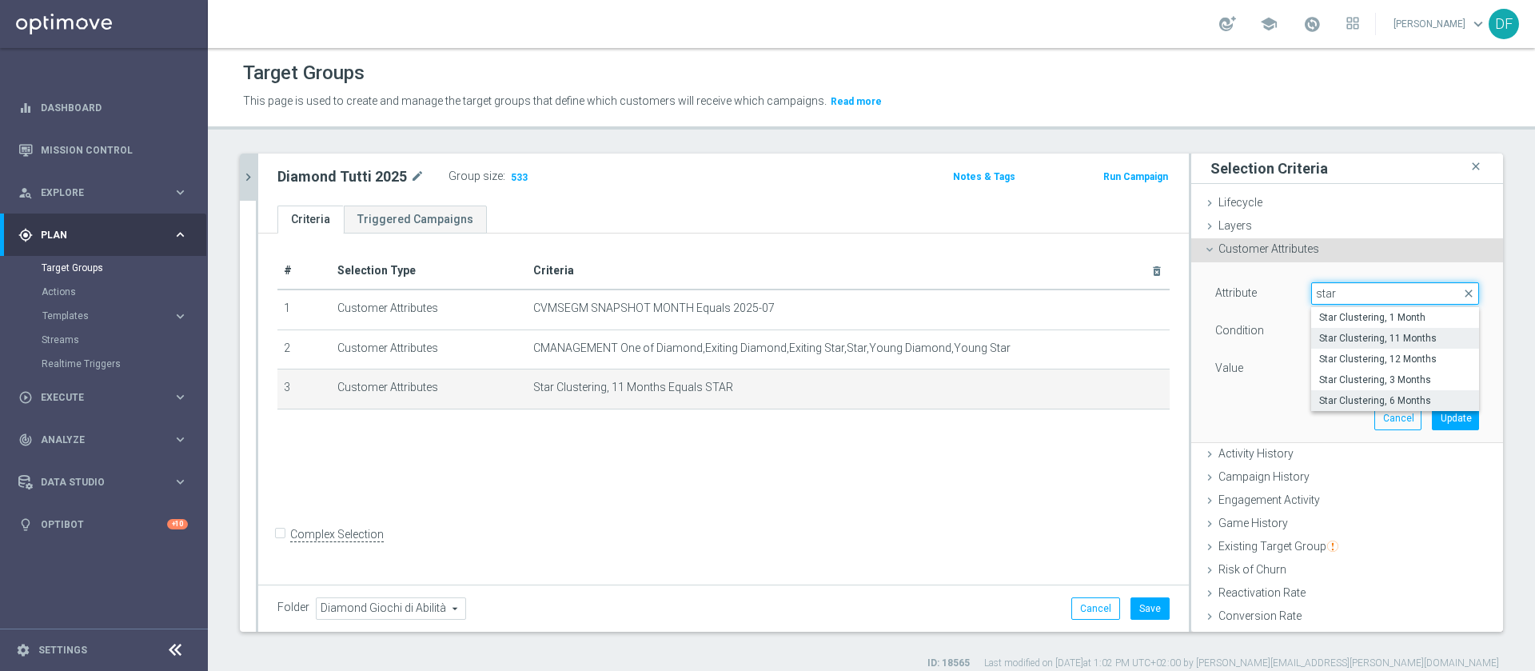
type input "star"
click at [1361, 400] on span "Star Clustering, 6 Months" at bounding box center [1396, 400] width 152 height 13
type input "Star Clustering, 6 Months"
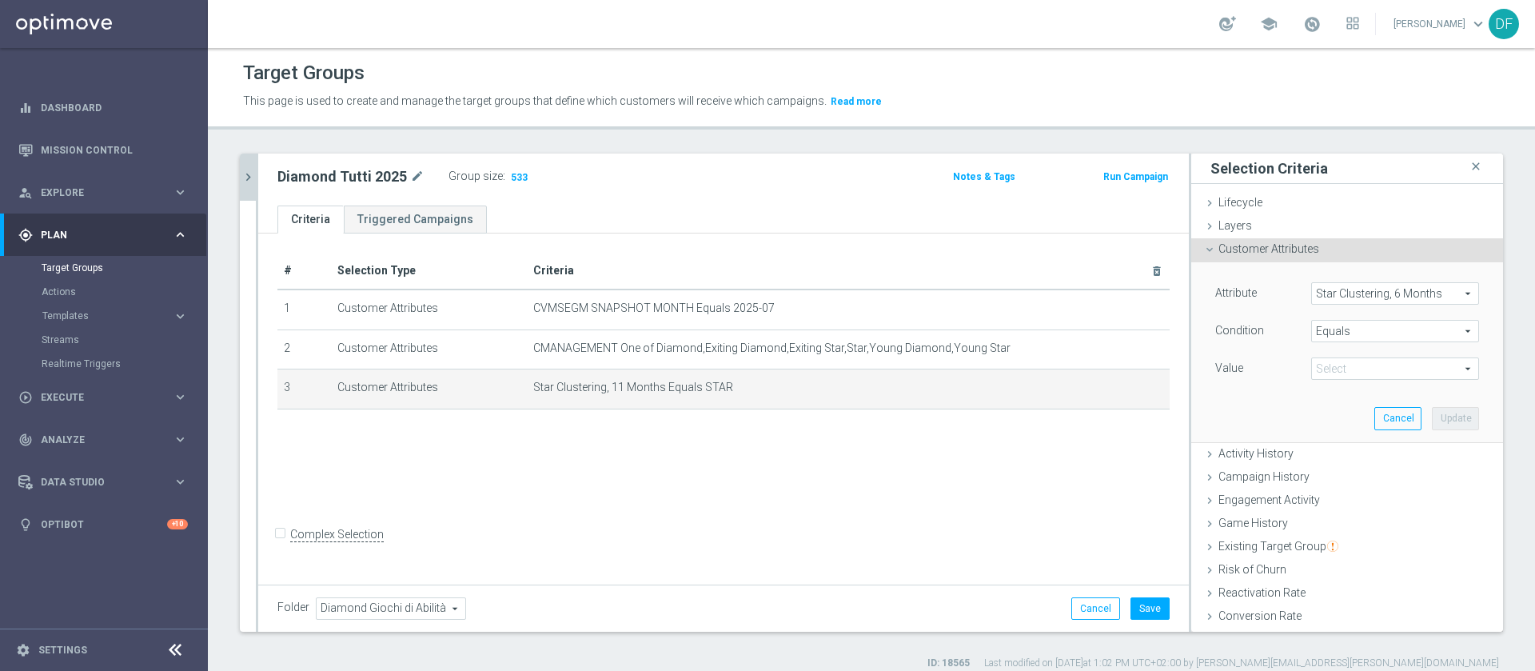
click at [1354, 368] on span "STAR" at bounding box center [1395, 368] width 166 height 21
click at [1333, 399] on label "EXITING STAR" at bounding box center [1396, 392] width 168 height 21
type input "EXITING STAR"
click at [1356, 294] on span "Star Clustering, 6 Months" at bounding box center [1395, 293] width 166 height 21
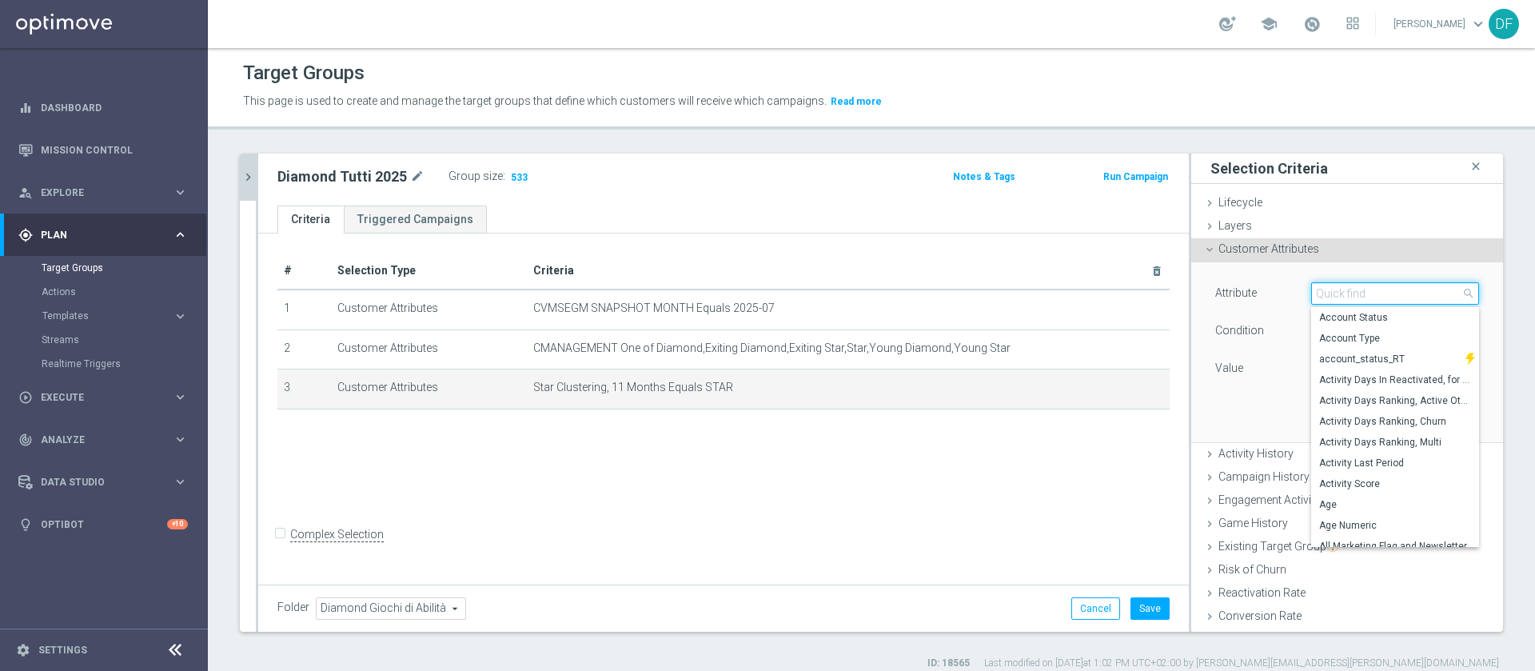
click at [1352, 296] on input "search" at bounding box center [1396, 293] width 168 height 22
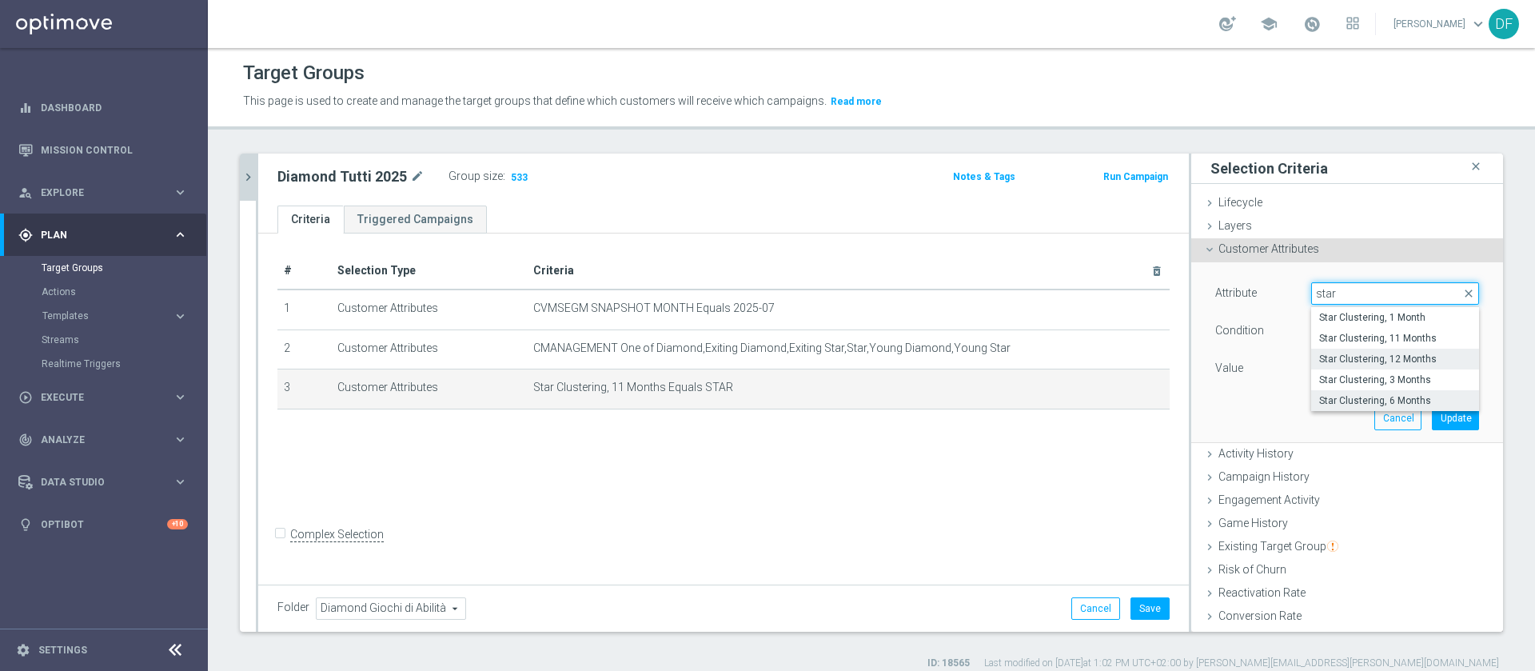
type input "star"
click at [1365, 358] on span "Star Clustering, 12 Months" at bounding box center [1396, 359] width 152 height 13
type input "Star Clustering, 12 Months"
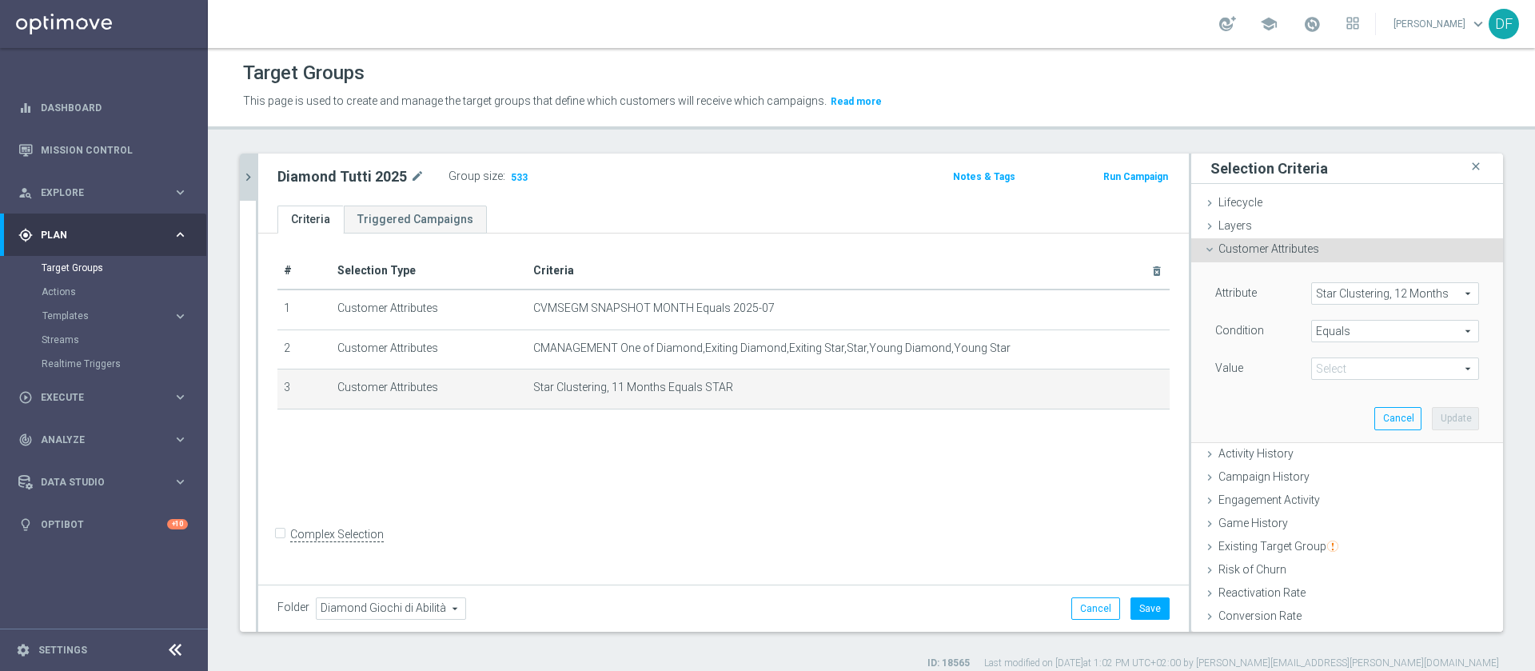
click at [1355, 365] on span "EXITING STAR" at bounding box center [1395, 368] width 166 height 21
click at [1349, 388] on span "STAR" at bounding box center [1396, 392] width 152 height 13
type input "STAR"
click at [1439, 422] on button "Update" at bounding box center [1455, 418] width 47 height 22
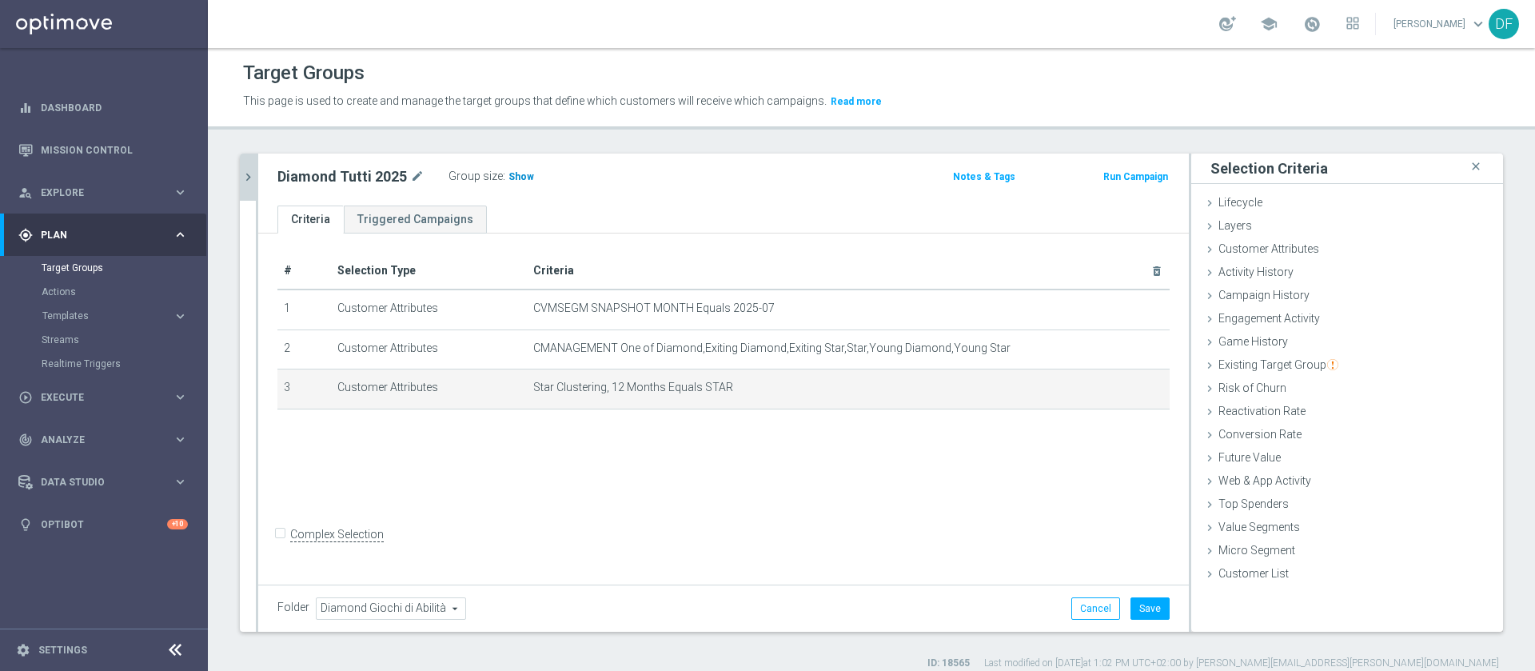
click at [521, 185] on h3 "Show" at bounding box center [521, 177] width 29 height 18
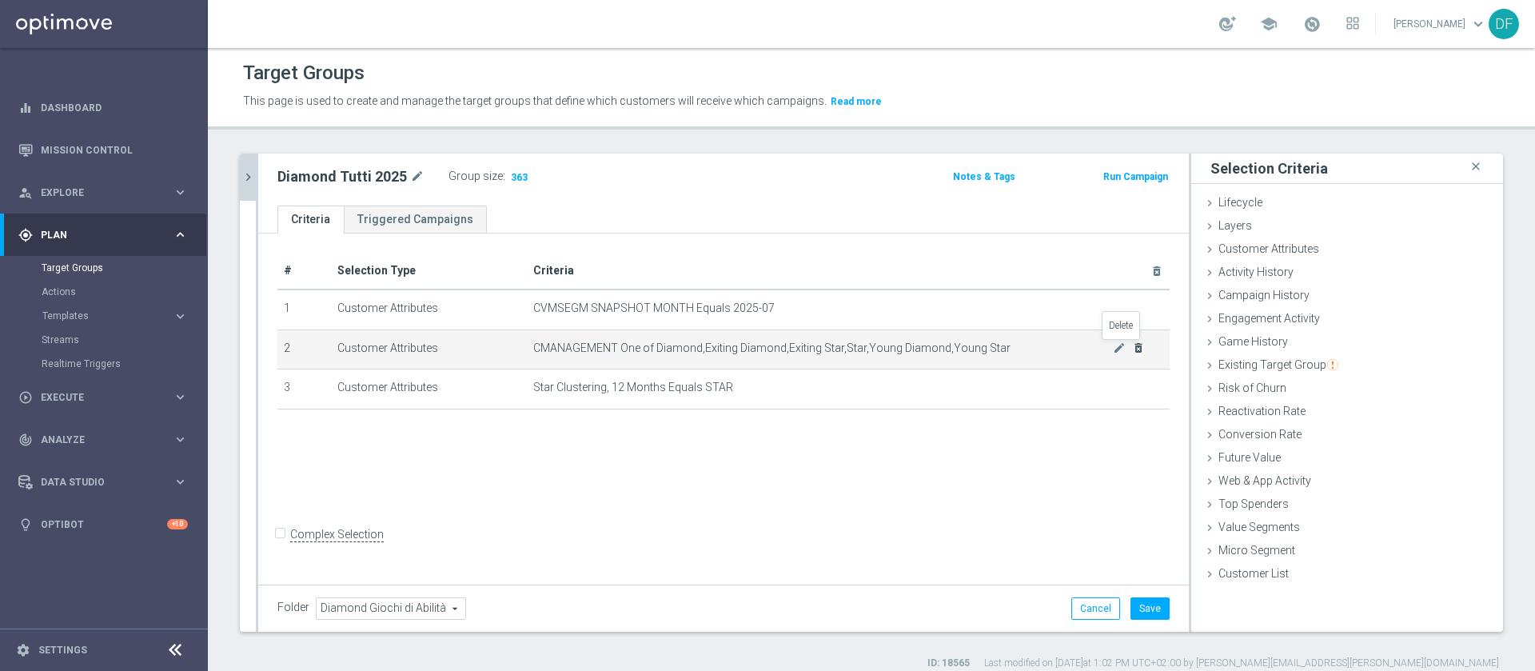
click at [1132, 345] on icon "delete_forever" at bounding box center [1138, 347] width 13 height 13
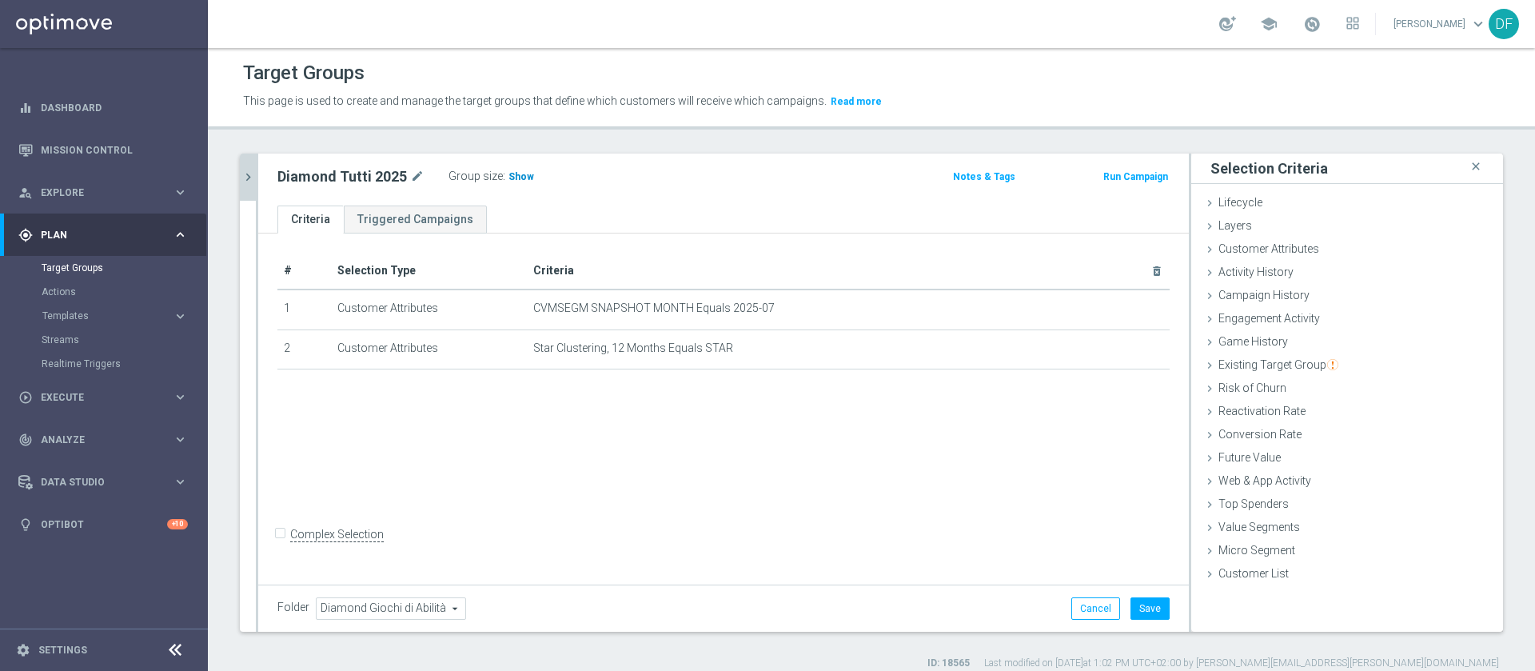
click at [509, 186] on h3 "Show" at bounding box center [521, 177] width 29 height 18
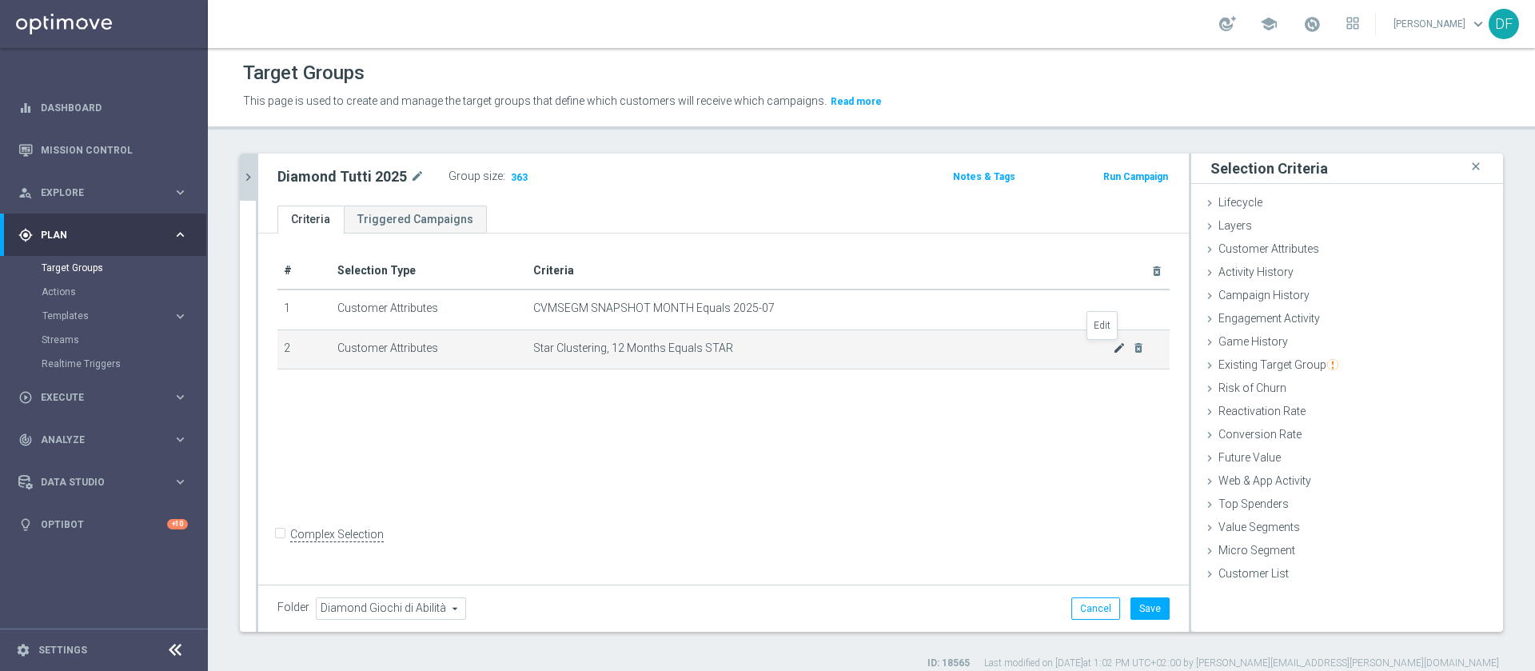
click at [1113, 348] on icon "mode_edit" at bounding box center [1119, 347] width 13 height 13
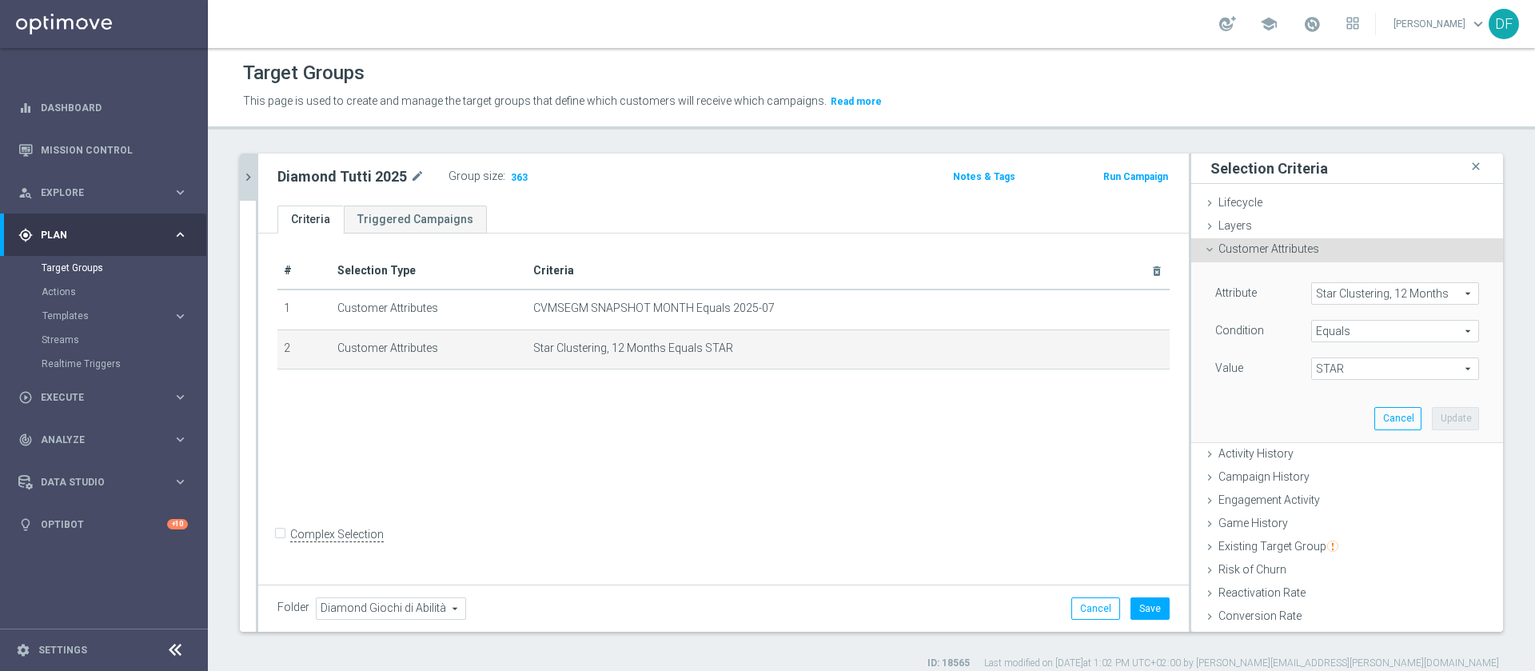
click at [1361, 283] on span "Star Clustering, 12 Months" at bounding box center [1395, 293] width 166 height 21
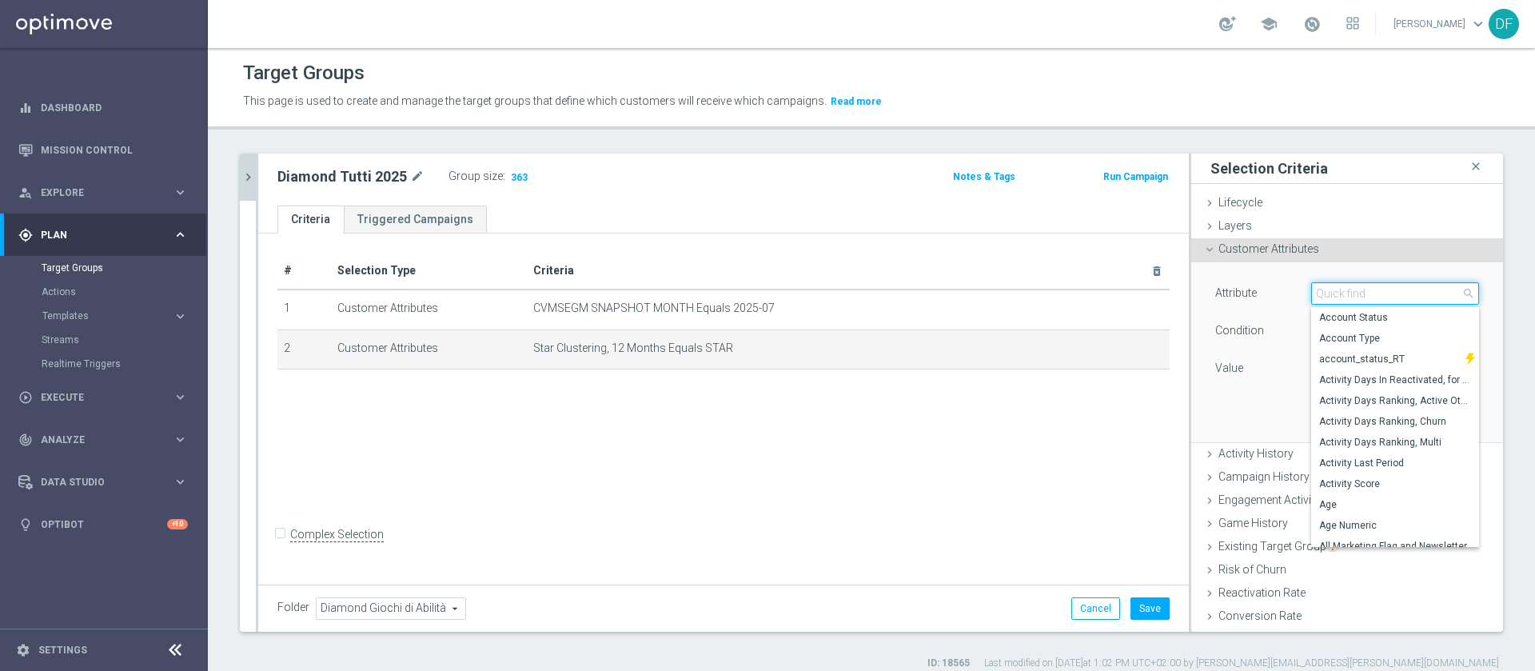
click at [1353, 292] on input "search" at bounding box center [1396, 293] width 168 height 22
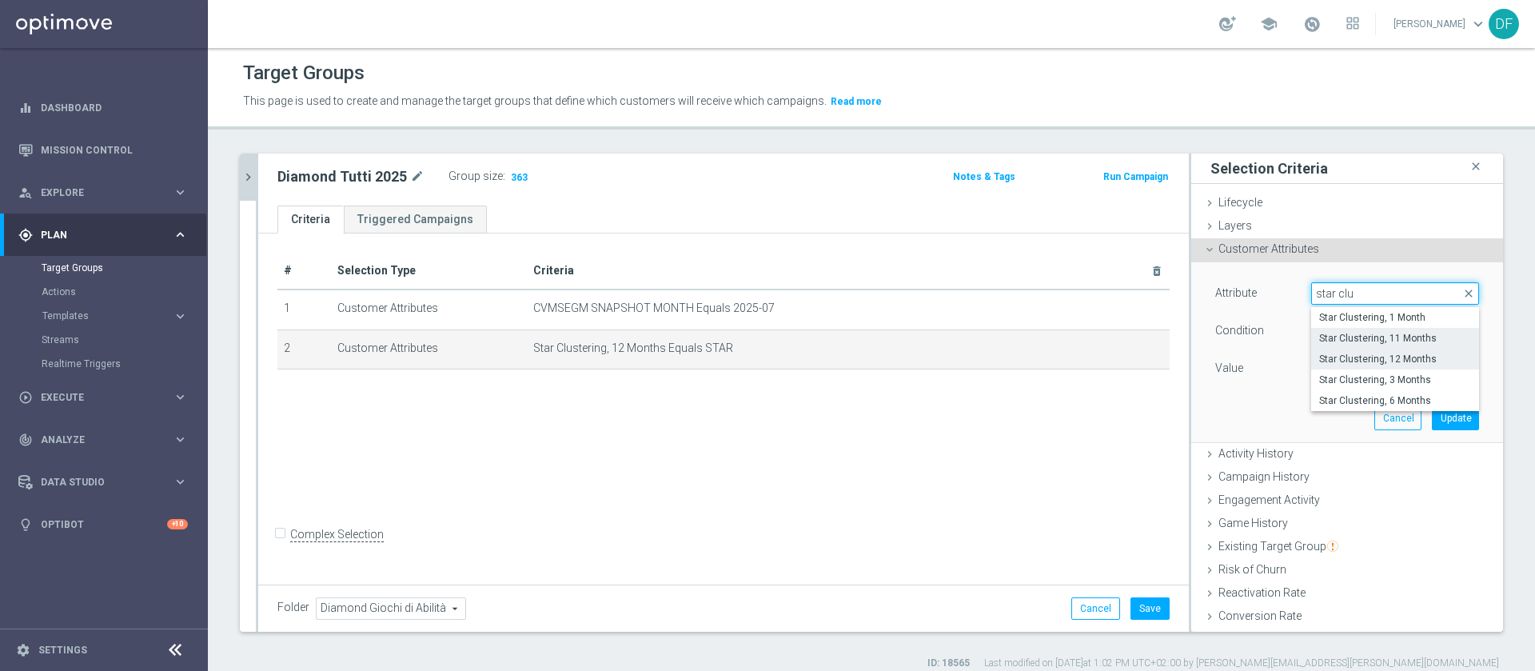
type input "star clu"
click at [1362, 336] on span "Star Clustering, 11 Months" at bounding box center [1396, 338] width 152 height 13
type input "Star Clustering, 11 Months"
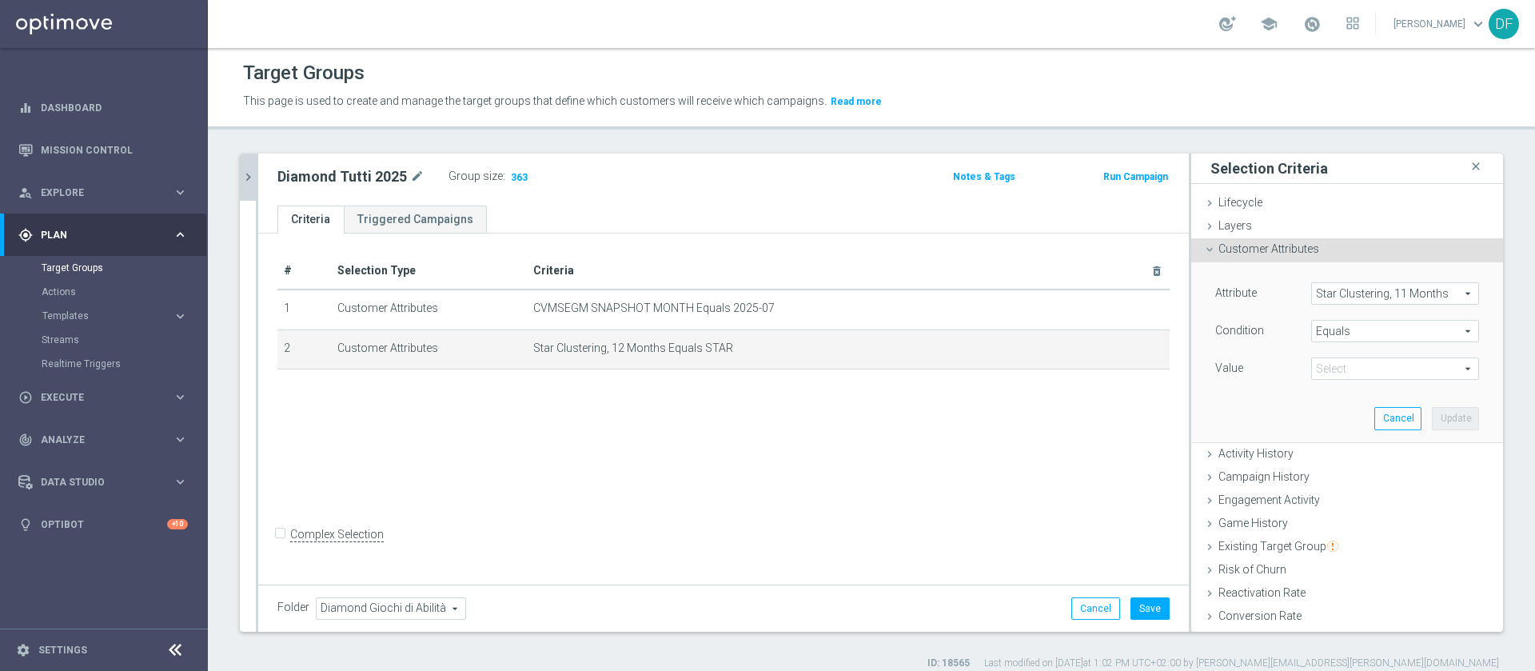
click at [1352, 368] on span "STAR" at bounding box center [1395, 368] width 166 height 21
click at [1348, 393] on span "STAR" at bounding box center [1396, 392] width 152 height 13
type input "STAR"
click at [1432, 418] on button "Update" at bounding box center [1455, 418] width 47 height 22
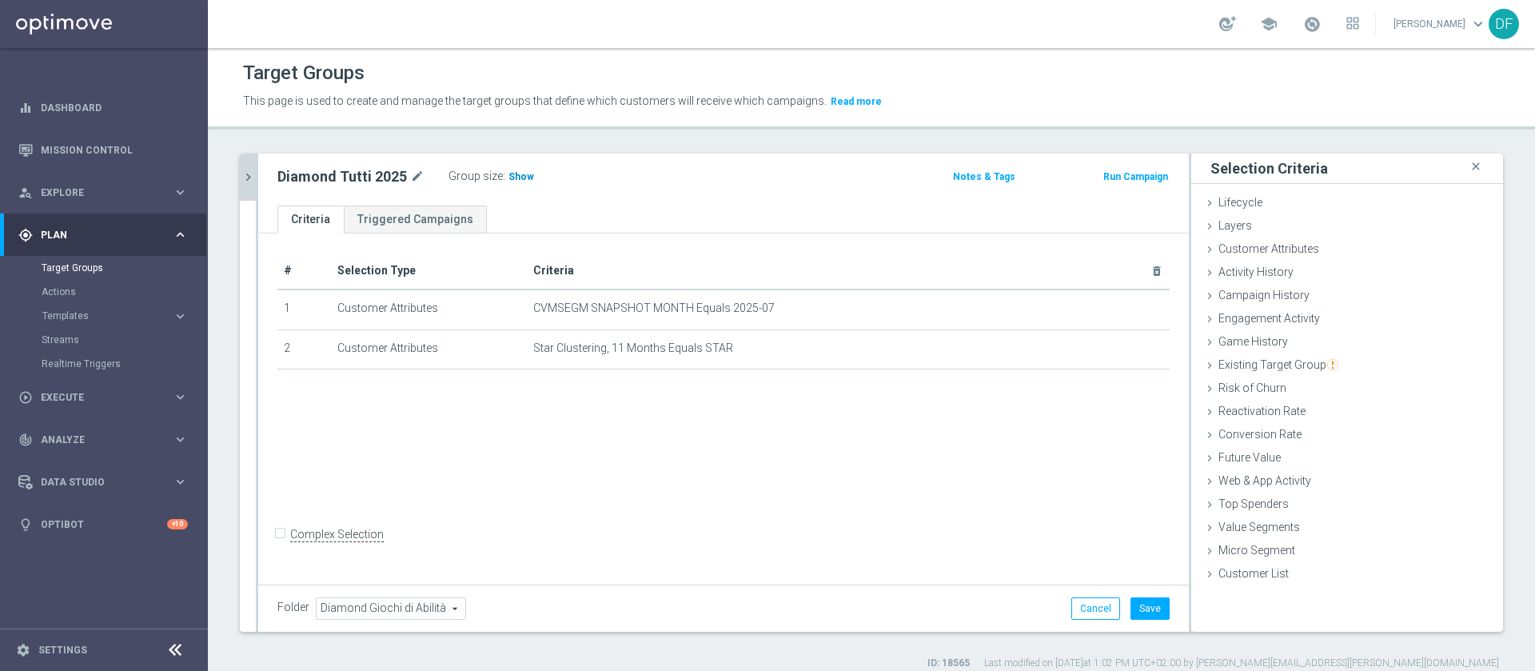
click at [509, 178] on span "Show" at bounding box center [522, 176] width 26 height 11
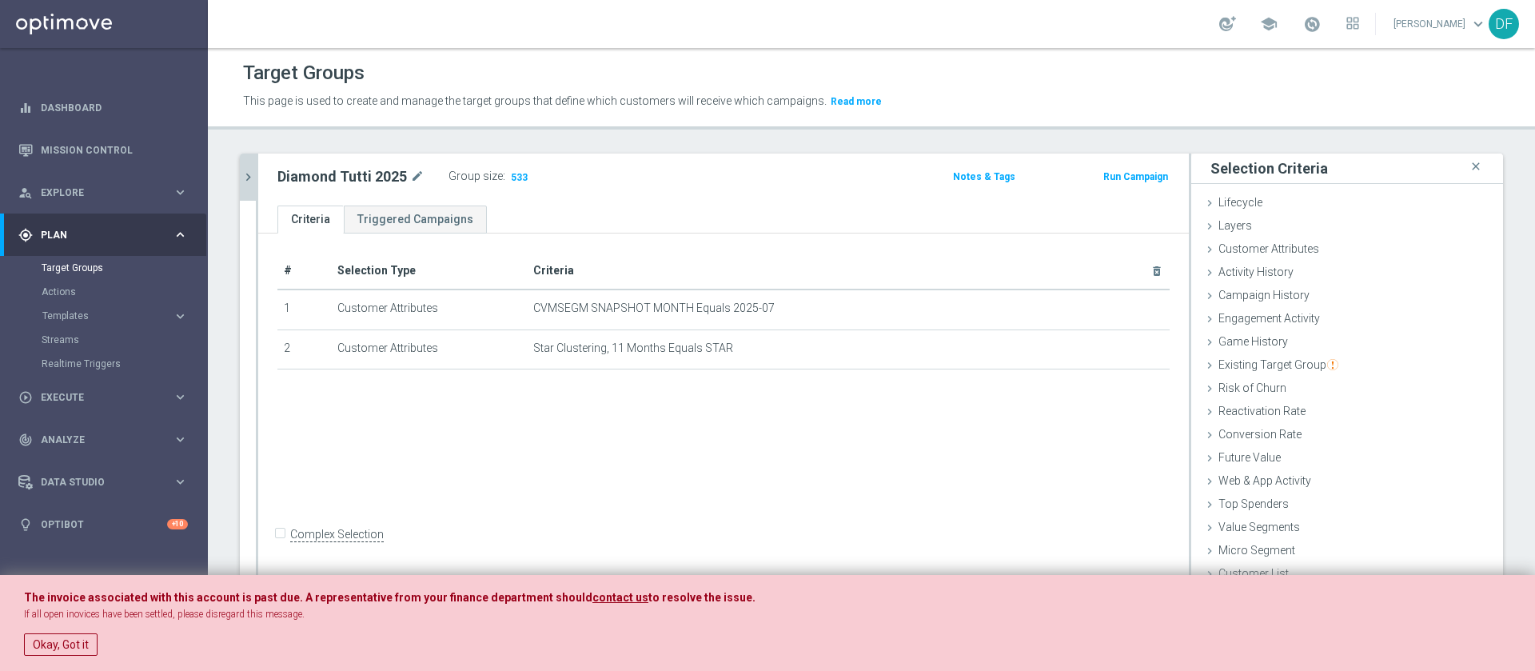
click at [58, 658] on div "The invoice associated with this account is past due. A representative from you…" at bounding box center [767, 623] width 1535 height 97
click at [57, 639] on button "Okay, Got it" at bounding box center [61, 644] width 74 height 22
